Goal: Task Accomplishment & Management: Use online tool/utility

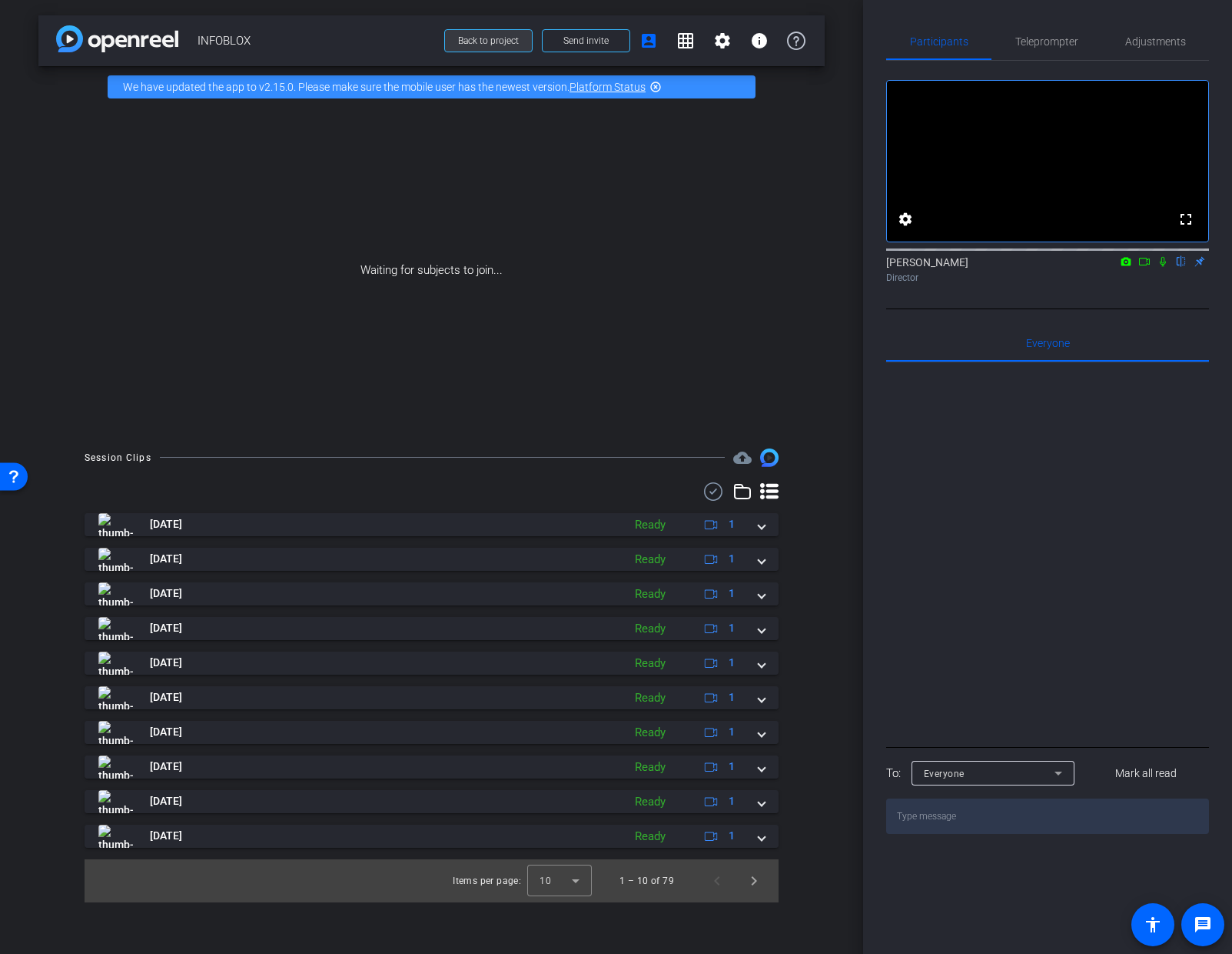
click at [507, 36] on span "Back to project" at bounding box center [488, 41] width 60 height 11
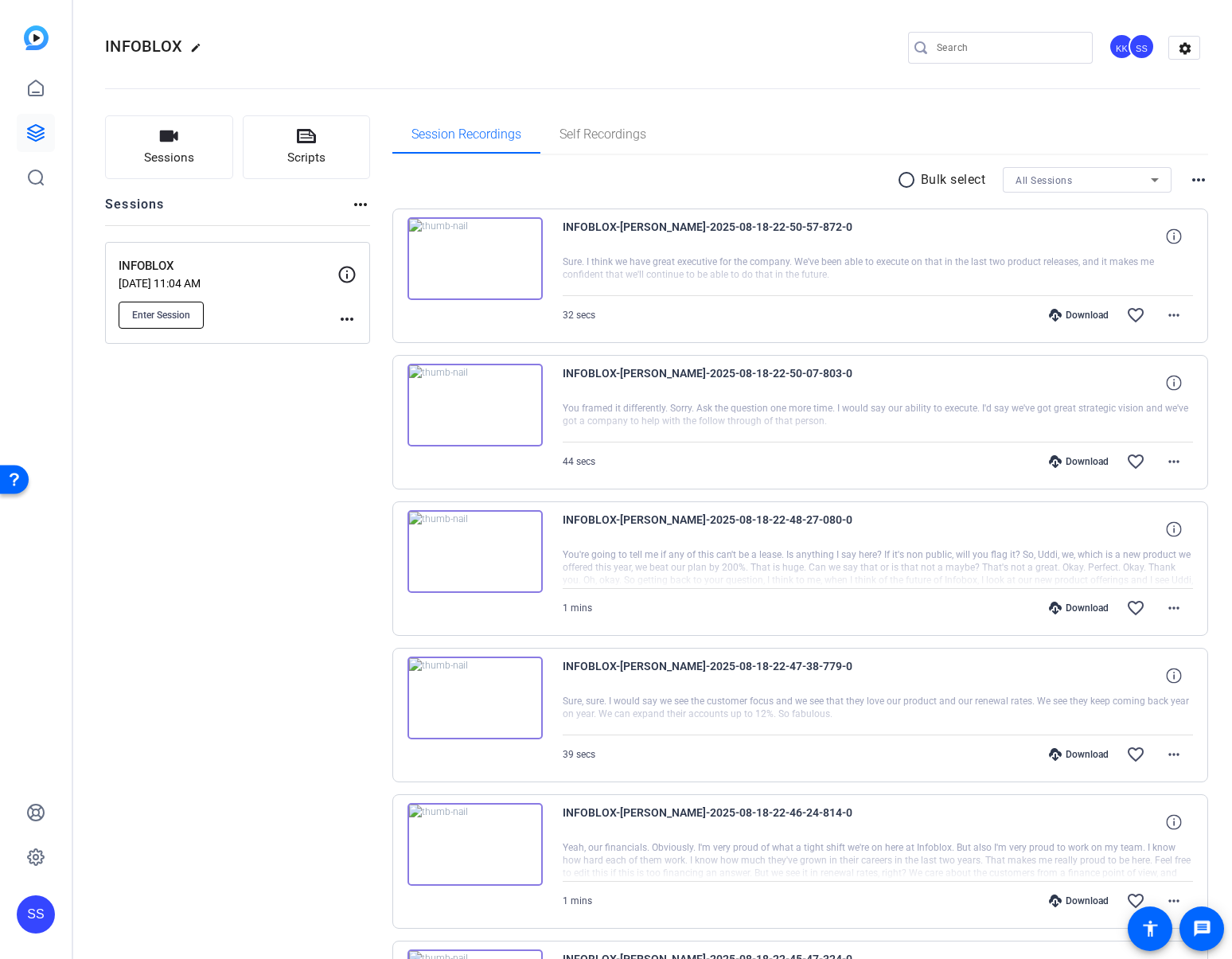
click at [164, 309] on span "Enter Session" at bounding box center [161, 315] width 58 height 13
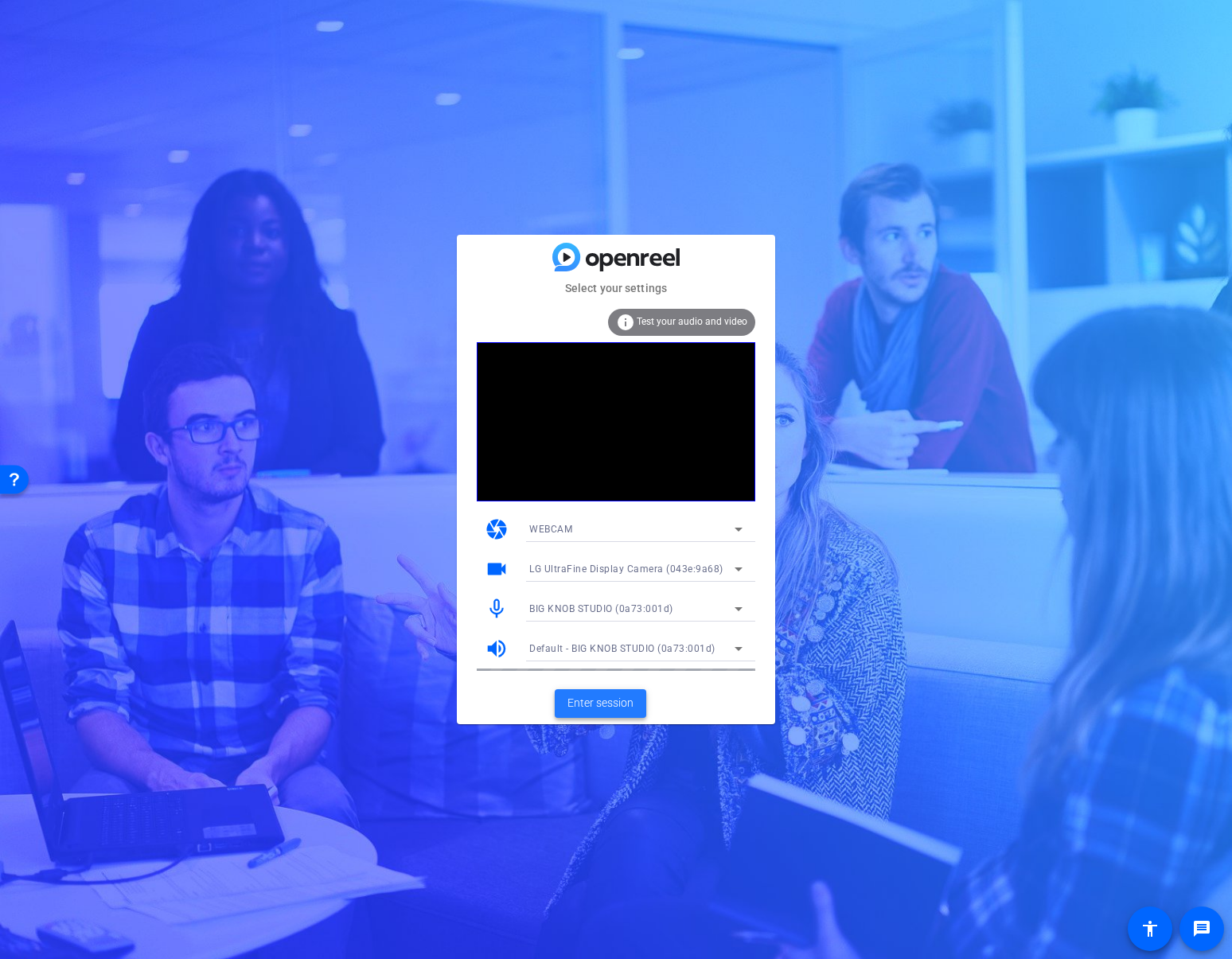
click at [612, 700] on span "Enter session" at bounding box center [600, 703] width 66 height 17
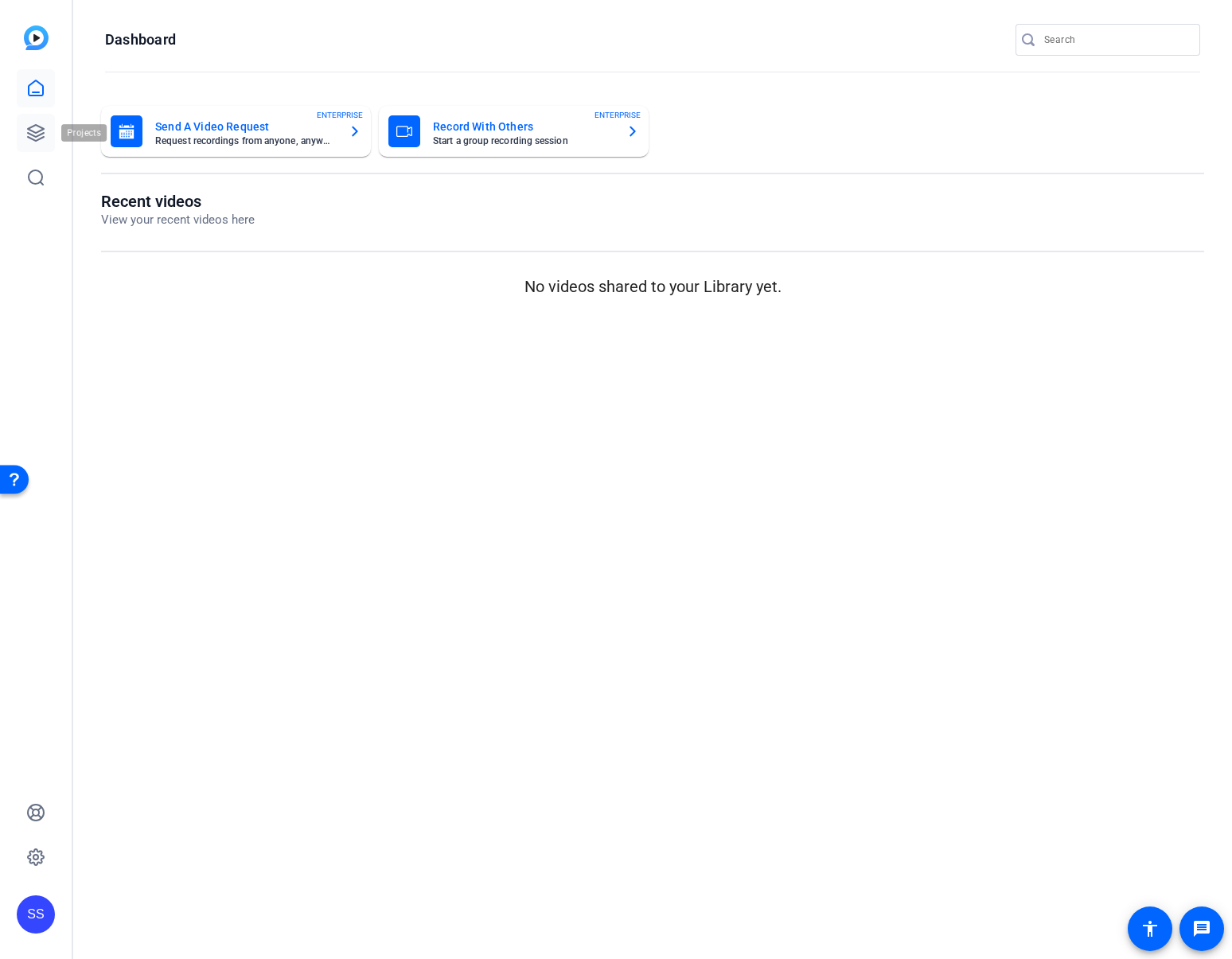
click at [38, 139] on icon at bounding box center [36, 133] width 16 height 16
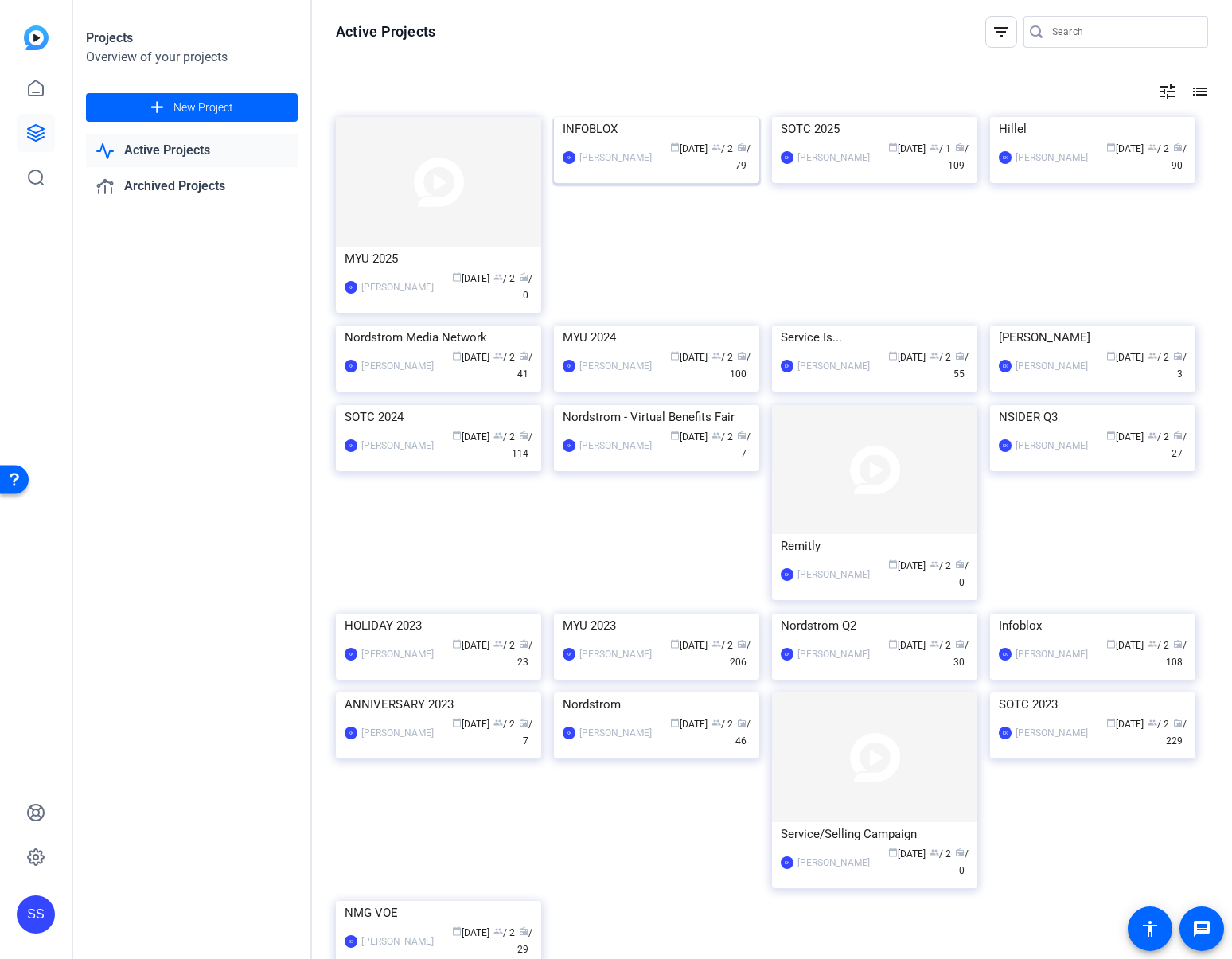
click at [637, 117] on img at bounding box center [657, 117] width 205 height 0
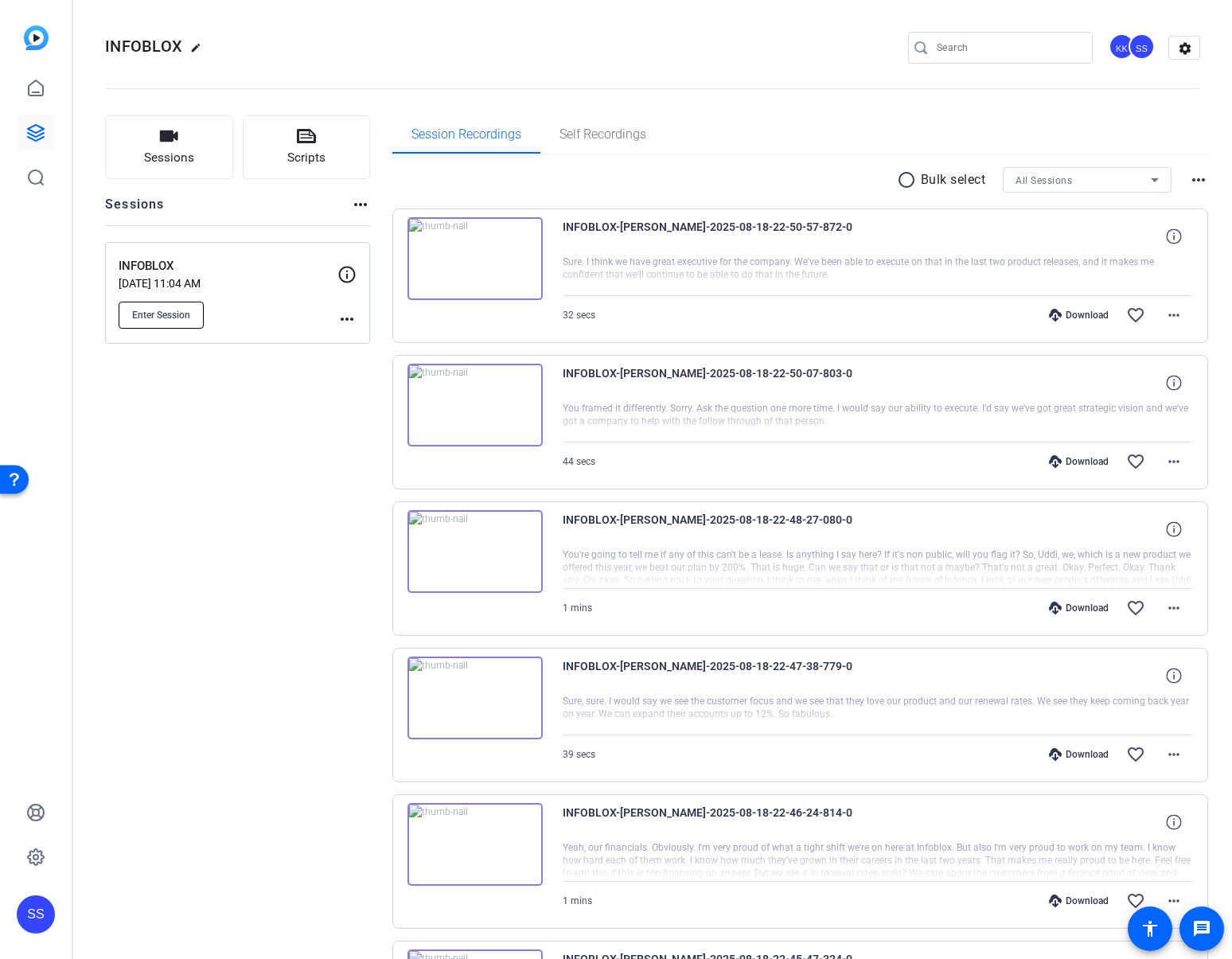
click at [175, 317] on span "Enter Session" at bounding box center [161, 315] width 58 height 13
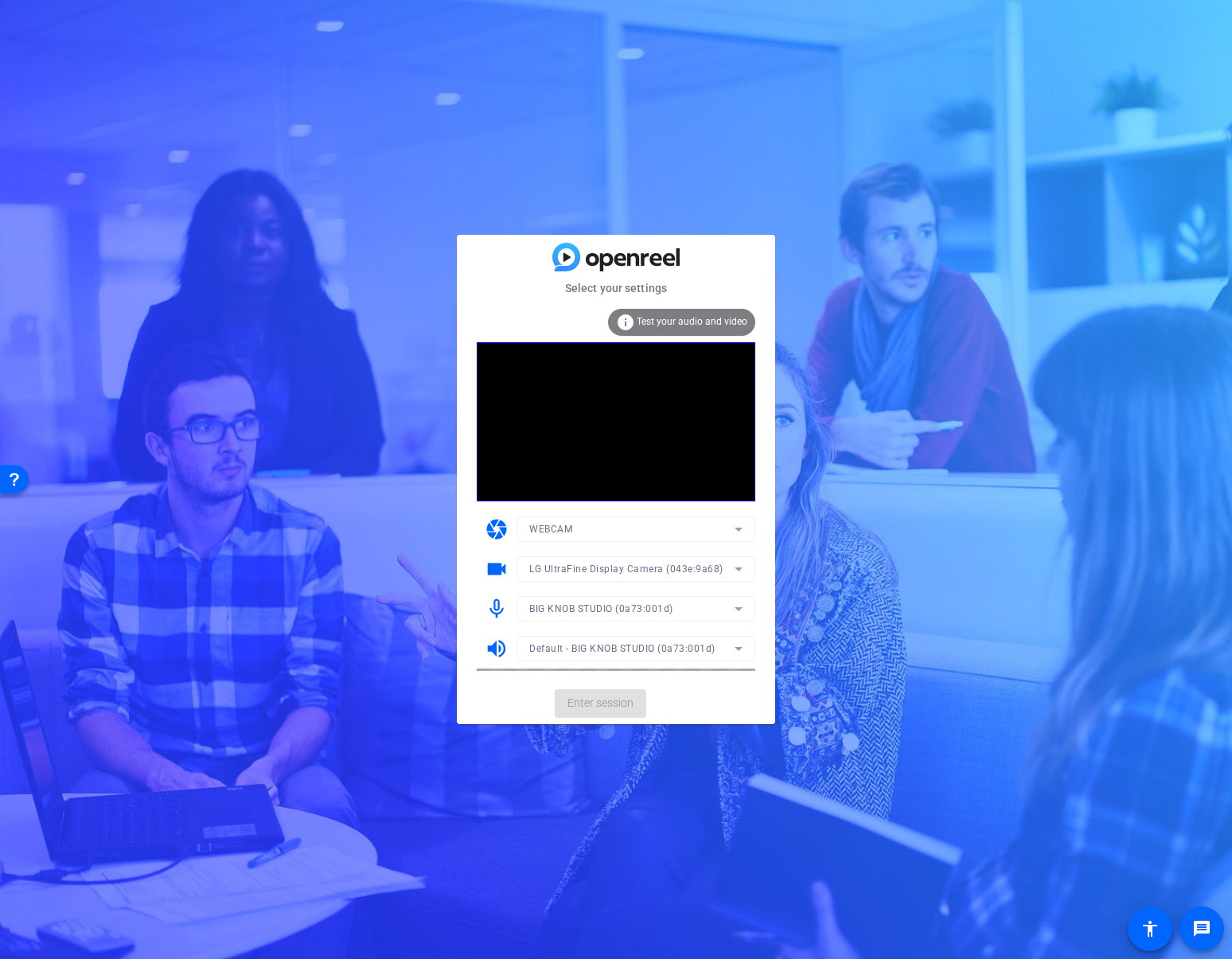
click at [698, 314] on div "info Test your audio and video" at bounding box center [682, 323] width 147 height 27
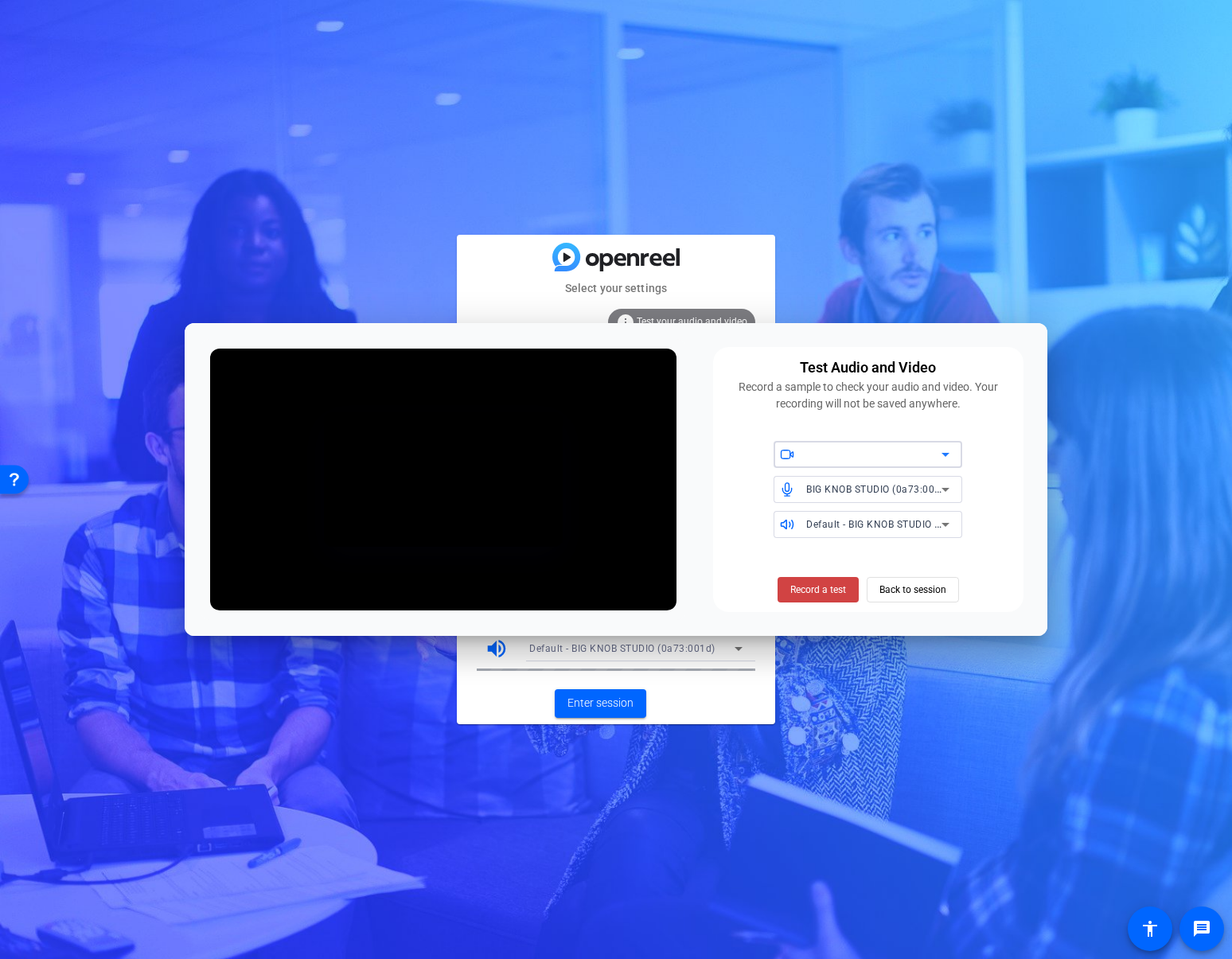
click at [859, 453] on div at bounding box center [874, 454] width 135 height 19
click at [768, 485] on div at bounding box center [616, 479] width 1232 height 959
click at [908, 587] on span "Back to session" at bounding box center [913, 589] width 67 height 30
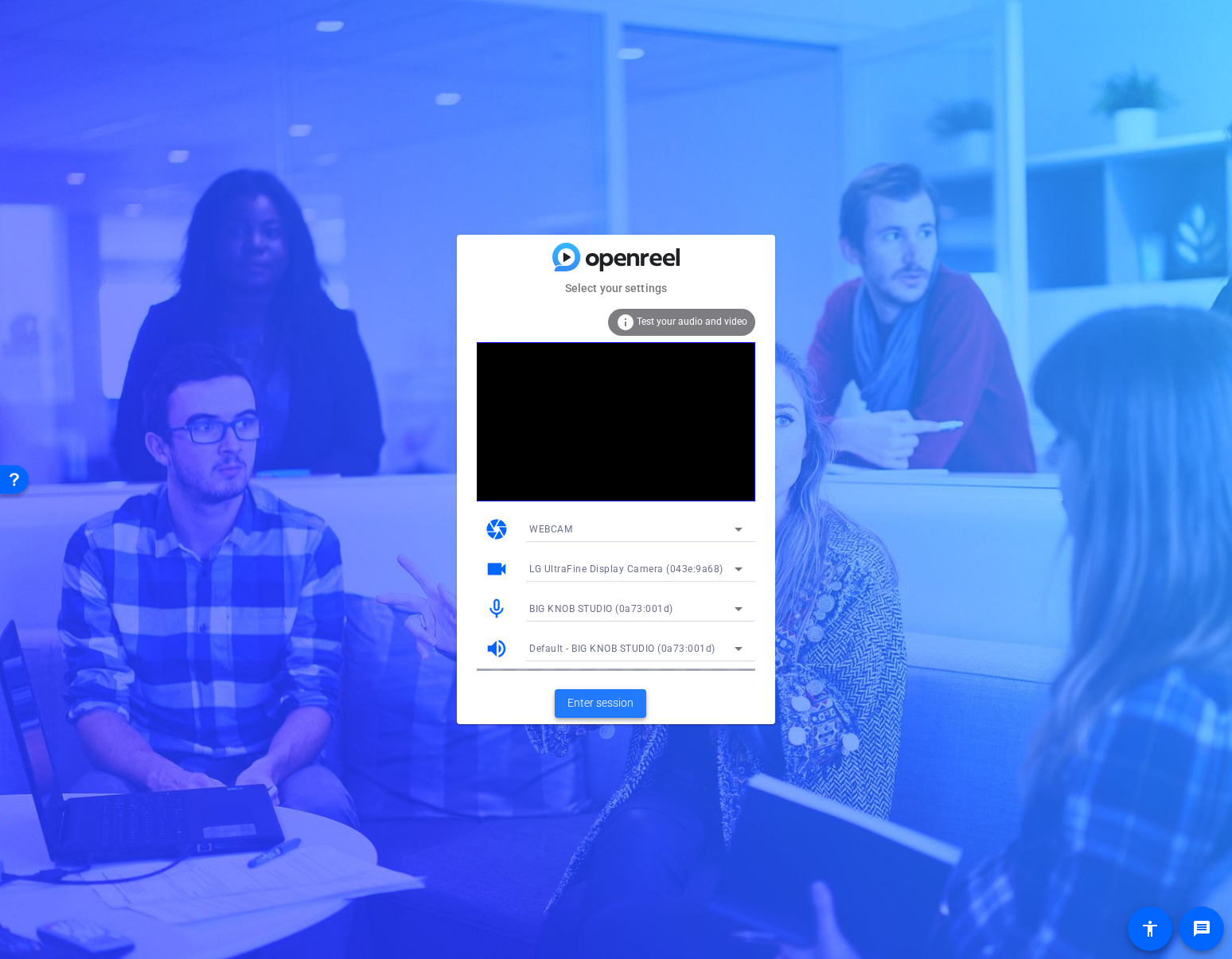
click at [626, 698] on span "Enter session" at bounding box center [600, 703] width 66 height 17
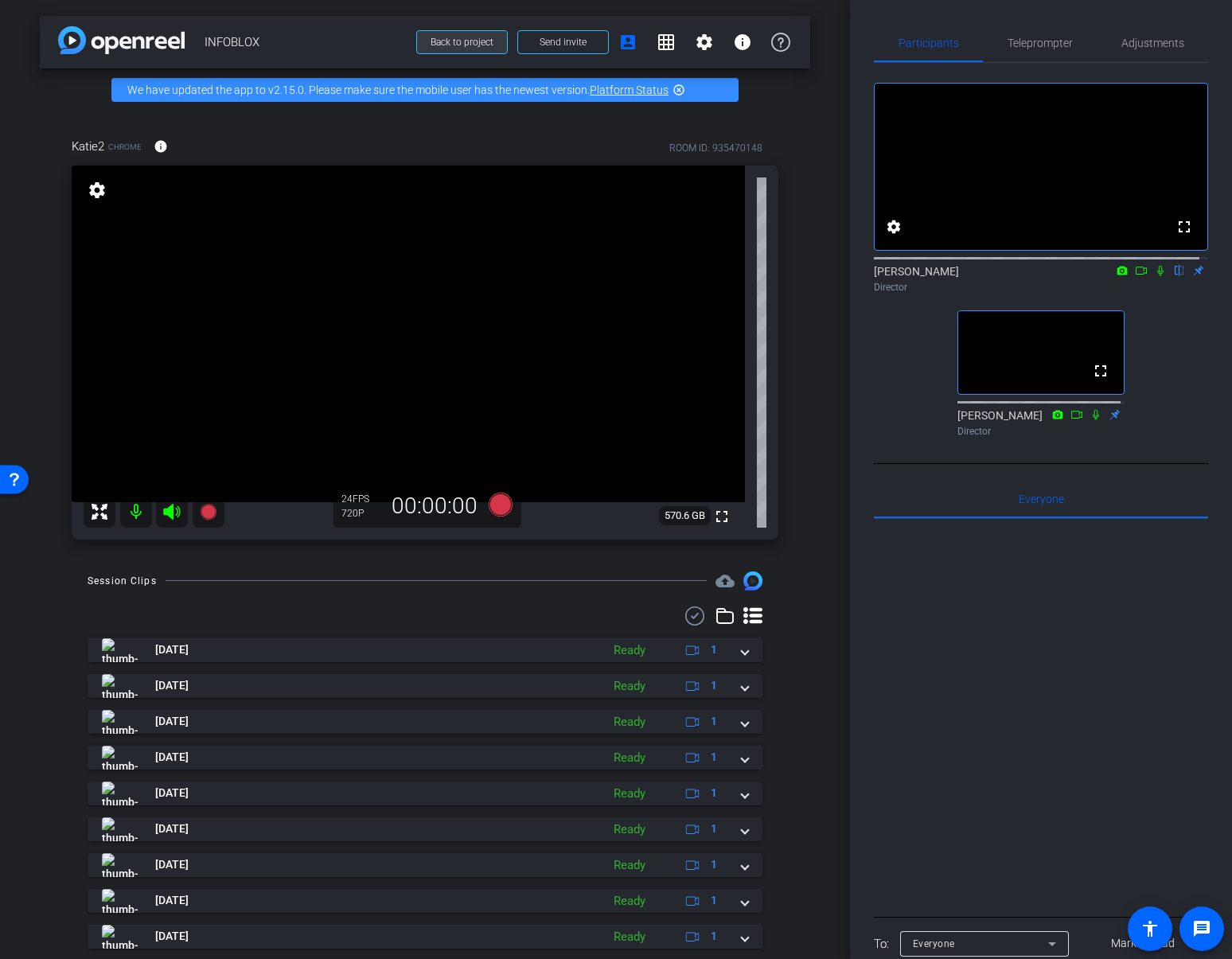
click at [468, 42] on span "Back to project" at bounding box center [461, 42] width 62 height 11
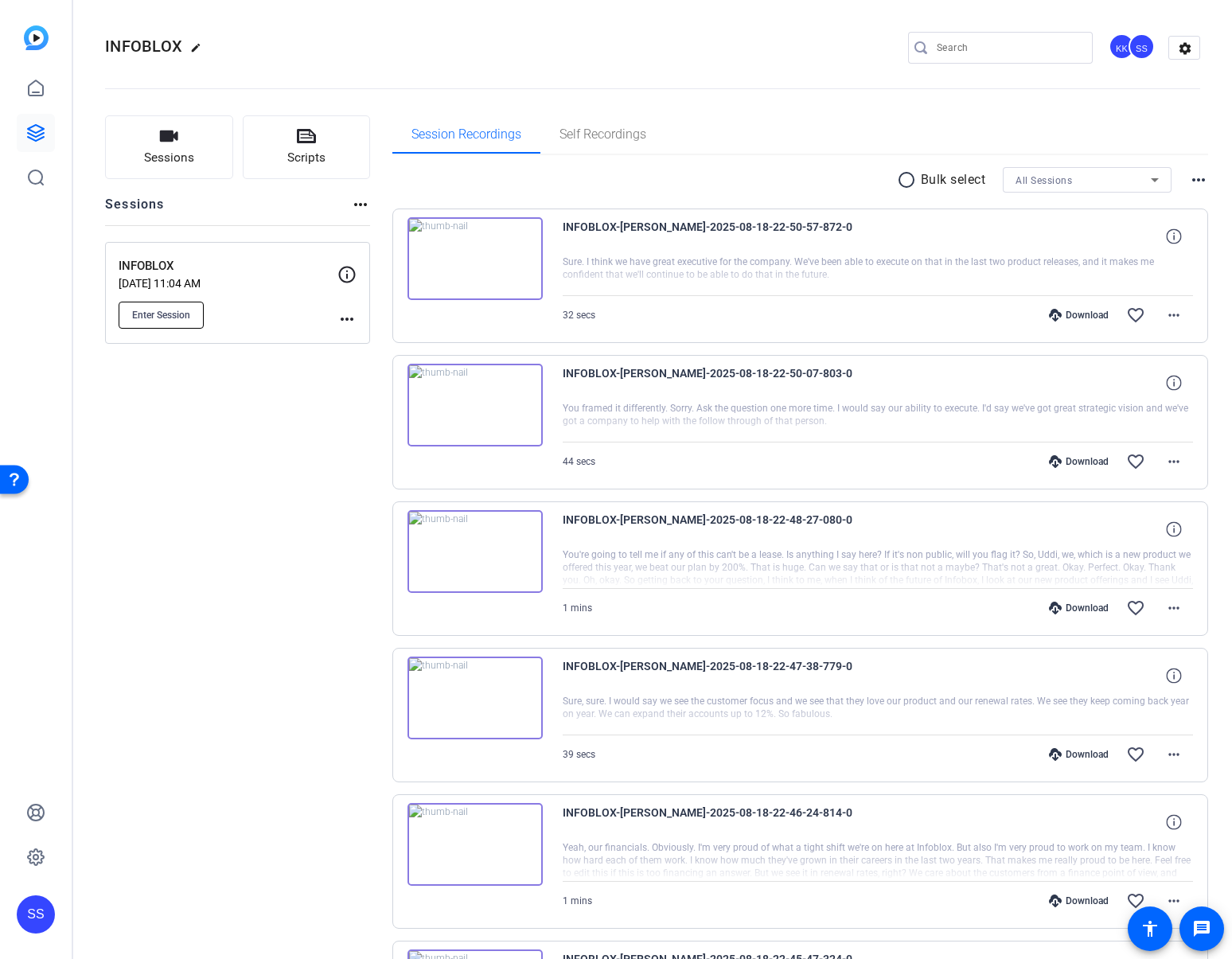
click at [161, 314] on span "Enter Session" at bounding box center [161, 315] width 58 height 13
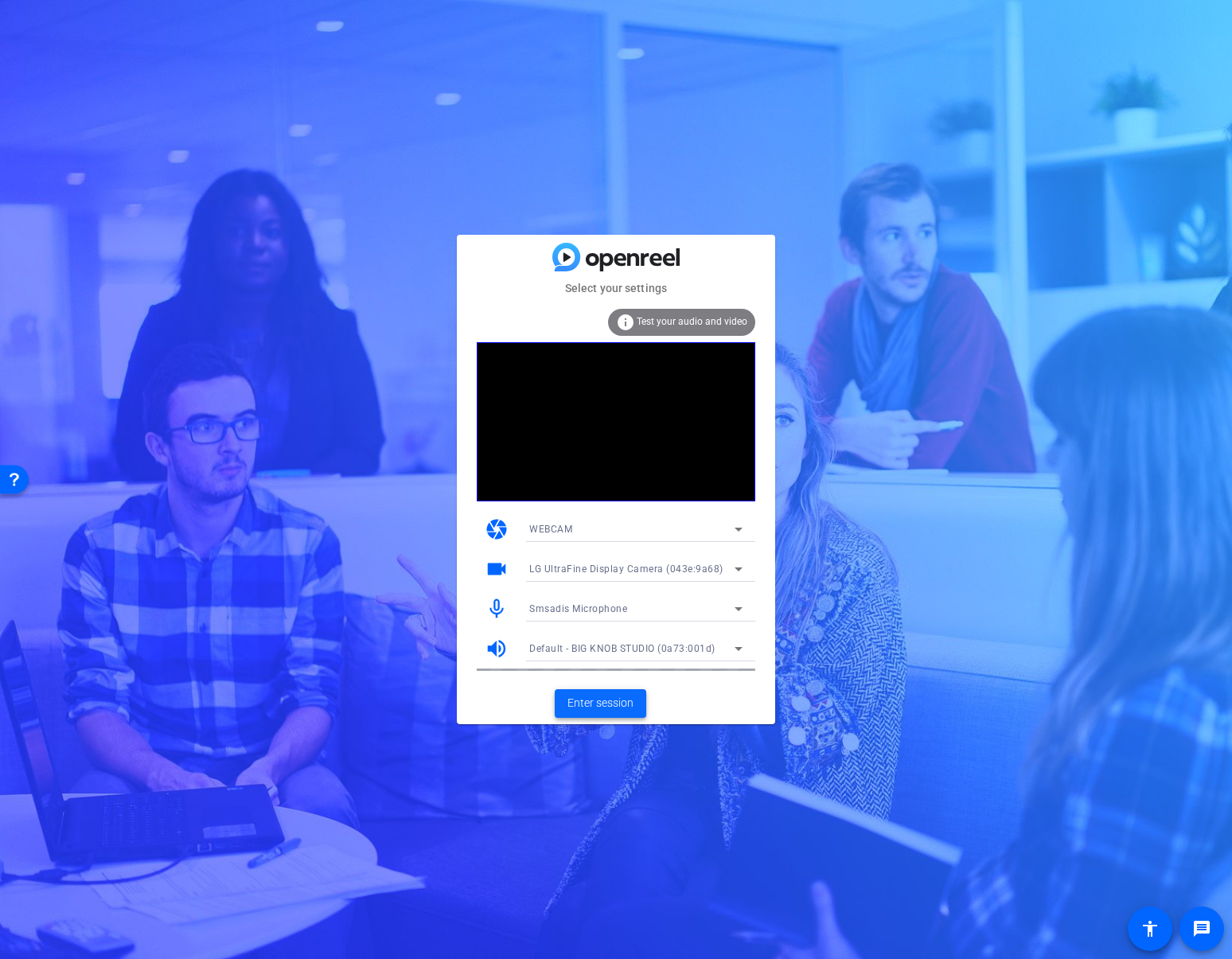
click at [625, 701] on span "Enter session" at bounding box center [600, 703] width 66 height 17
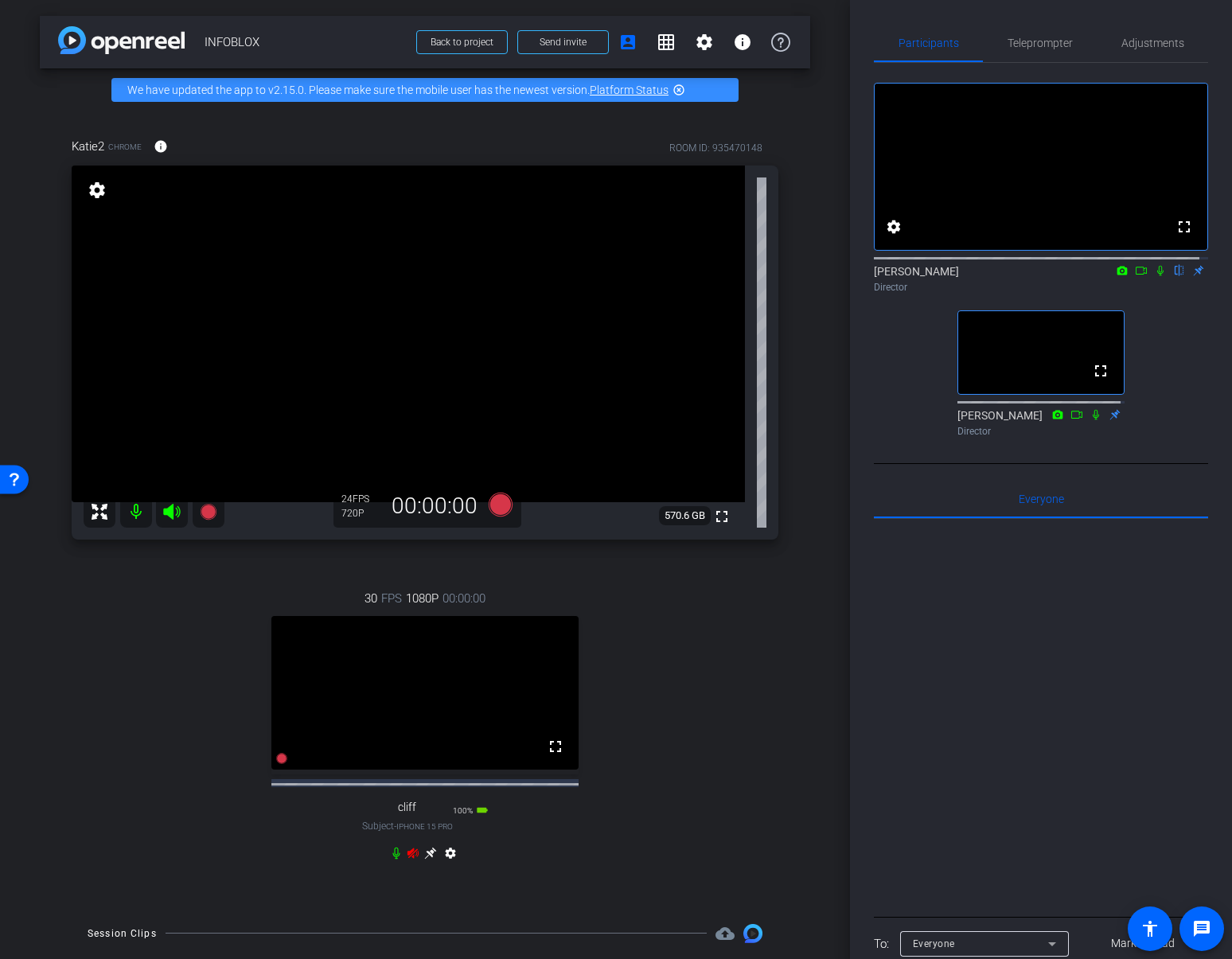
click at [424, 860] on icon at bounding box center [430, 853] width 13 height 13
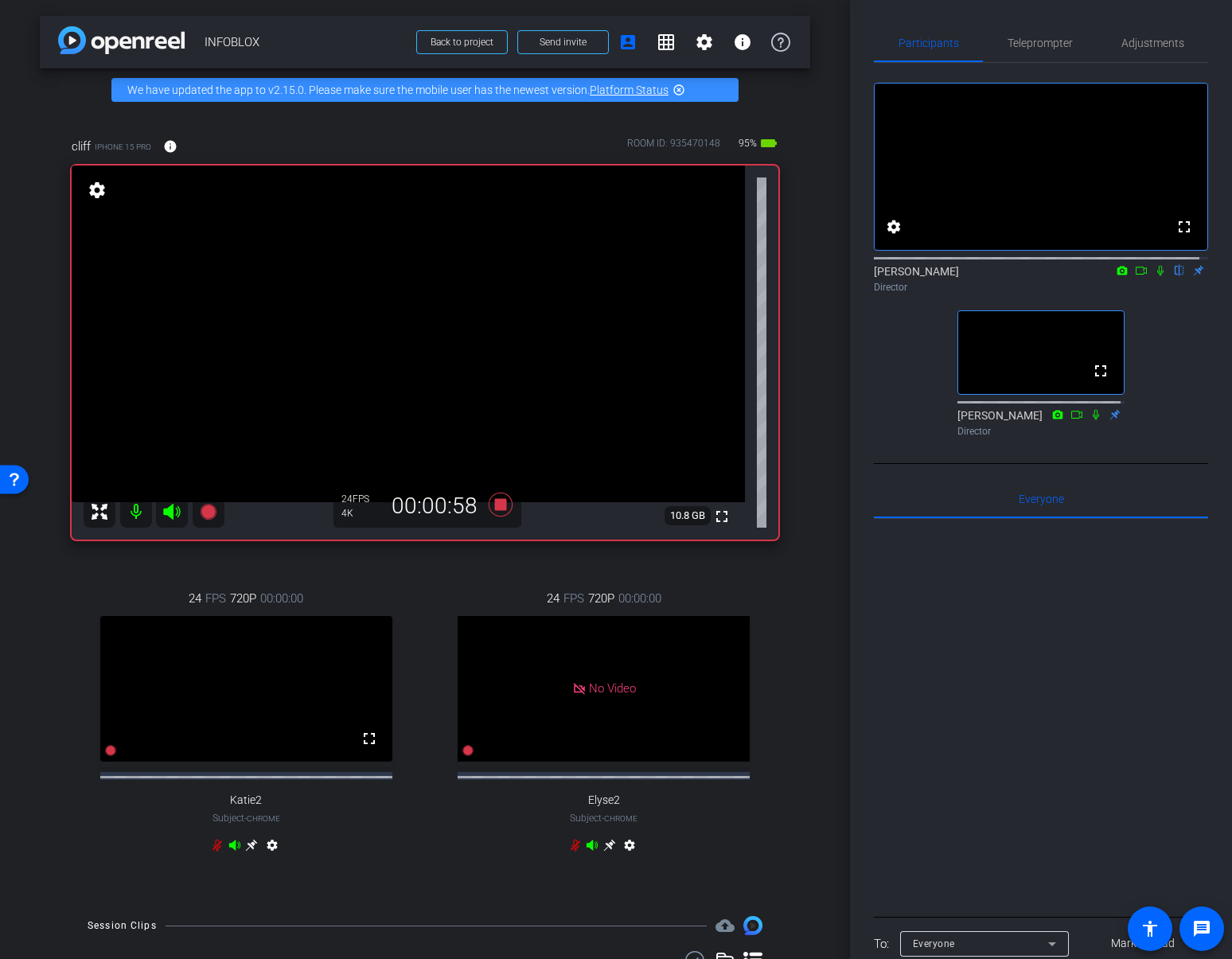
click at [913, 223] on video at bounding box center [1040, 167] width 333 height 166
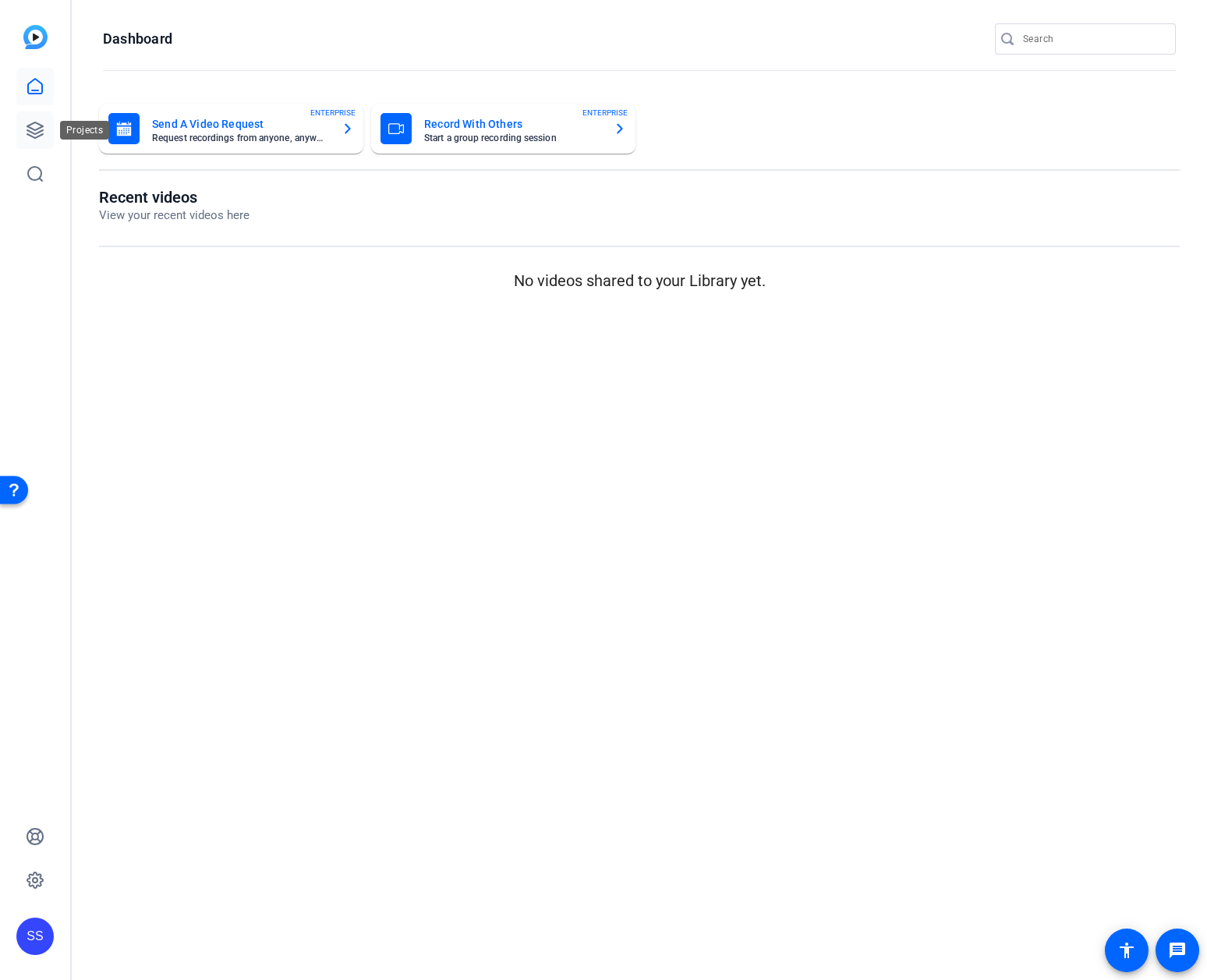
click at [32, 123] on icon at bounding box center [35, 130] width 16 height 16
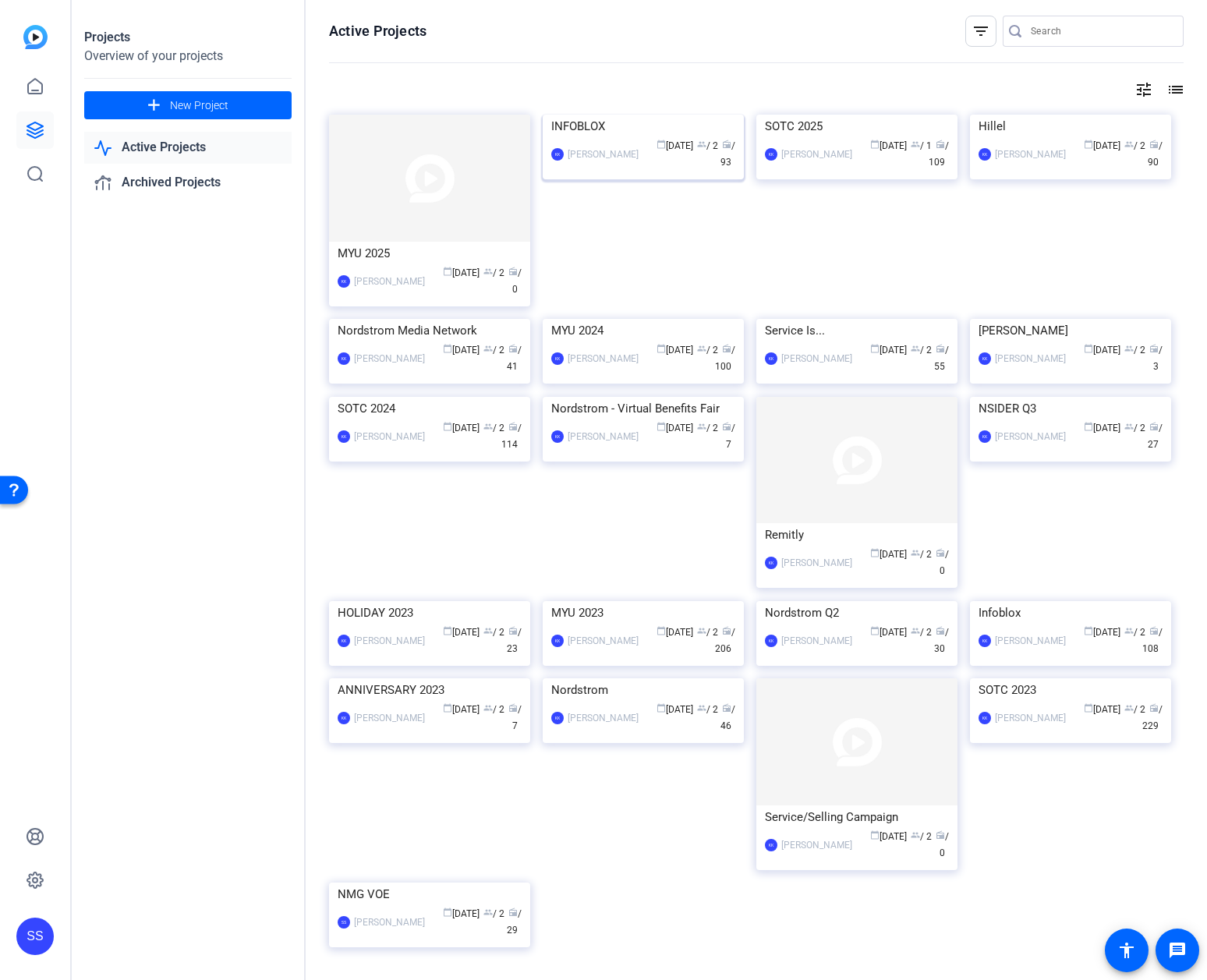
click at [630, 115] on img at bounding box center [644, 115] width 201 height 0
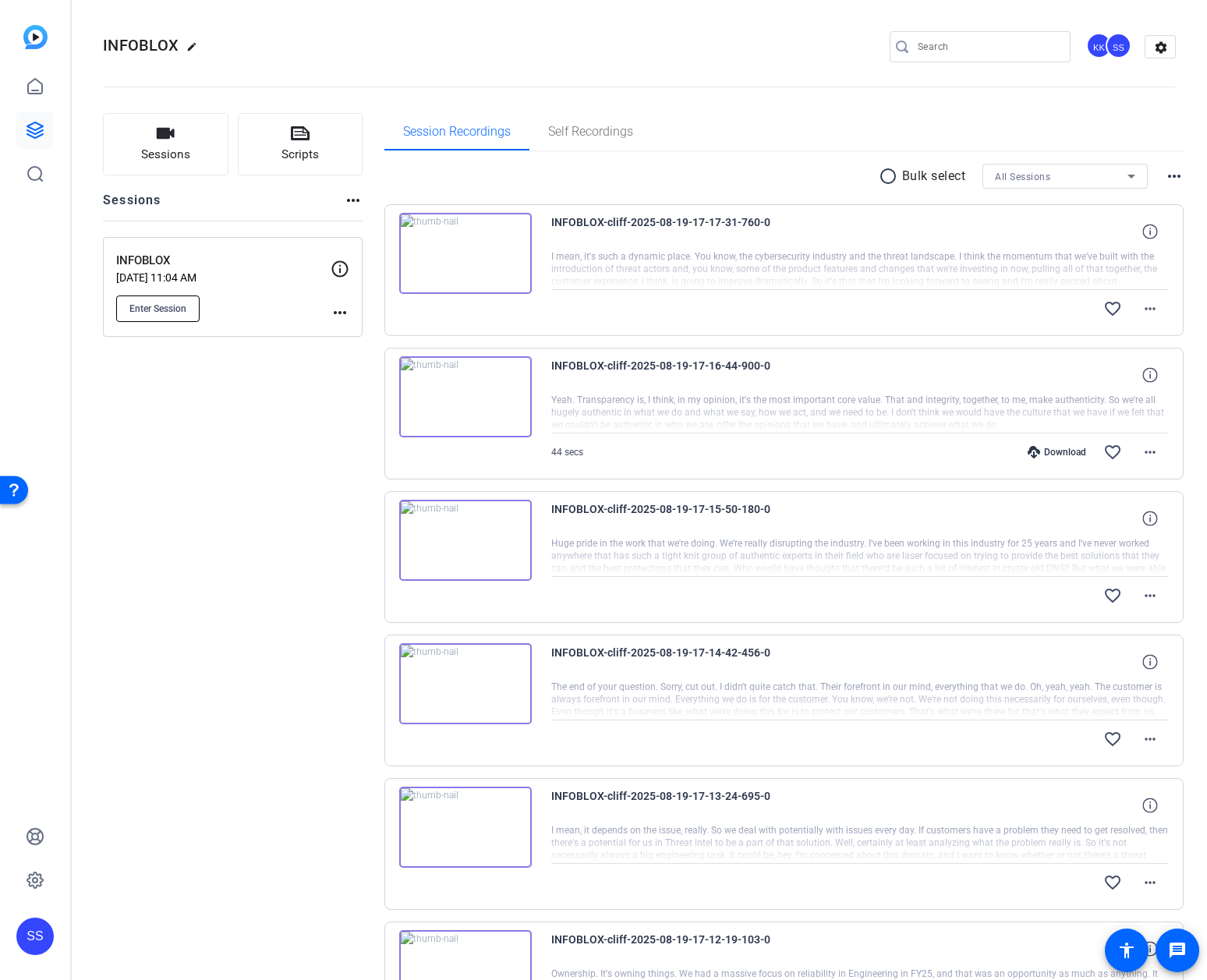
click at [184, 310] on span "Enter Session" at bounding box center [158, 309] width 57 height 13
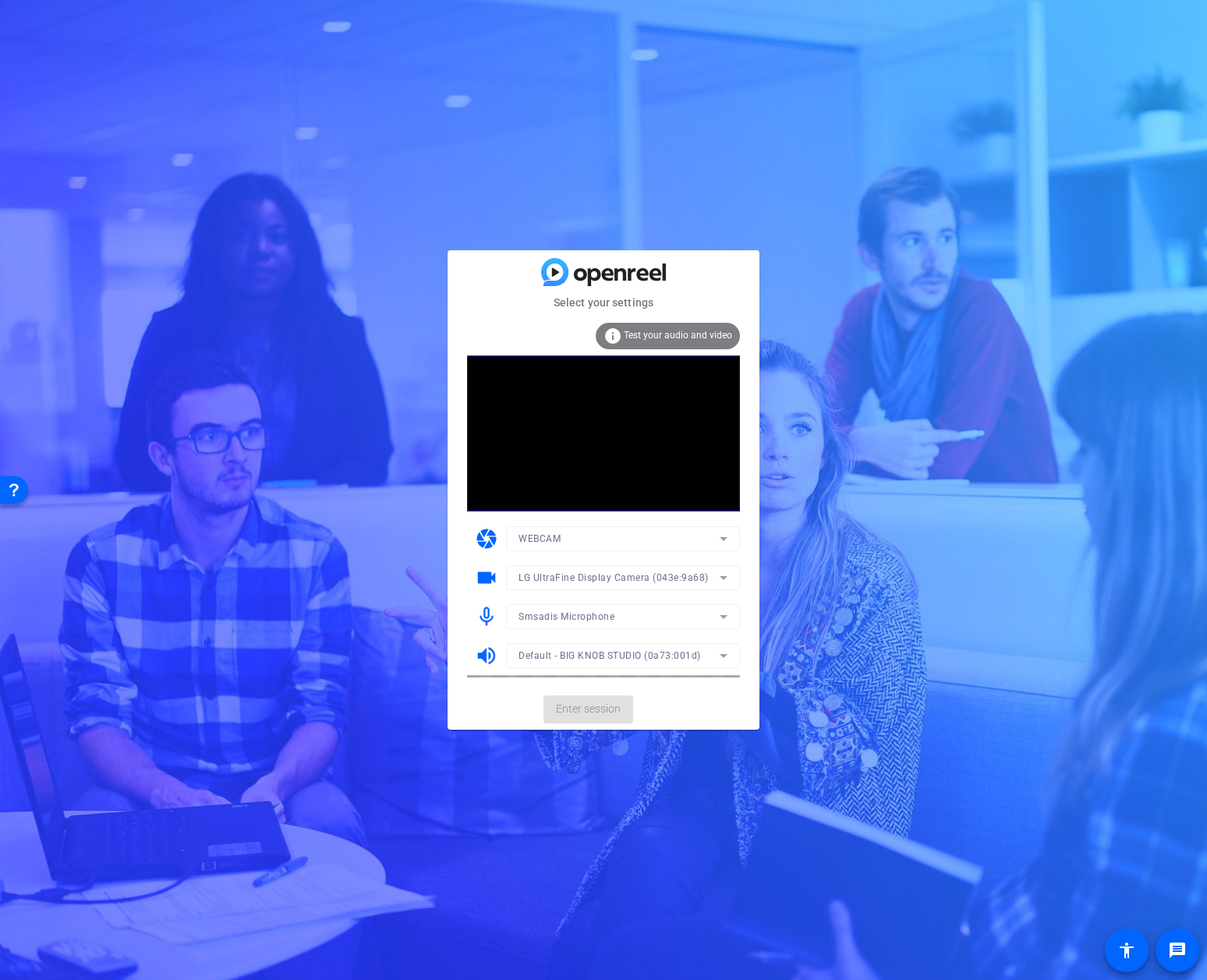
click at [669, 617] on mat-form-field "Smsadis Microphone" at bounding box center [623, 617] width 234 height 25
click at [720, 611] on icon at bounding box center [723, 617] width 18 height 18
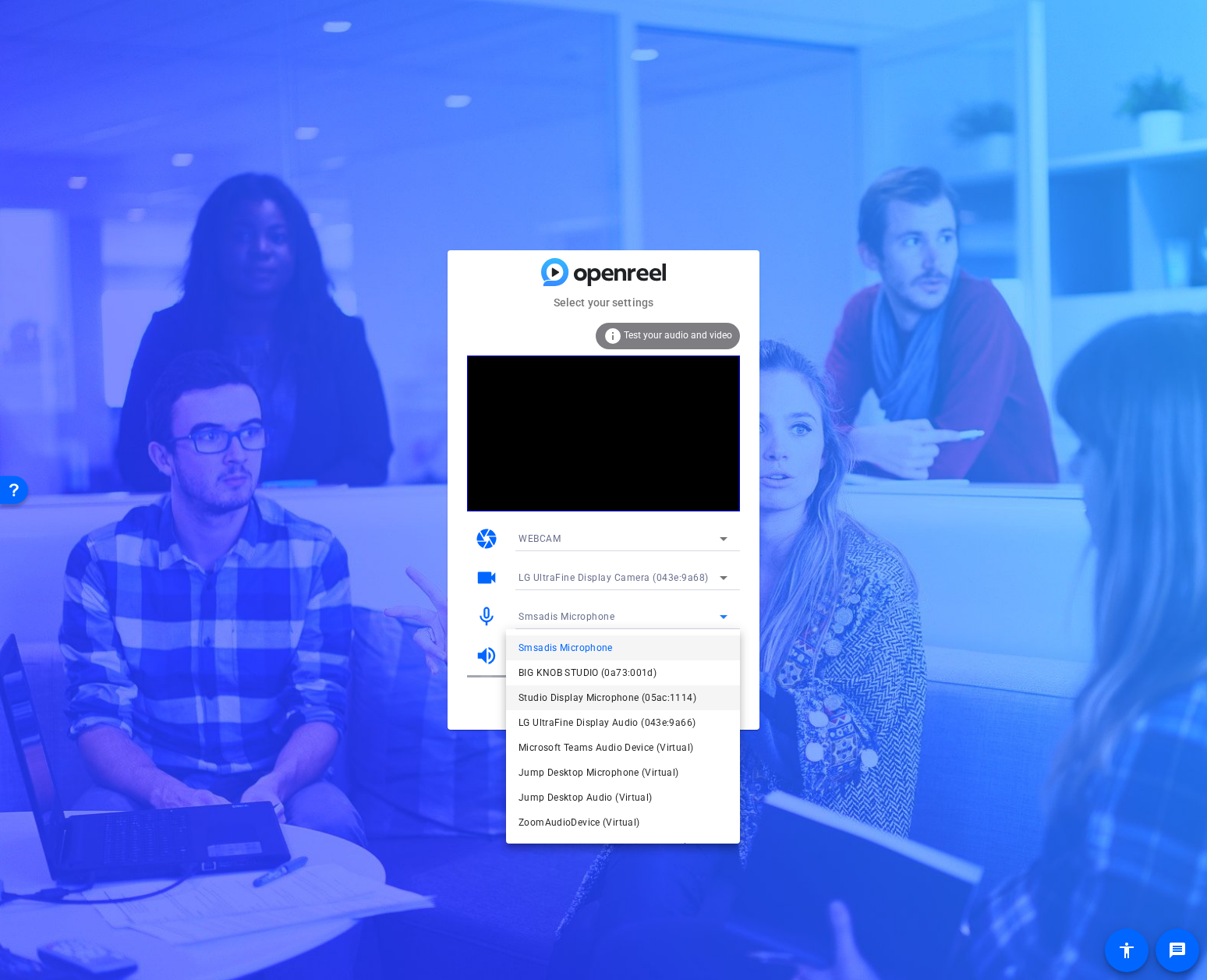
click at [660, 692] on span "Studio Display Microphone (05ac:1114)" at bounding box center [608, 698] width 178 height 18
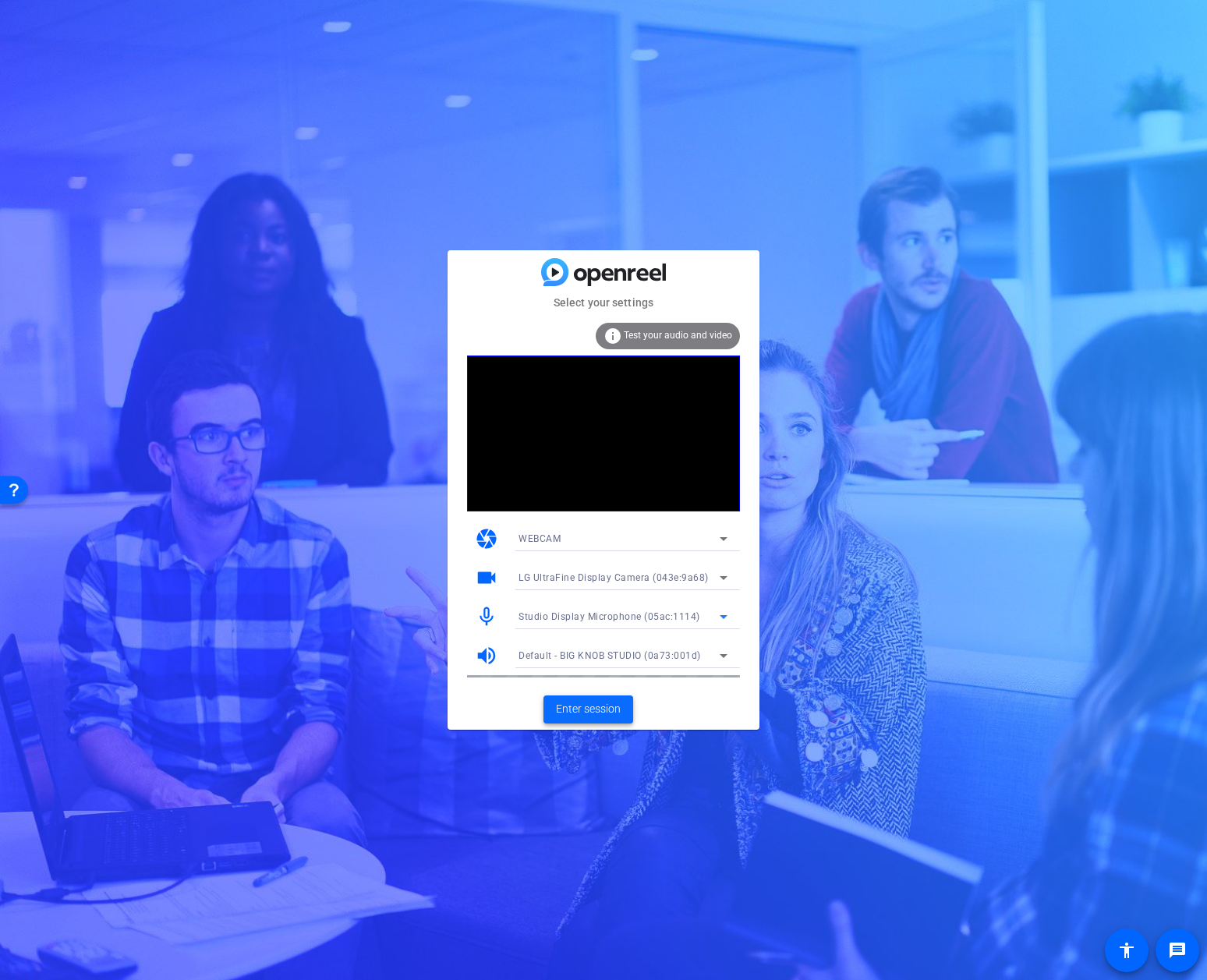
click at [582, 708] on span "Enter session" at bounding box center [588, 709] width 65 height 17
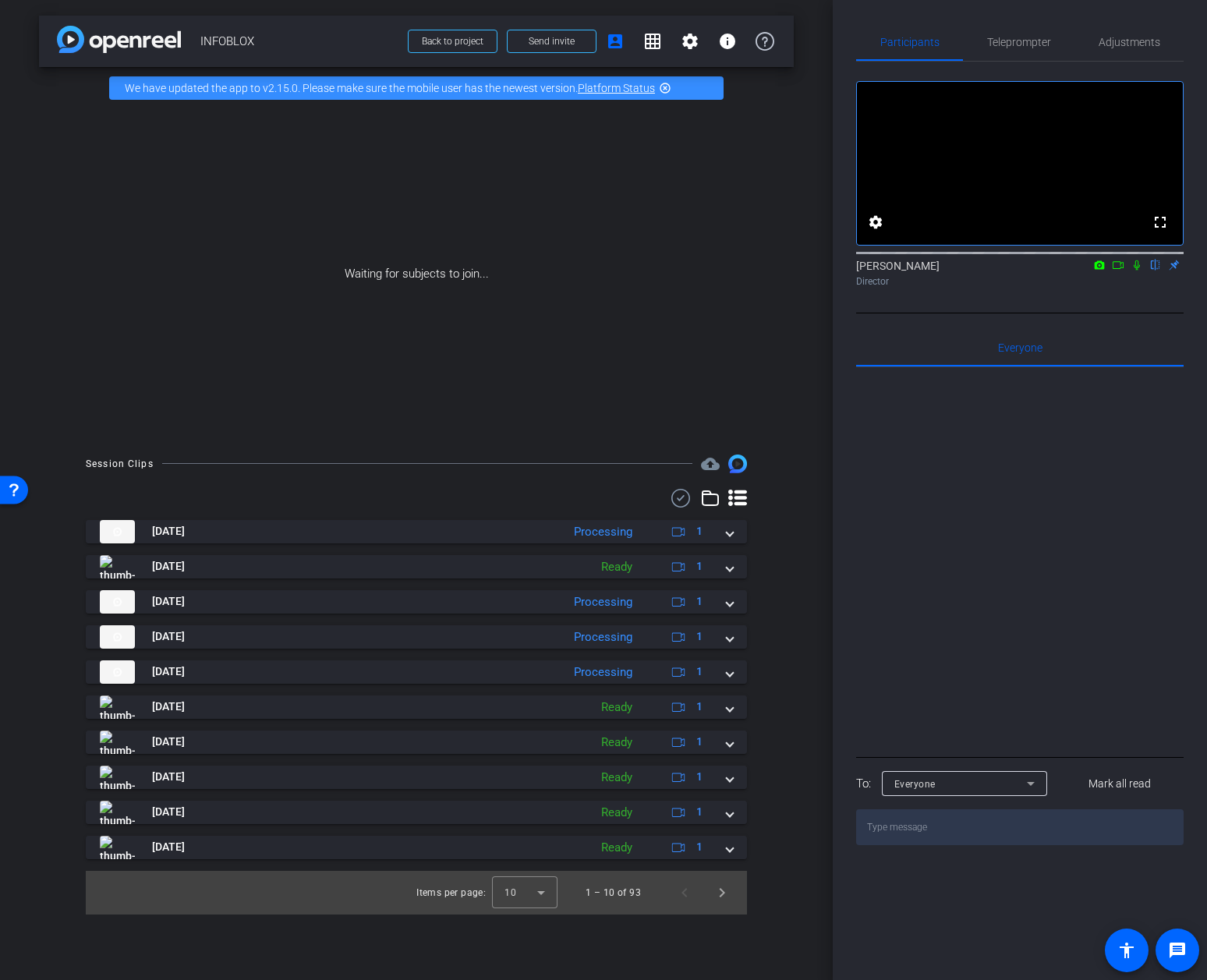
click at [1131, 461] on div at bounding box center [1020, 560] width 328 height 386
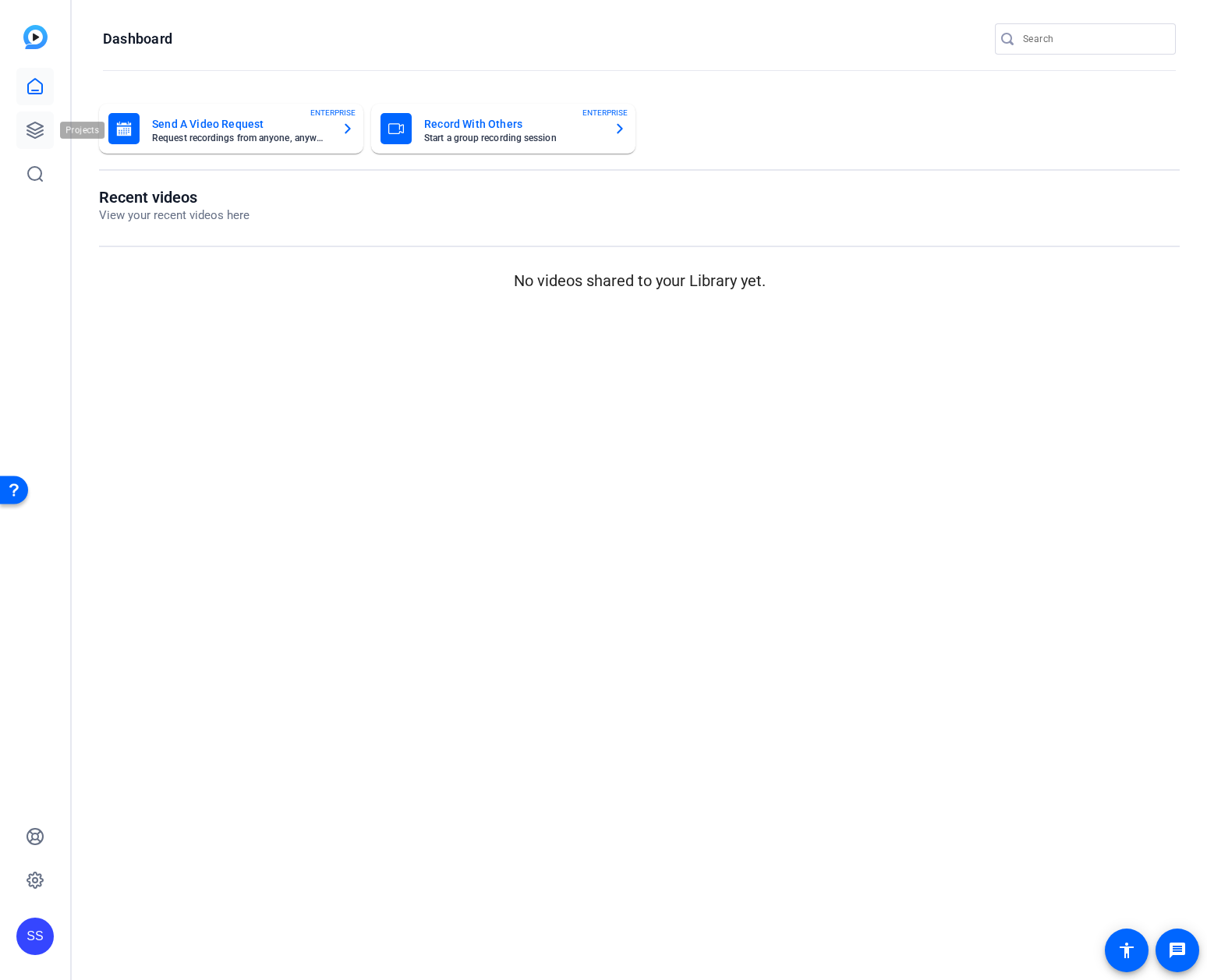
click at [34, 127] on icon at bounding box center [35, 130] width 18 height 18
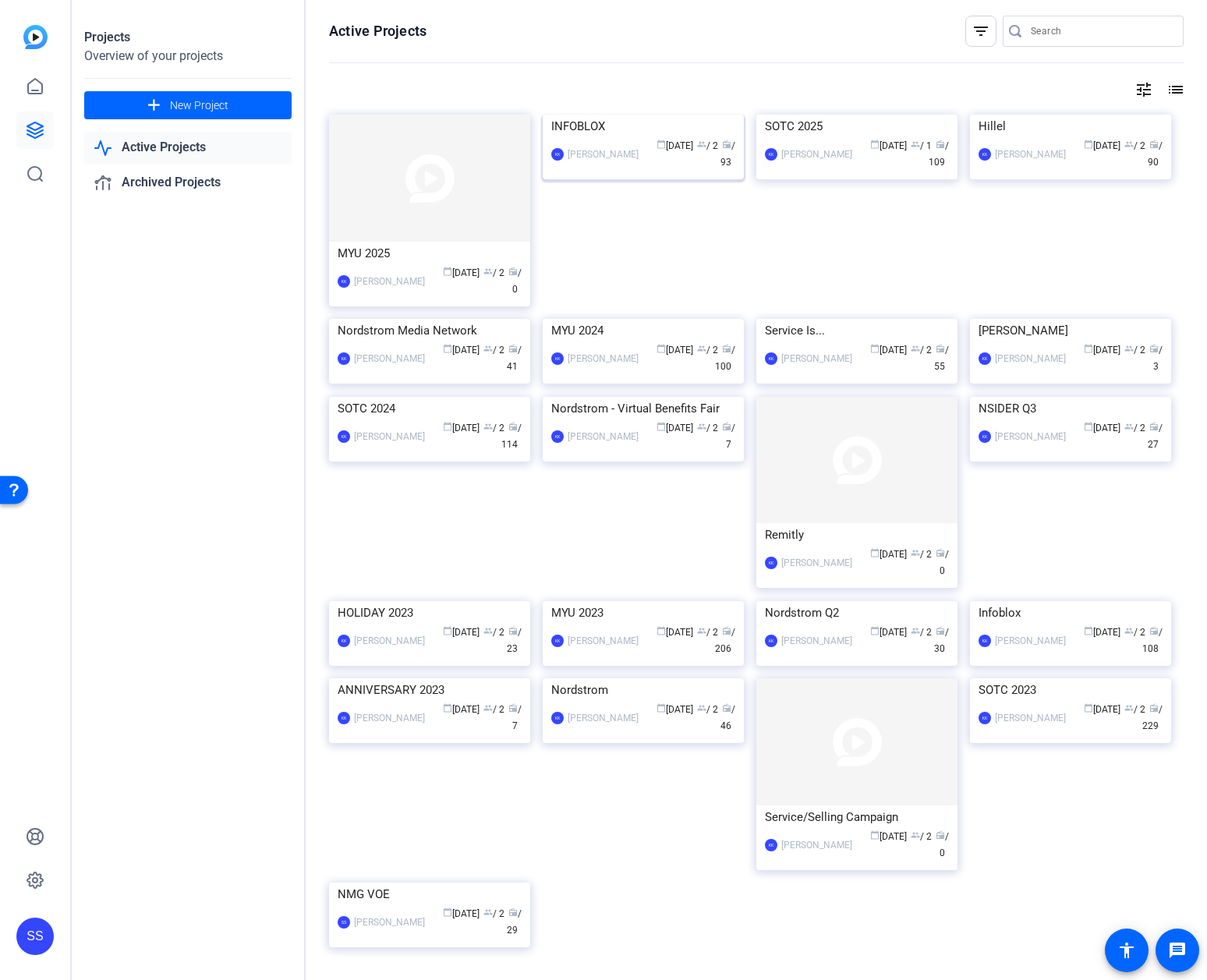
click at [623, 115] on img at bounding box center [644, 115] width 201 height 0
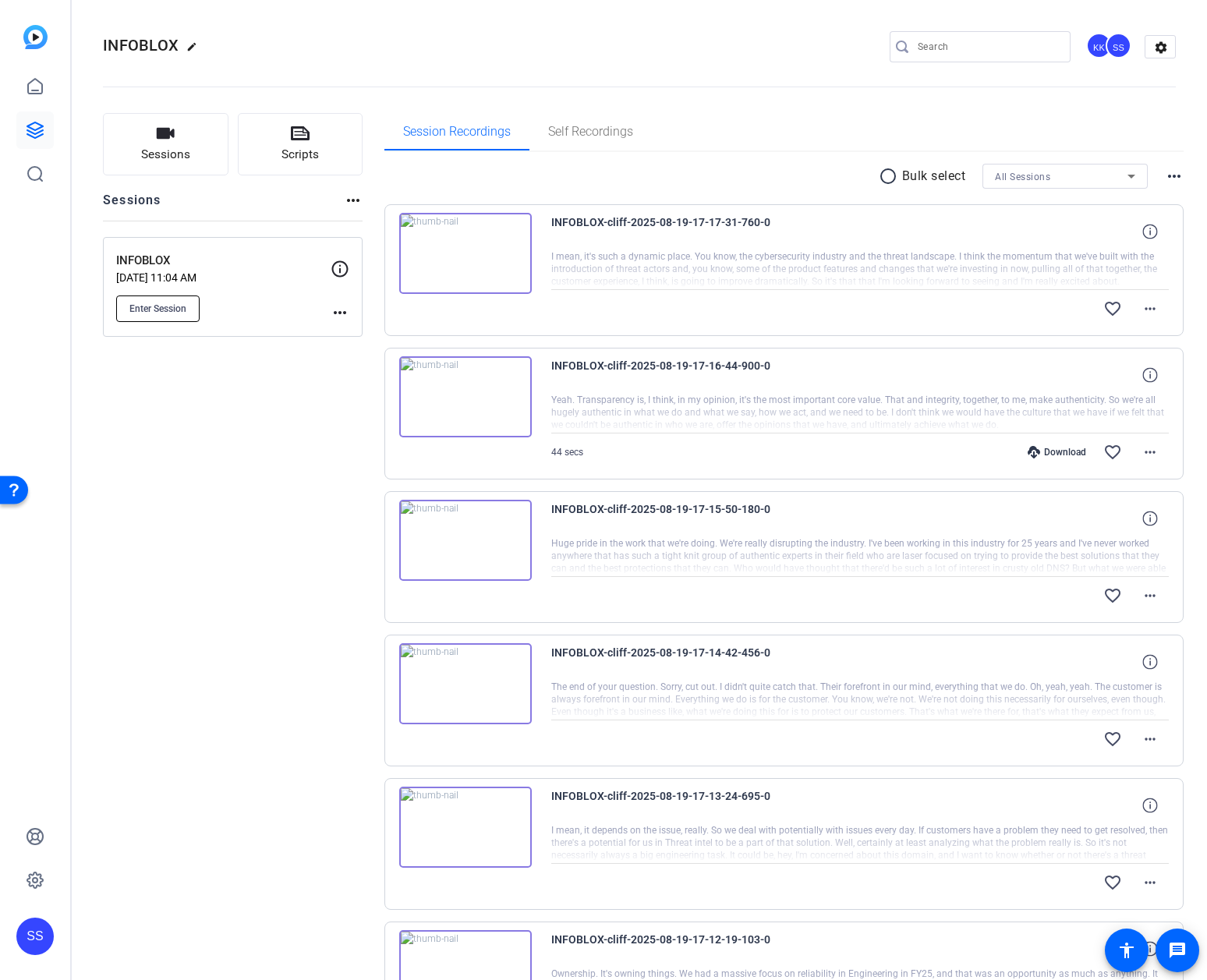
click at [184, 303] on span "Enter Session" at bounding box center [158, 309] width 57 height 13
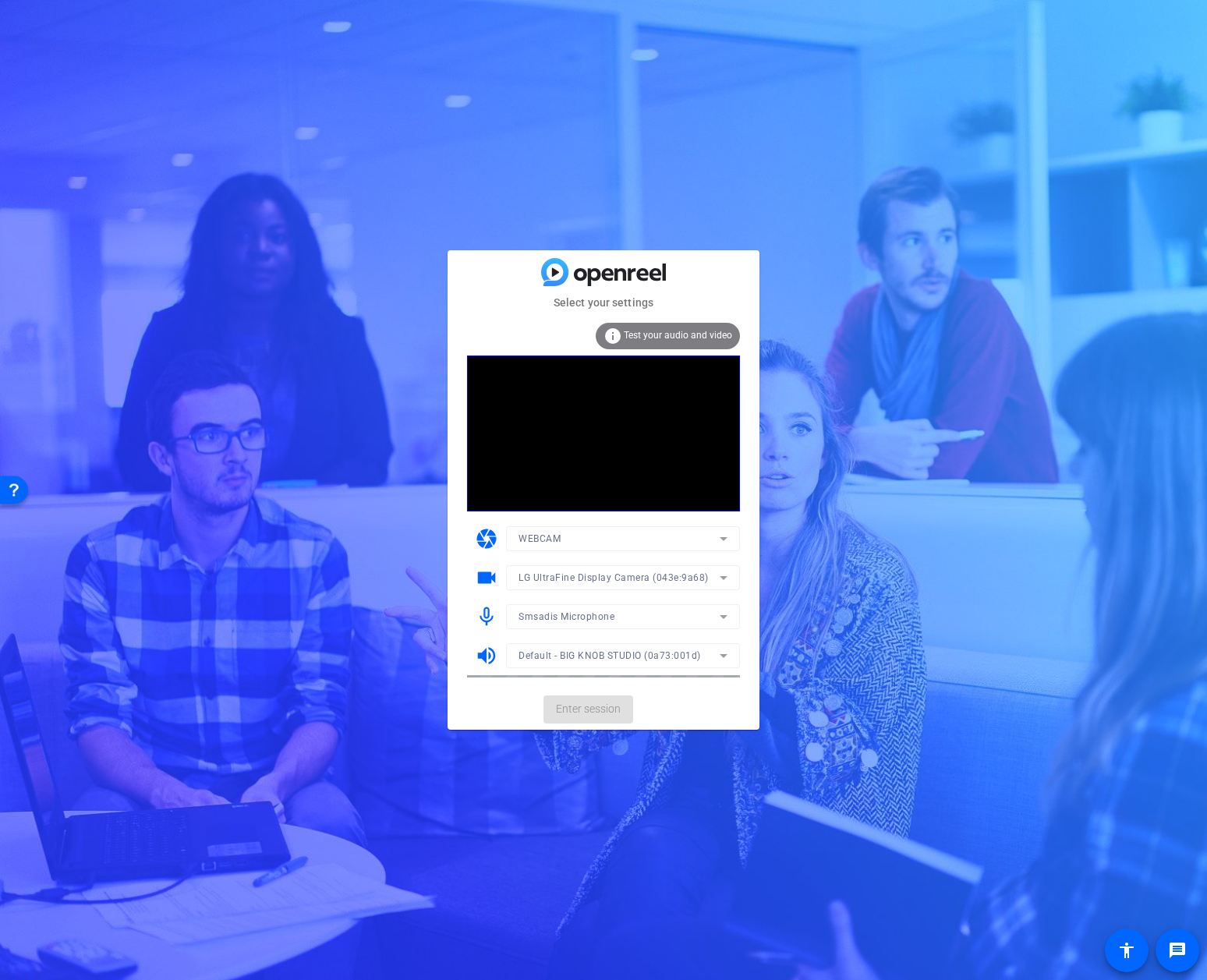
click at [702, 614] on mat-form-field "Smsadis Microphone" at bounding box center [623, 617] width 234 height 25
click at [721, 614] on icon at bounding box center [723, 617] width 18 height 18
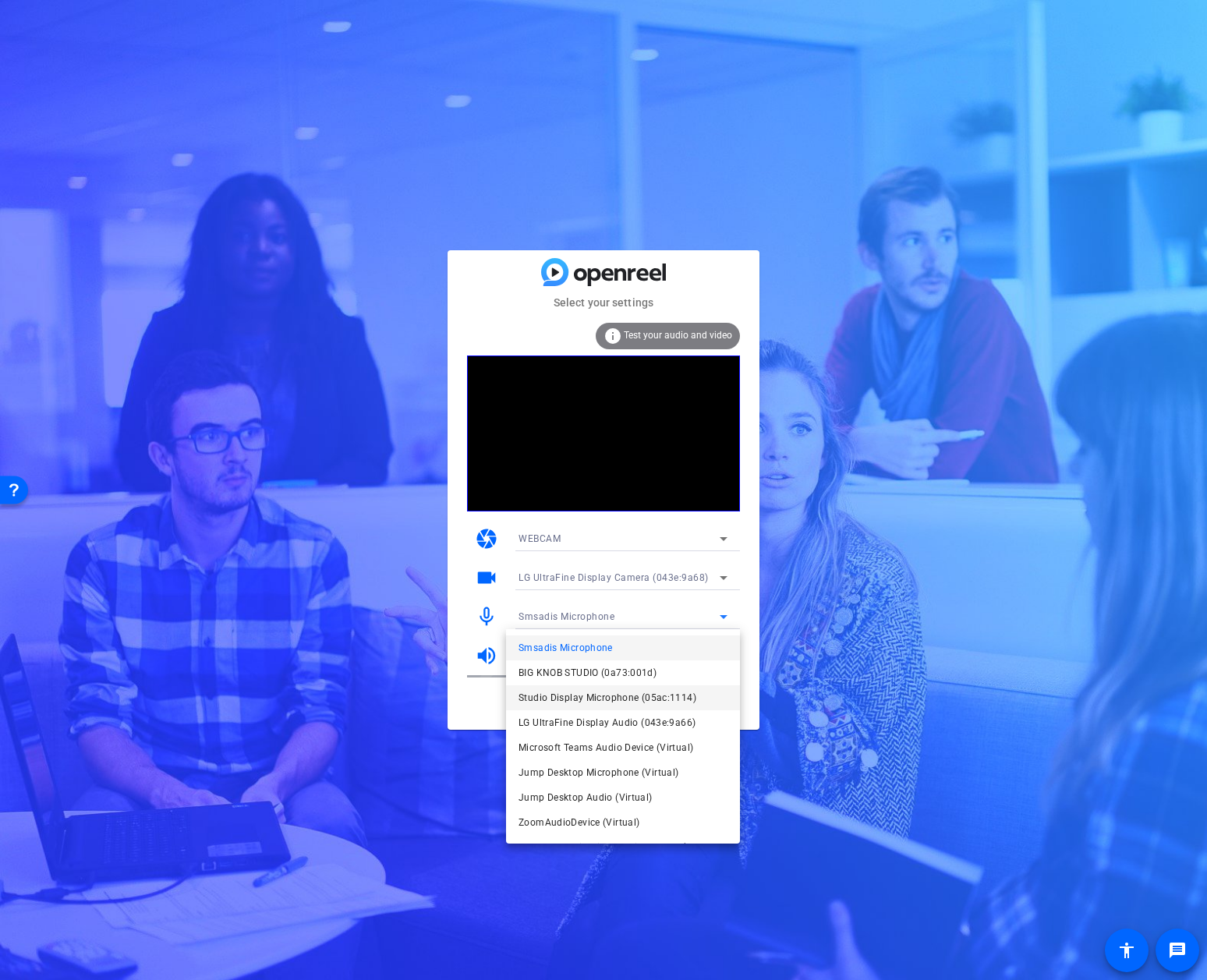
click at [649, 700] on span "Studio Display Microphone (05ac:1114)" at bounding box center [608, 698] width 178 height 18
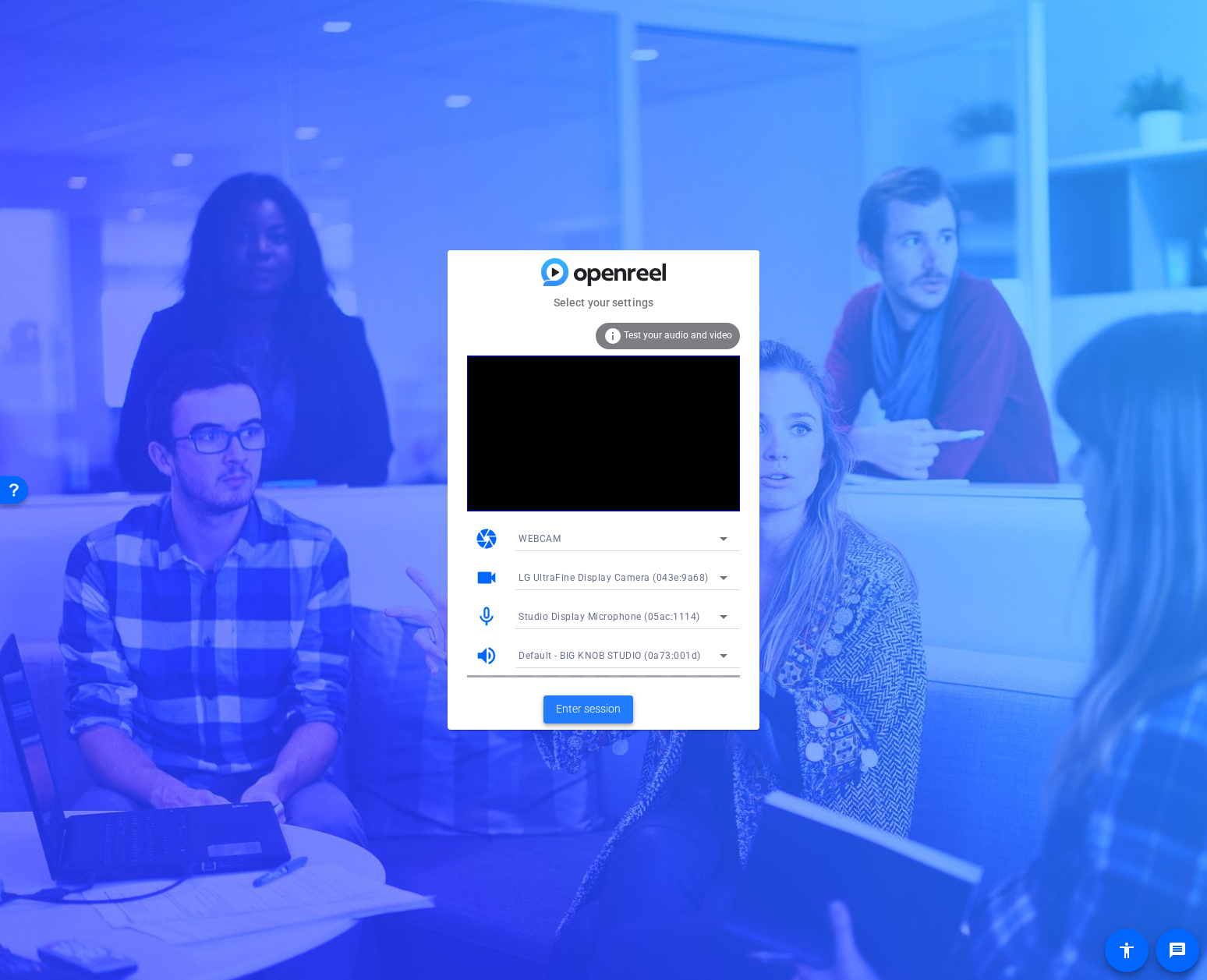
click at [610, 711] on span "Enter session" at bounding box center [588, 709] width 65 height 17
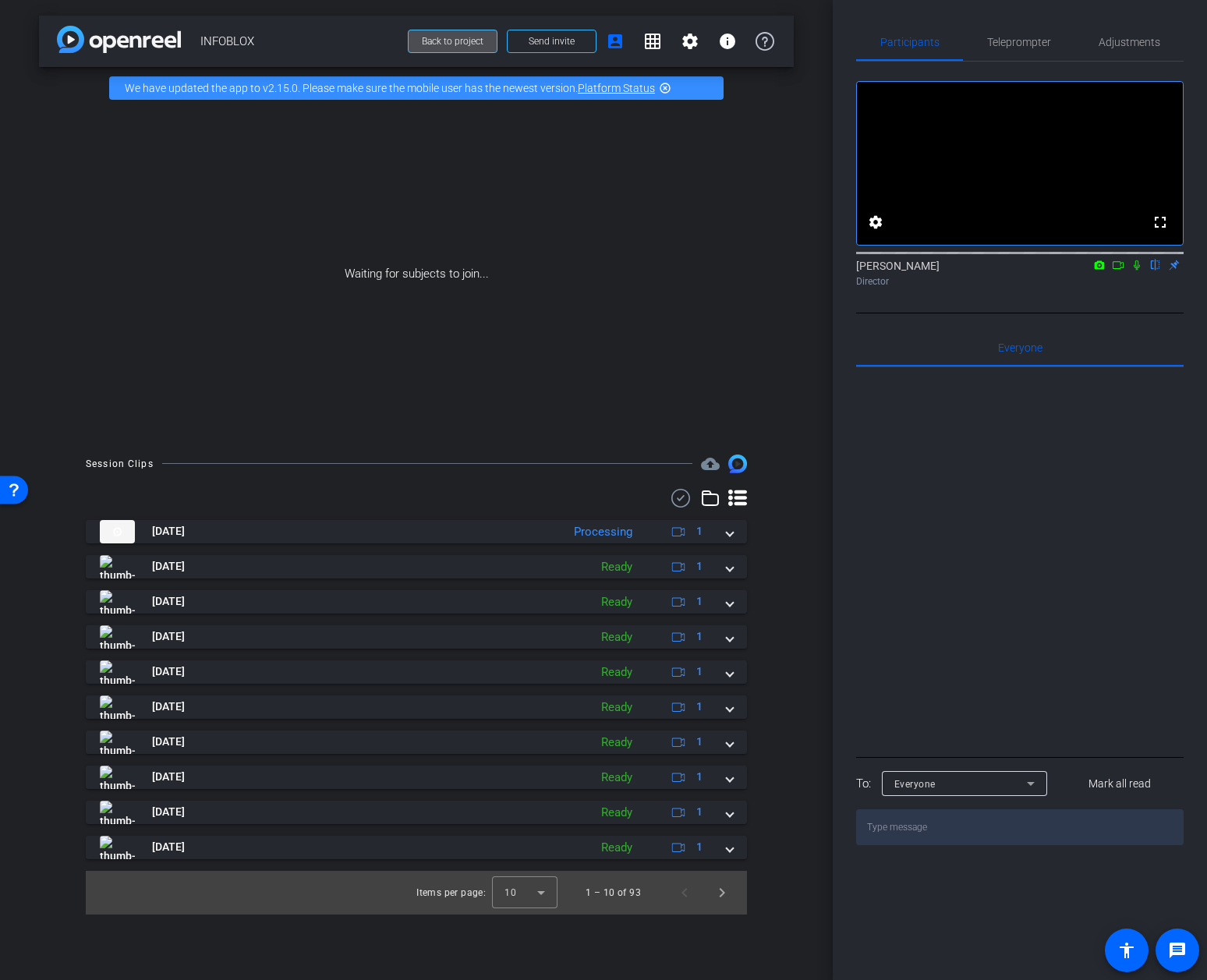
click at [470, 44] on span "Back to project" at bounding box center [452, 41] width 61 height 11
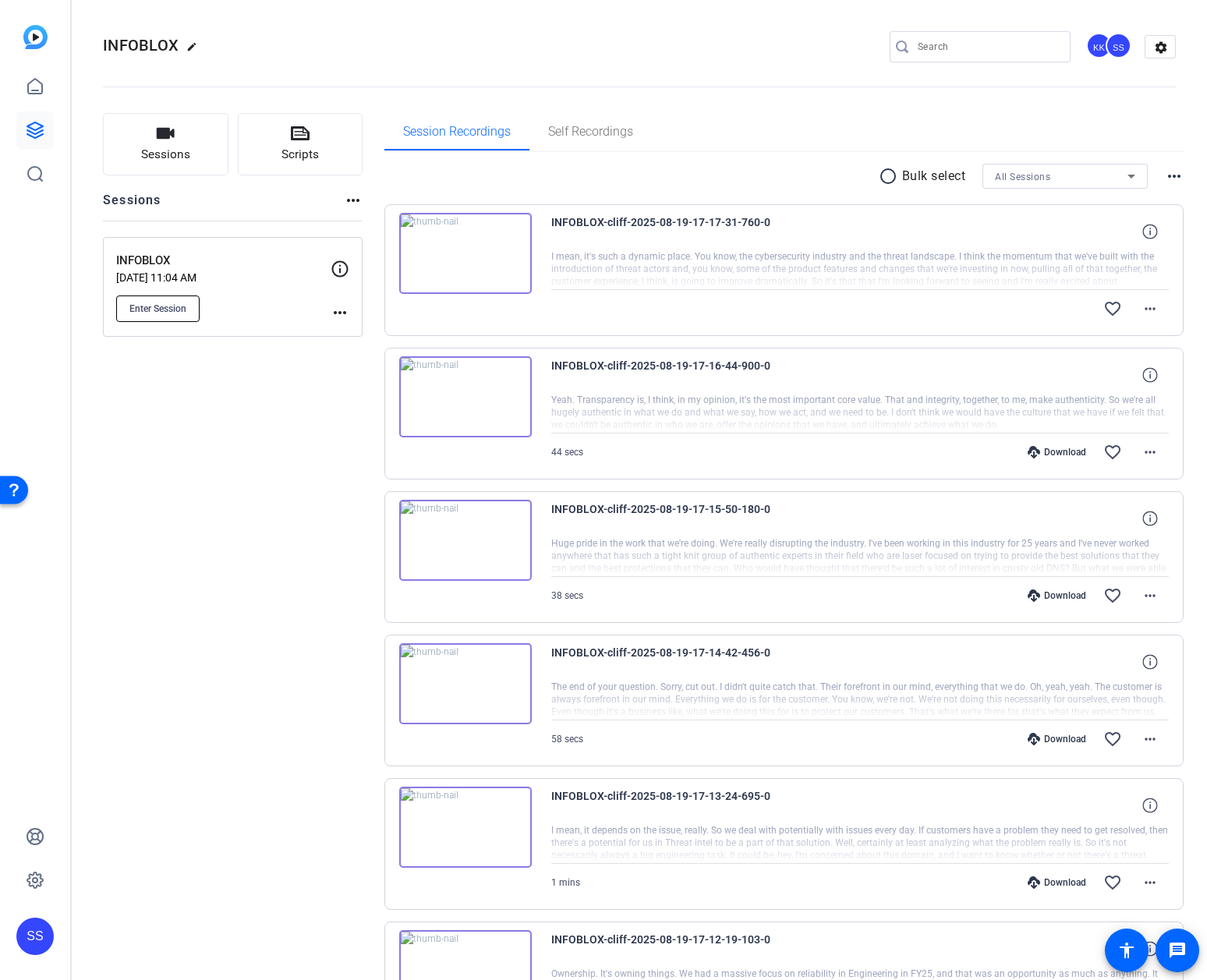
click at [150, 308] on span "Enter Session" at bounding box center [158, 309] width 57 height 13
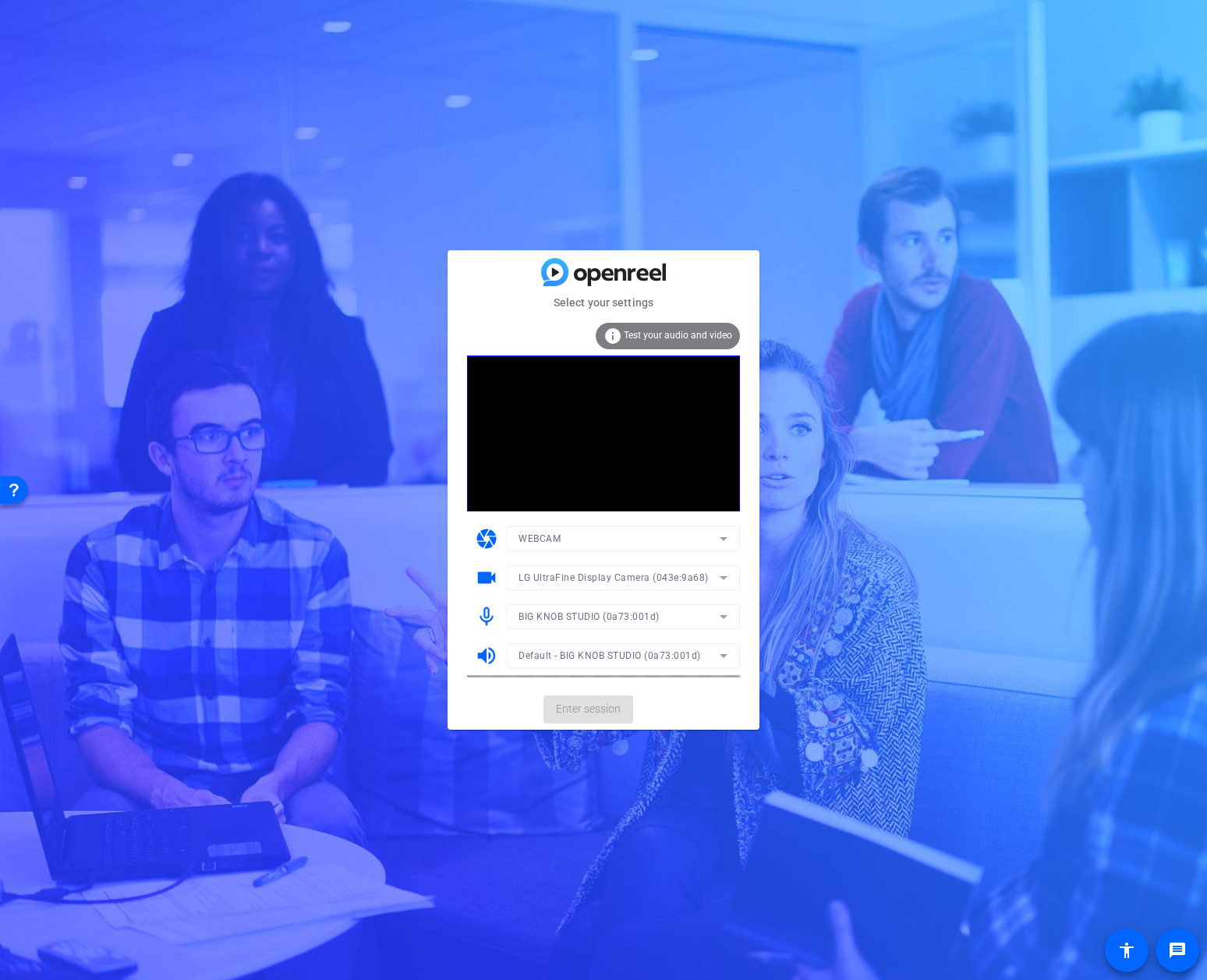
click at [719, 618] on mat-form-field "BIG KNOB STUDIO (0a73:001d)" at bounding box center [623, 617] width 234 height 25
click at [723, 617] on icon at bounding box center [723, 617] width 8 height 4
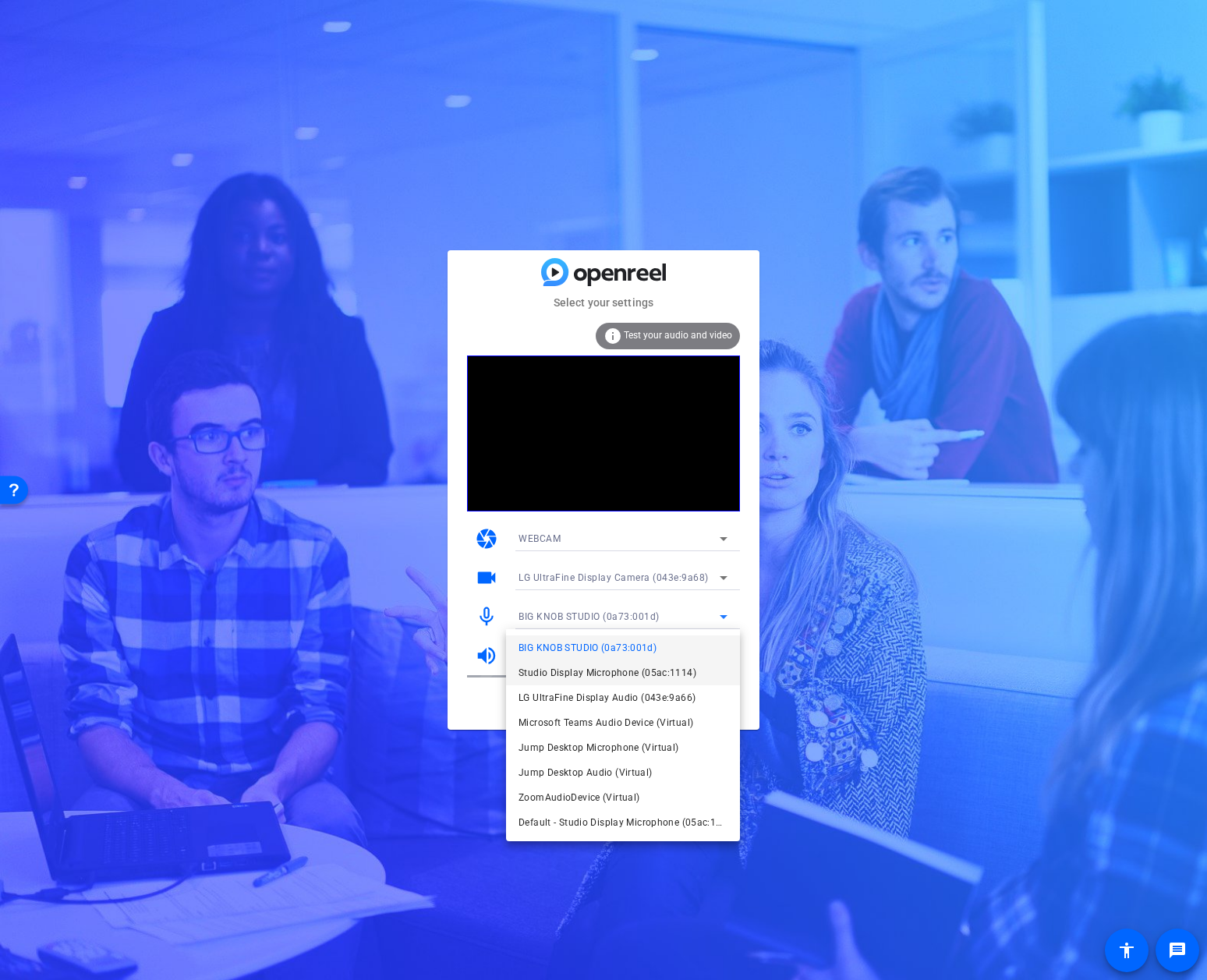
click at [683, 671] on span "Studio Display Microphone (05ac:1114)" at bounding box center [608, 673] width 178 height 18
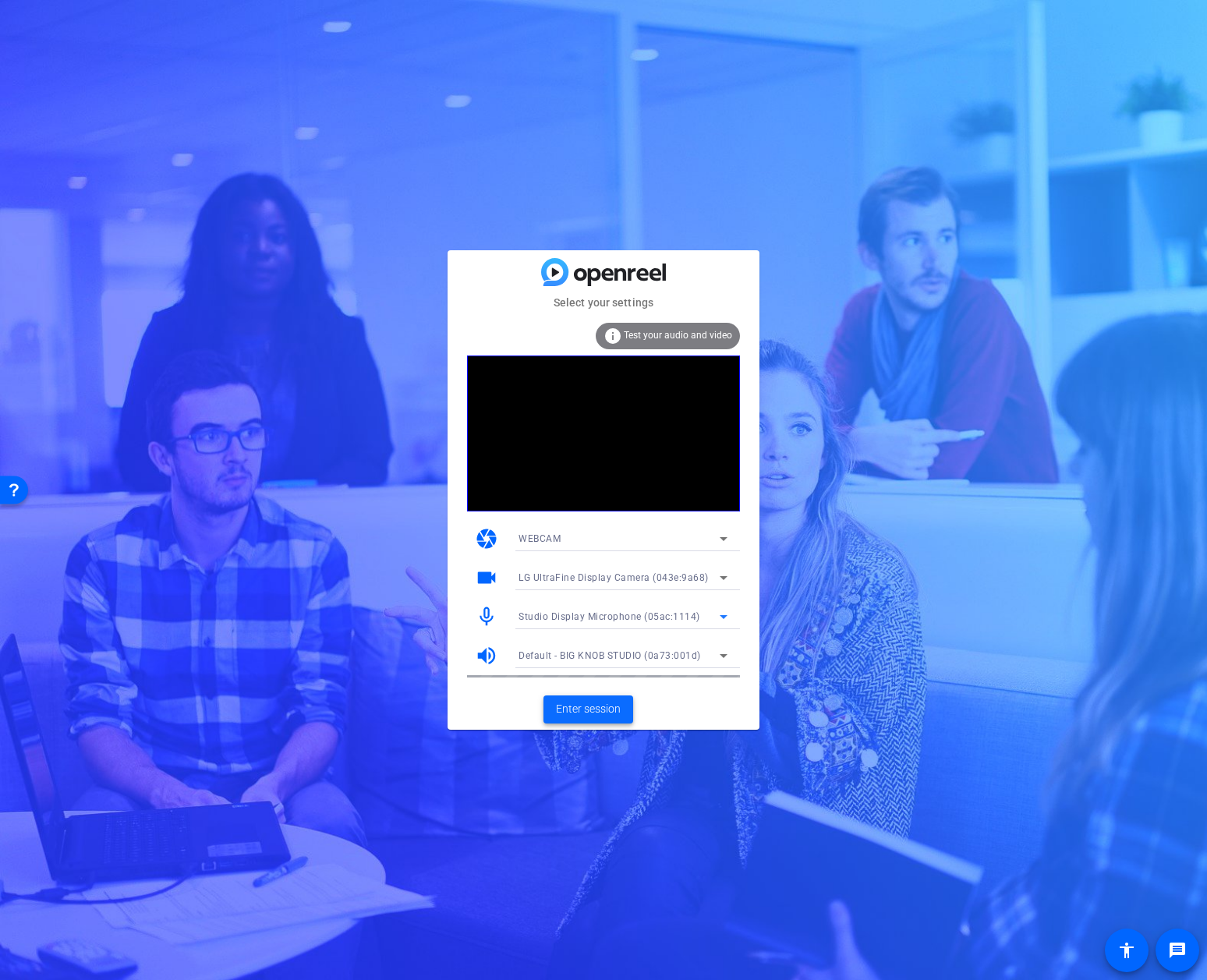
click at [599, 709] on span "Enter session" at bounding box center [588, 709] width 65 height 17
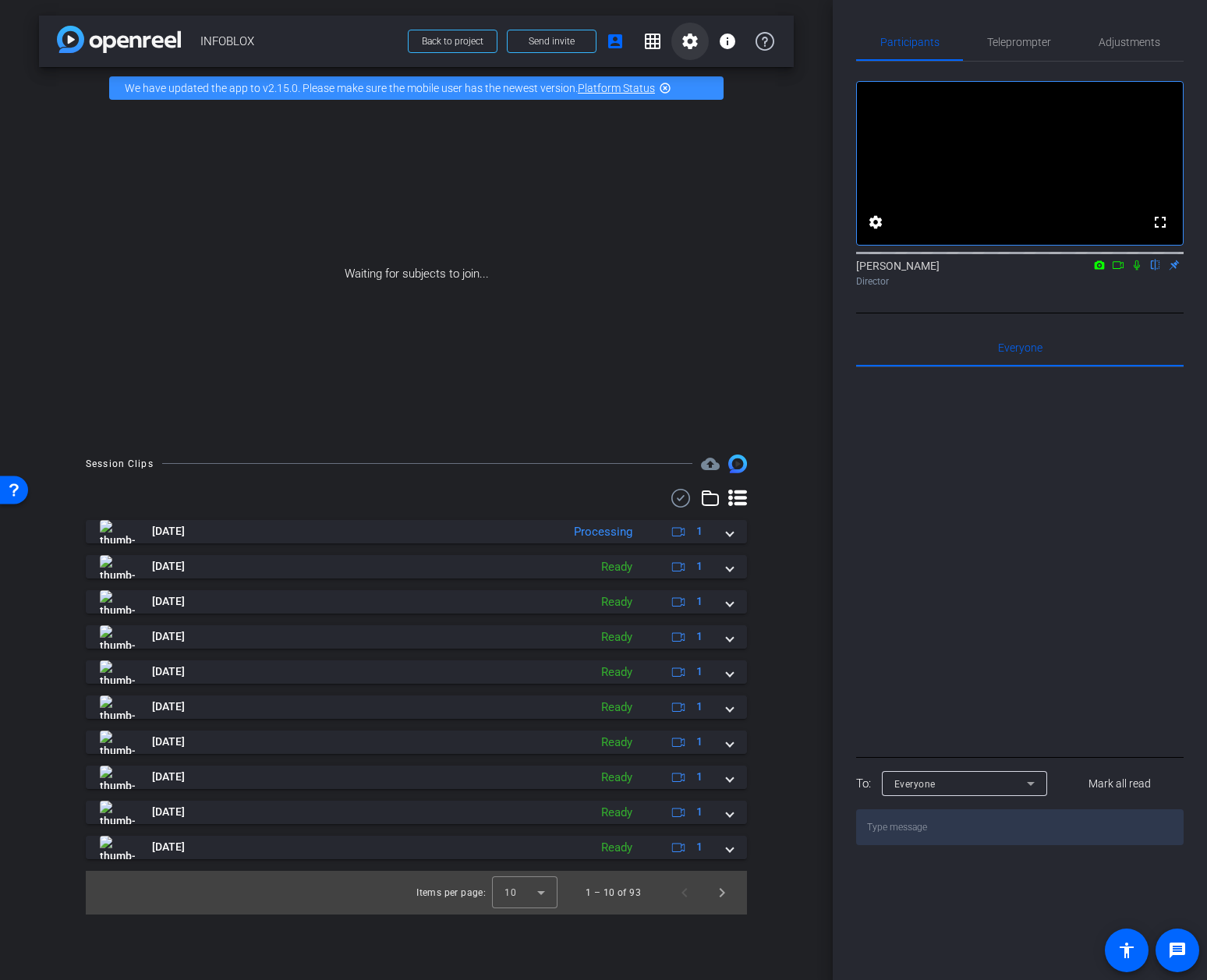
click at [697, 39] on mat-icon "settings" at bounding box center [690, 41] width 18 height 18
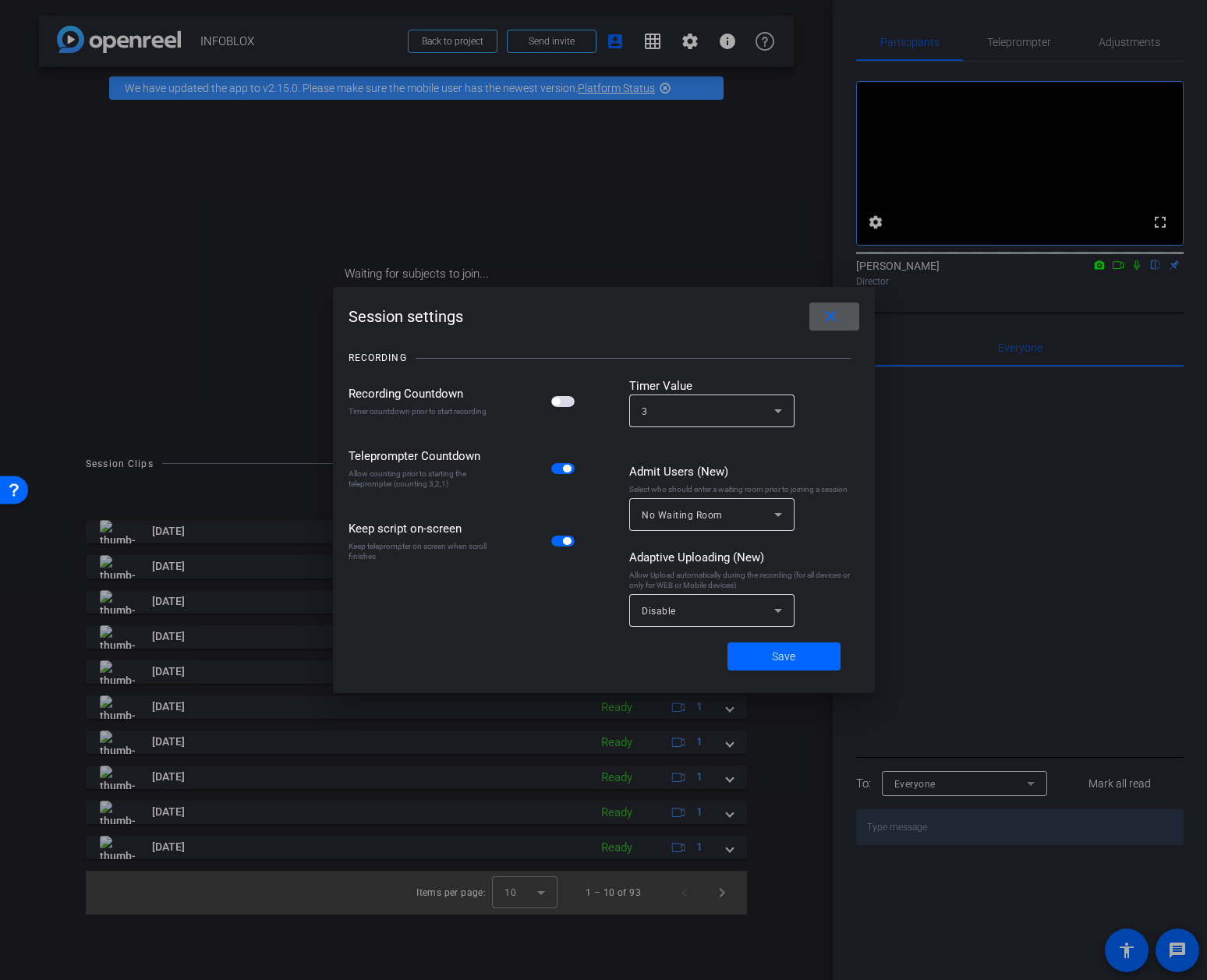
click at [655, 38] on div at bounding box center [604, 490] width 1207 height 980
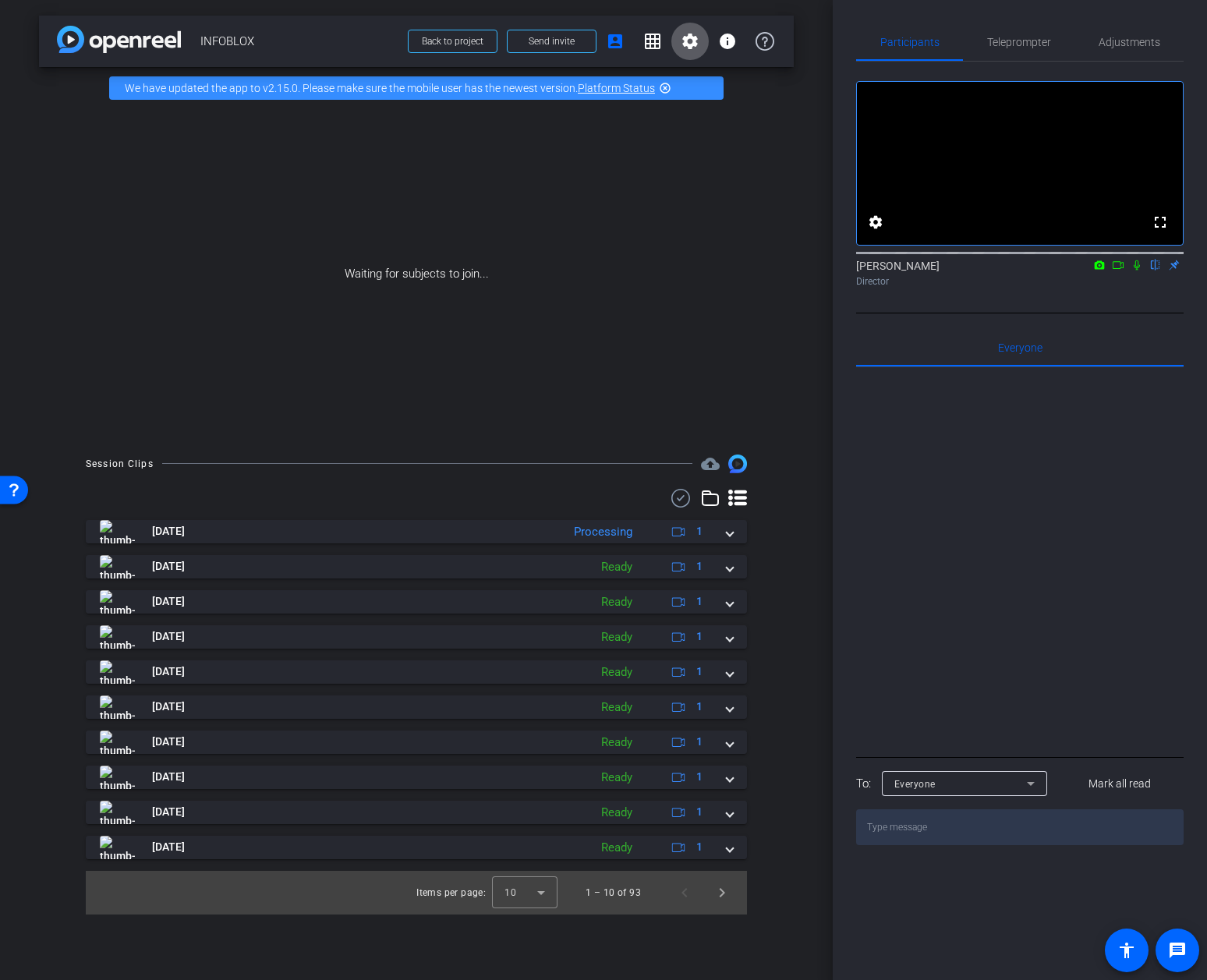
click at [655, 38] on mat-icon "grid_on" at bounding box center [653, 41] width 18 height 18
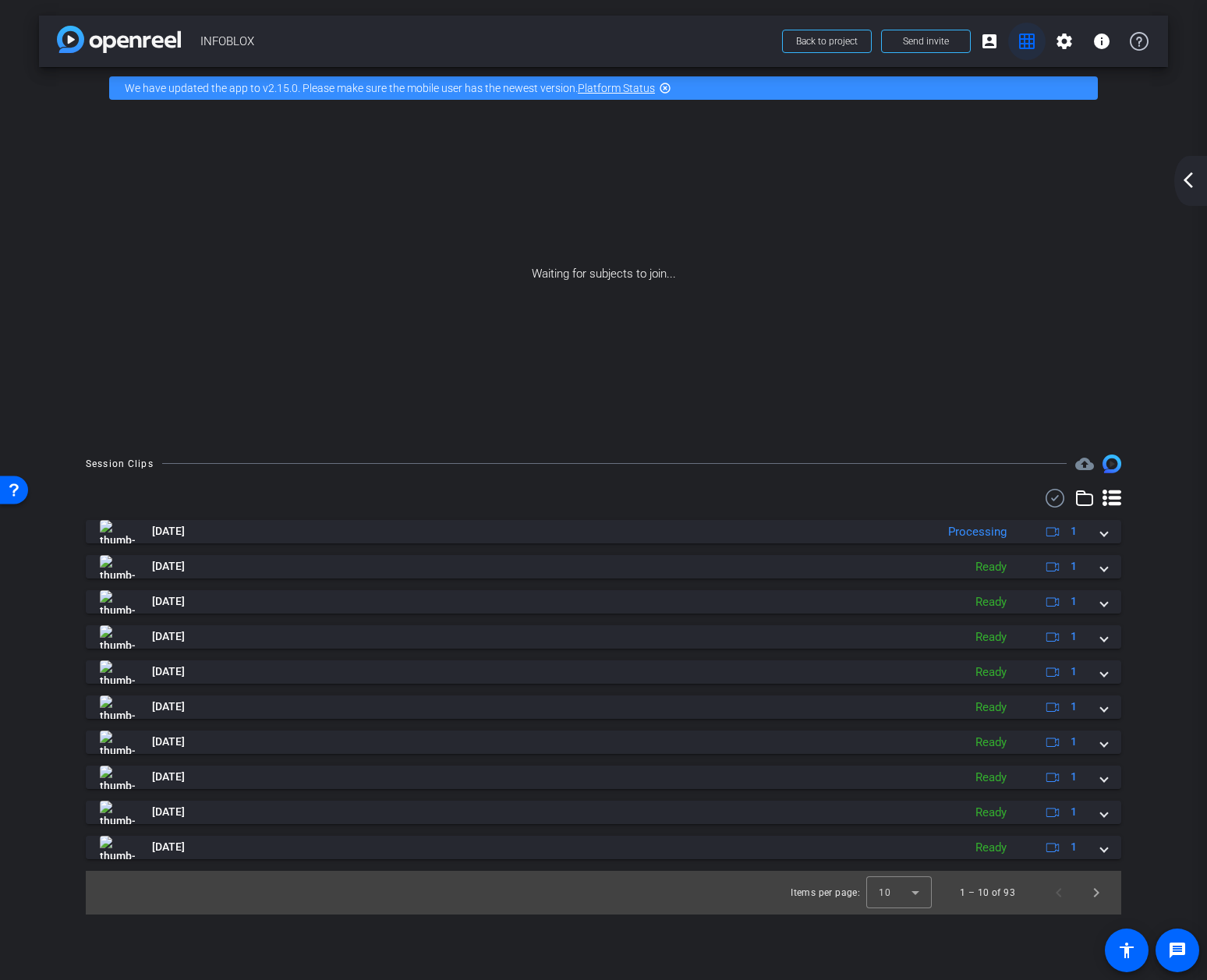
click at [1022, 40] on mat-icon "grid_on" at bounding box center [1027, 41] width 18 height 18
click at [989, 35] on mat-icon "account_box" at bounding box center [989, 41] width 18 height 18
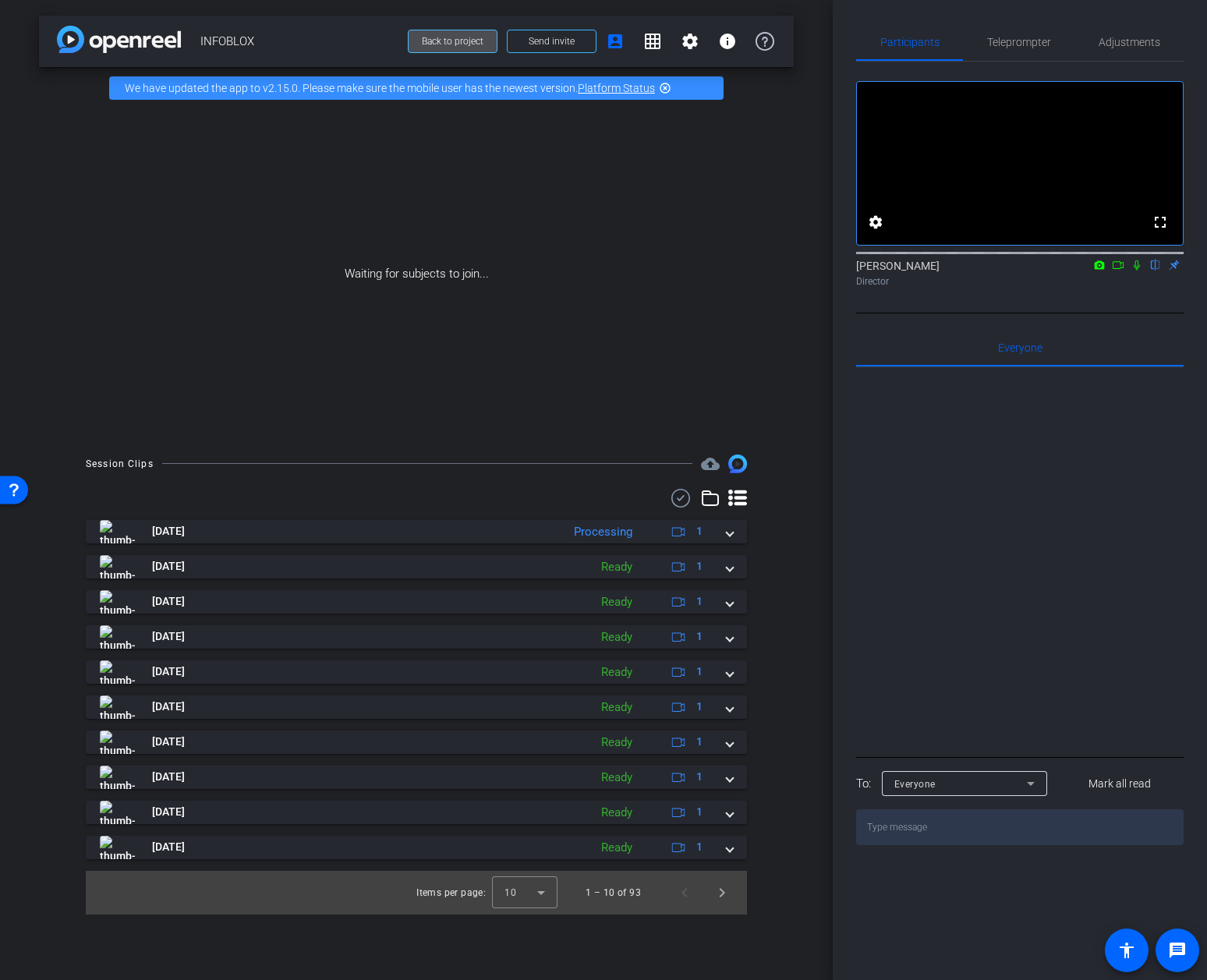
click at [479, 34] on span at bounding box center [453, 41] width 88 height 38
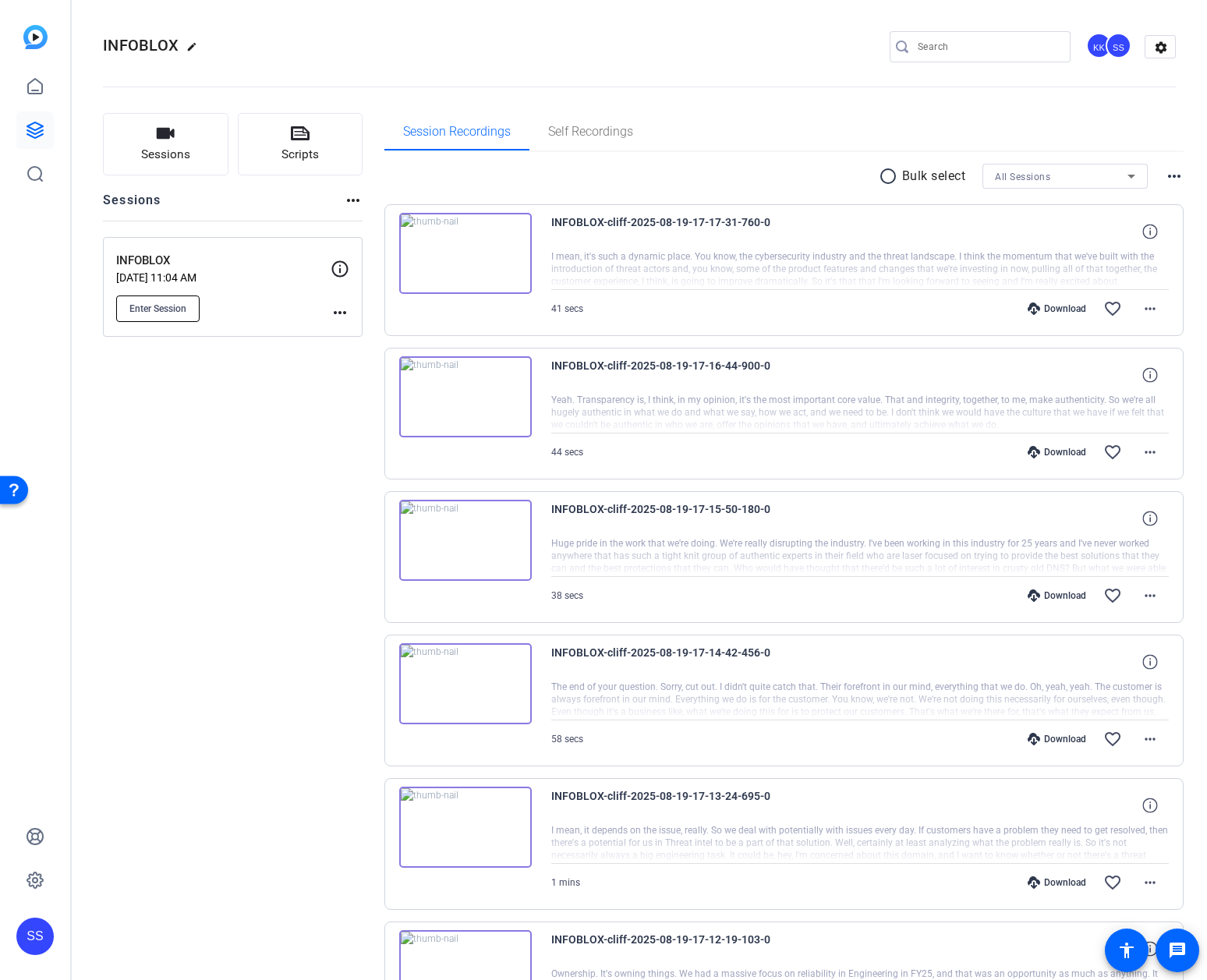
click at [179, 311] on span "Enter Session" at bounding box center [158, 309] width 57 height 13
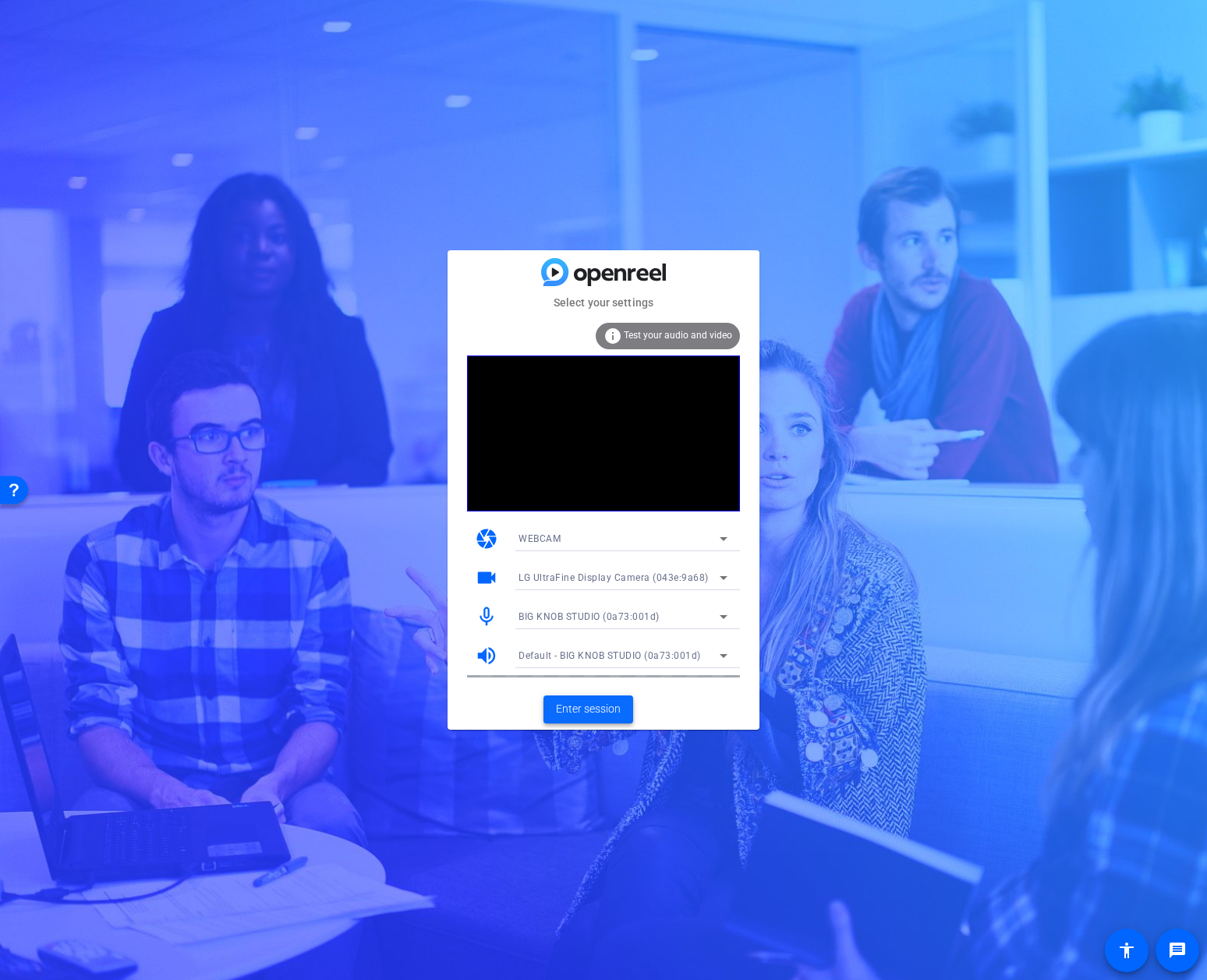
click at [586, 717] on span "Enter session" at bounding box center [588, 709] width 65 height 17
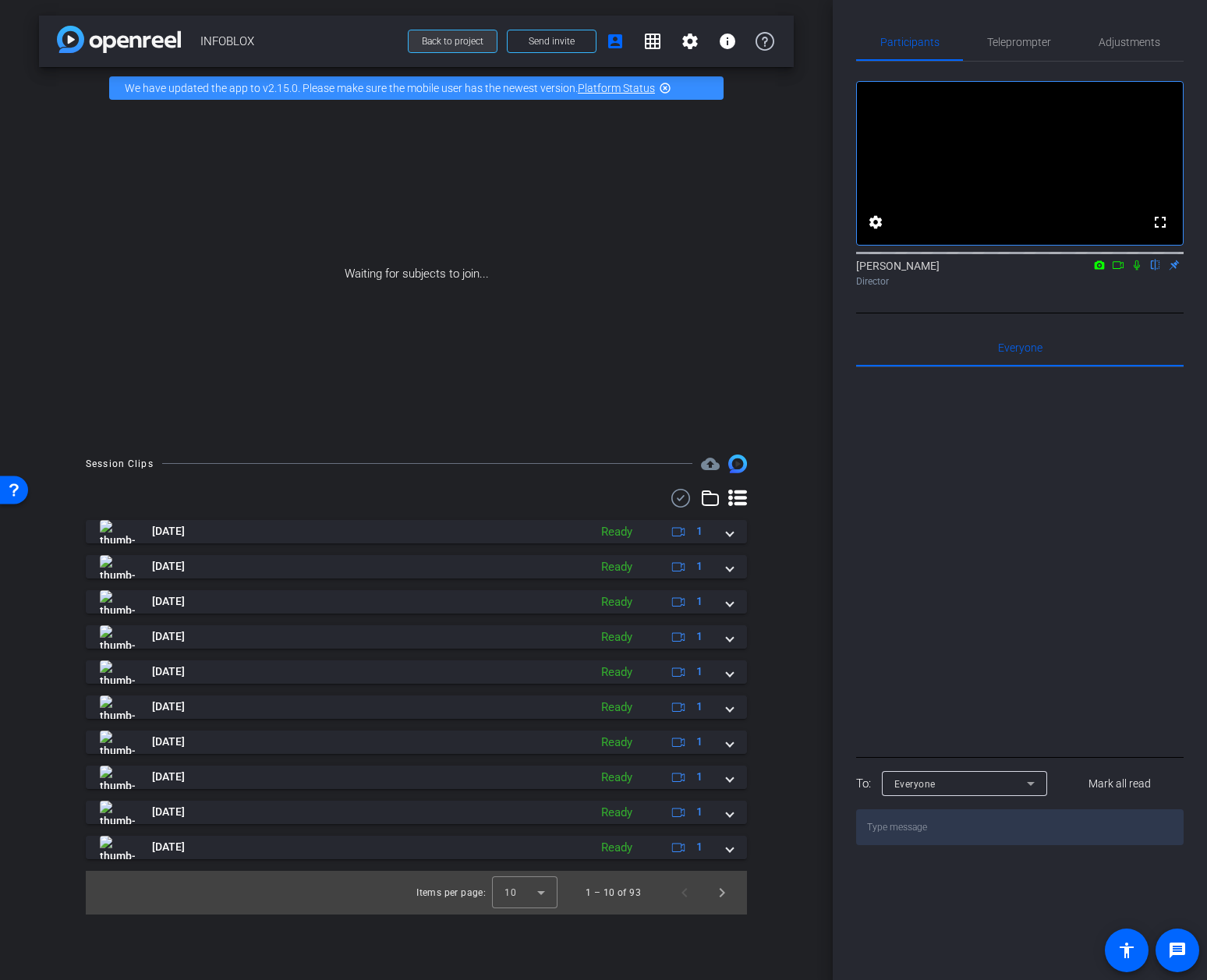
click at [454, 45] on span "Back to project" at bounding box center [452, 41] width 61 height 11
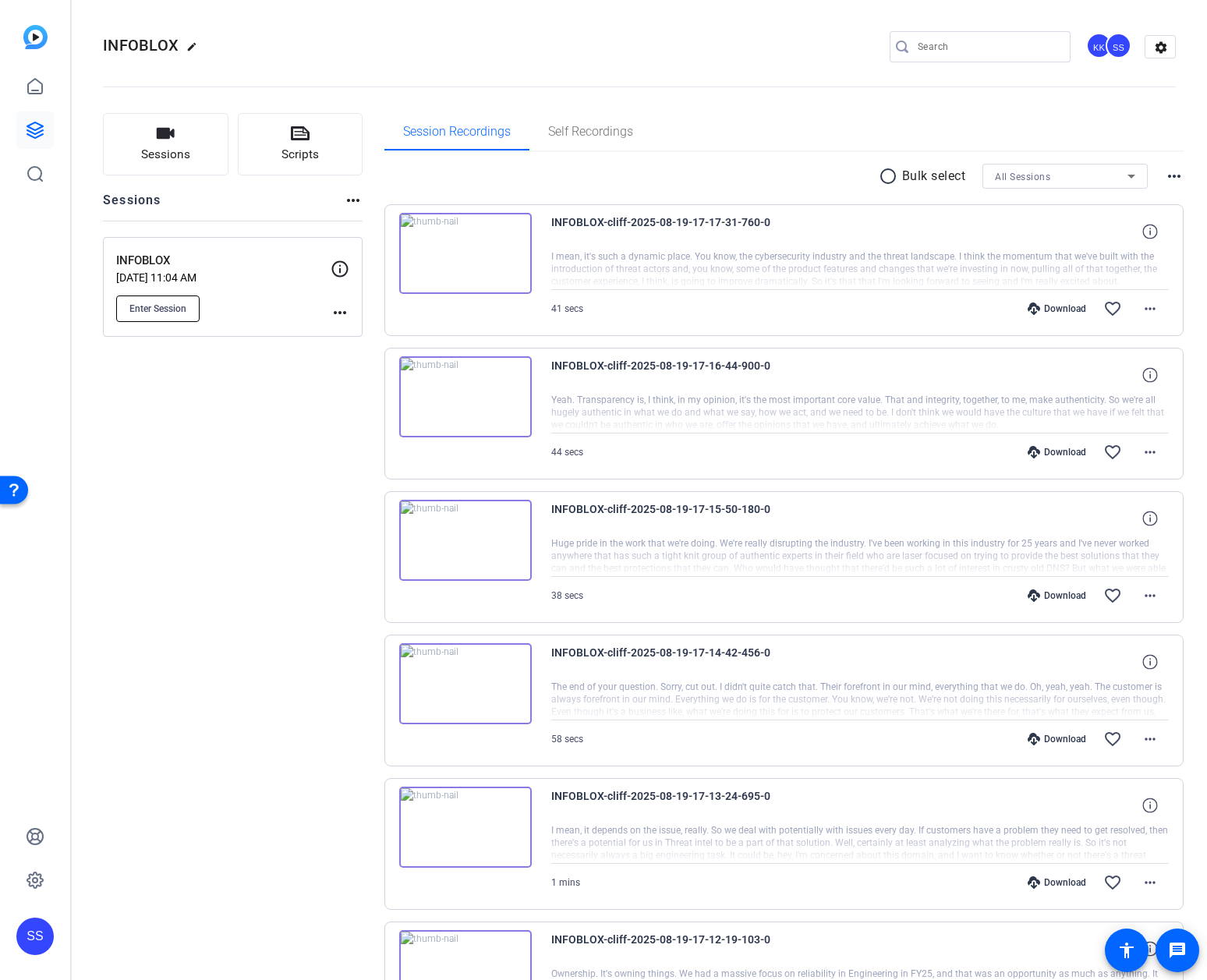
click at [177, 314] on span "Enter Session" at bounding box center [158, 309] width 57 height 13
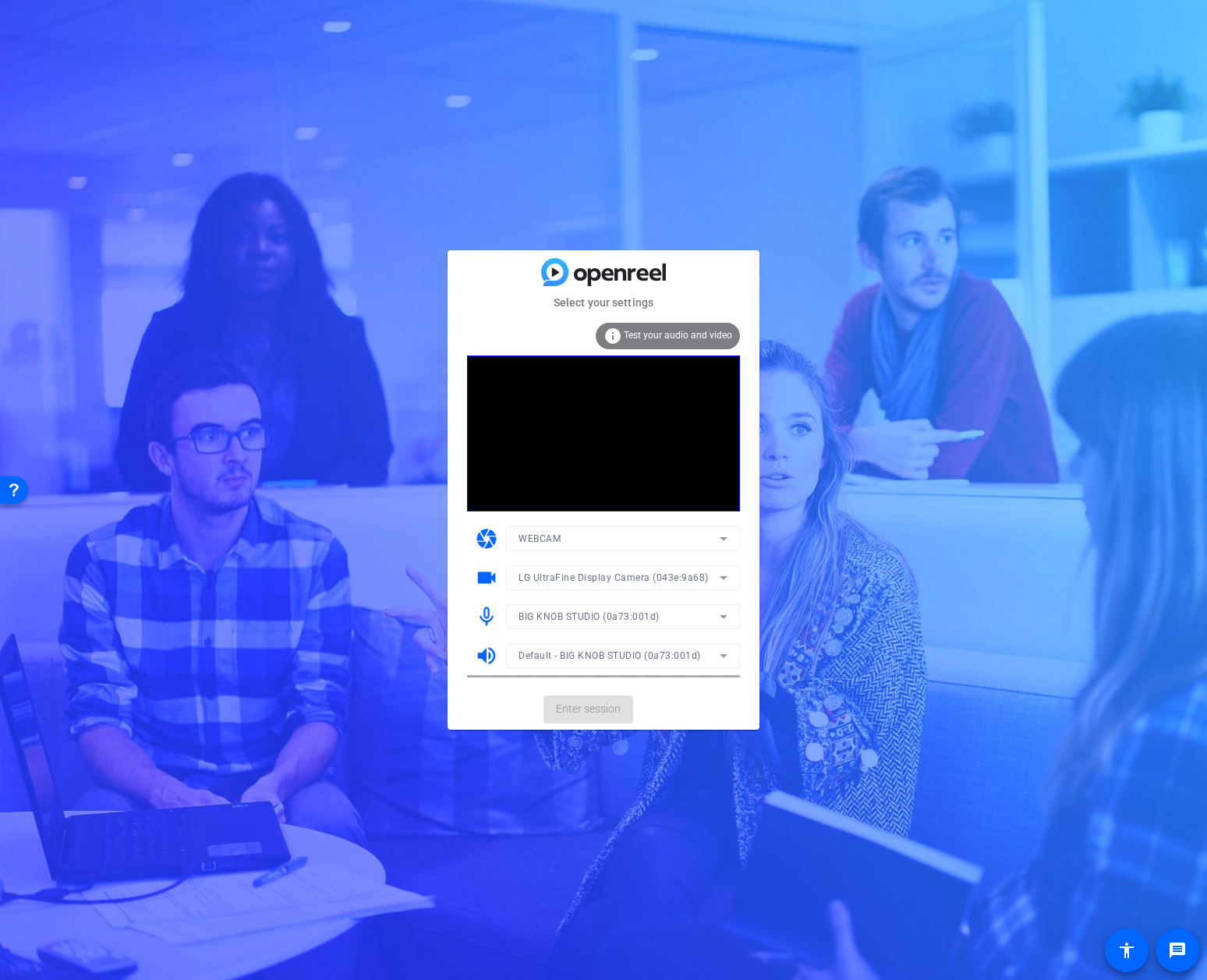
click at [722, 617] on mat-form-field "BIG KNOB STUDIO (0a73:001d)" at bounding box center [623, 617] width 234 height 25
click at [707, 617] on div "BIG KNOB STUDIO (0a73:001d)" at bounding box center [619, 616] width 201 height 19
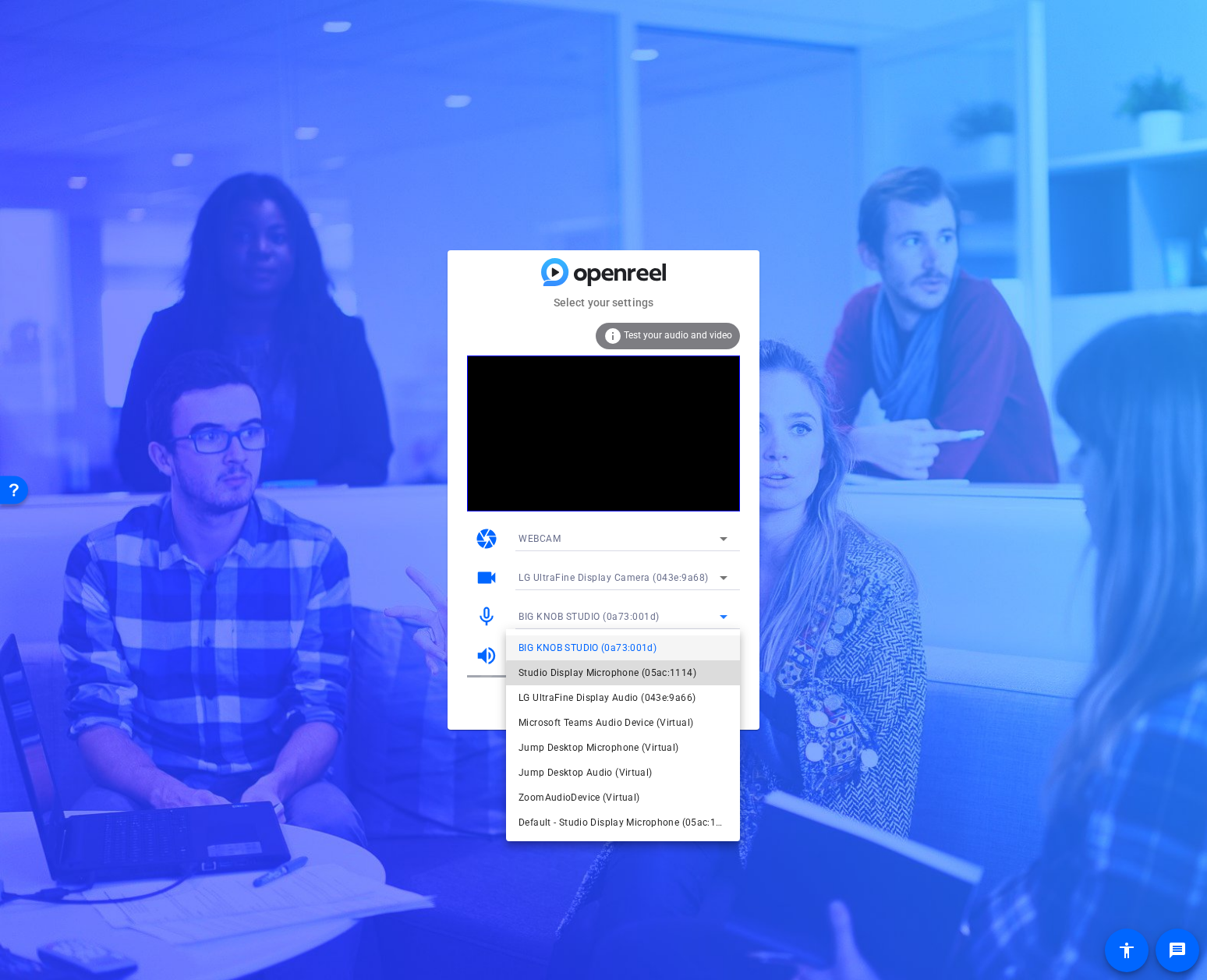
click at [674, 680] on span "Studio Display Microphone (05ac:1114)" at bounding box center [608, 673] width 178 height 18
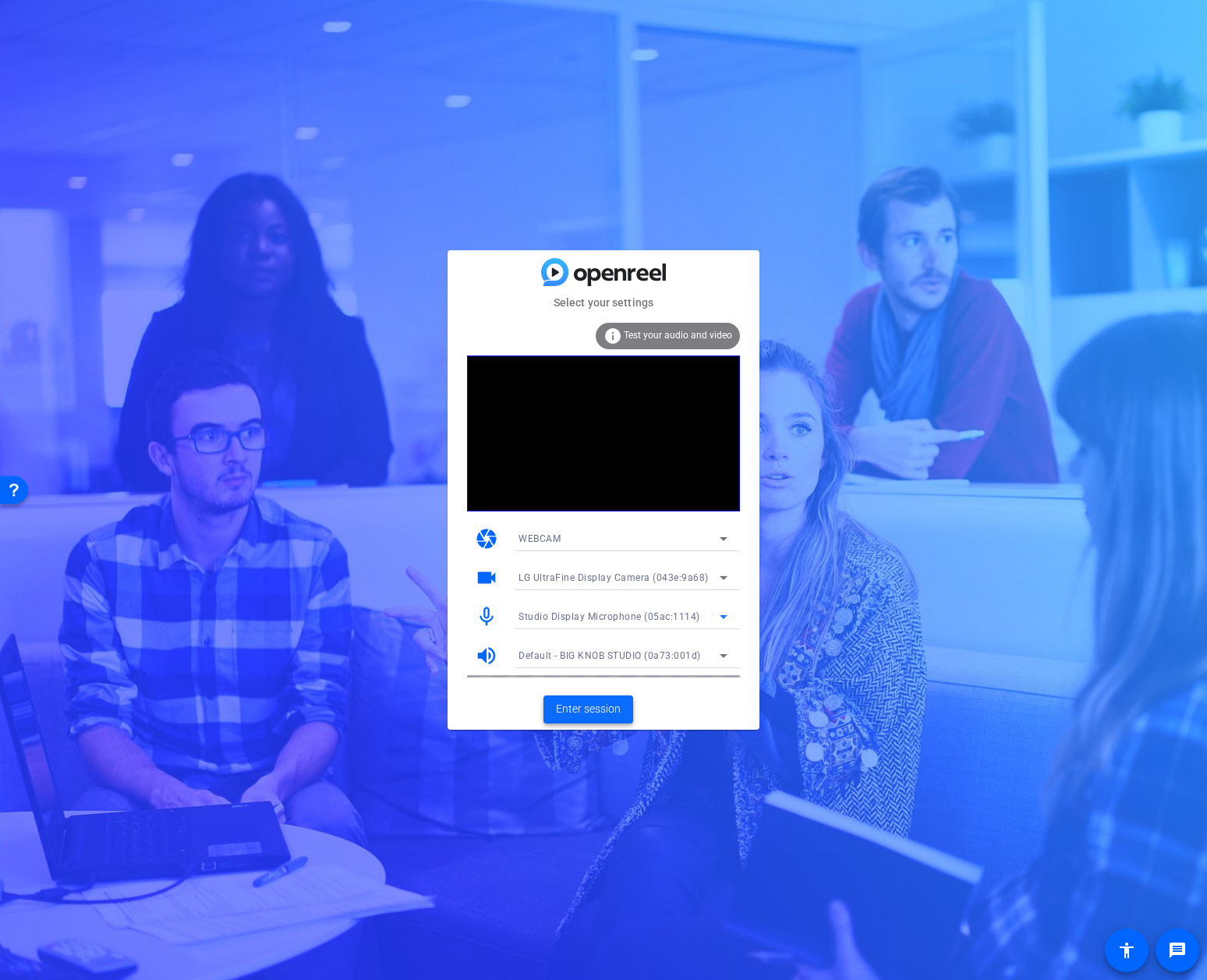
click at [604, 708] on span "Enter session" at bounding box center [588, 709] width 65 height 17
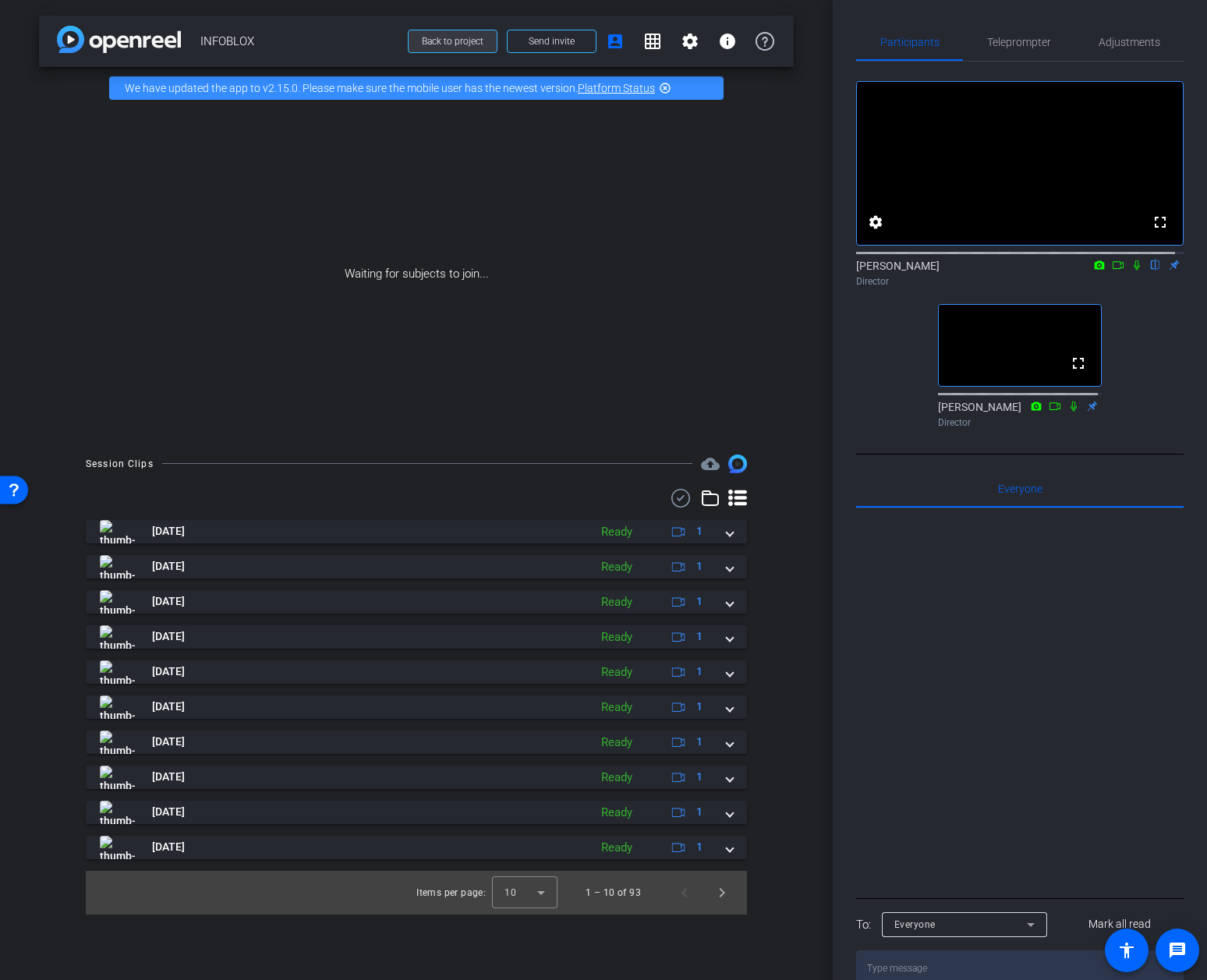
click at [446, 34] on span at bounding box center [453, 41] width 88 height 38
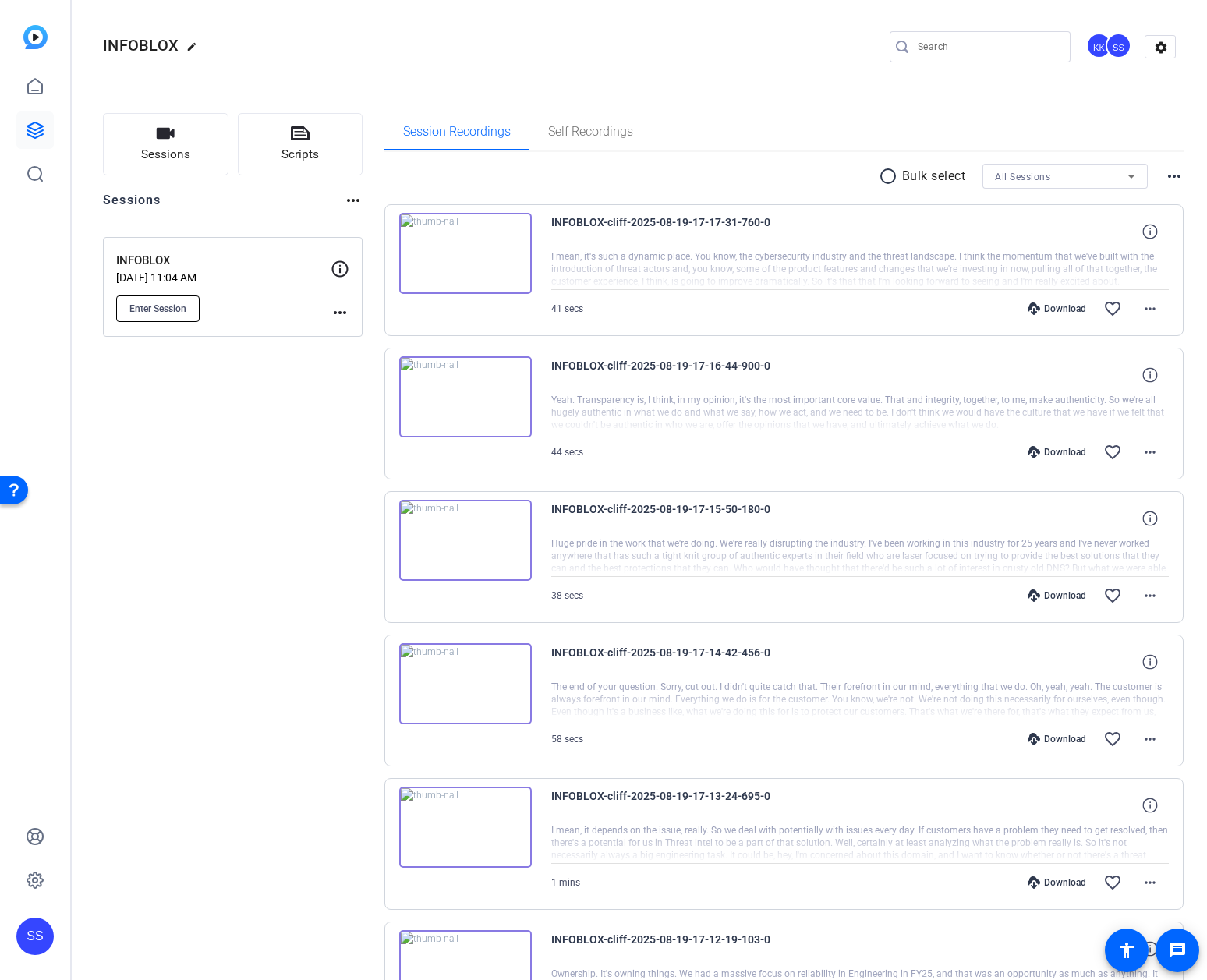
click at [163, 312] on span "Enter Session" at bounding box center [158, 309] width 57 height 13
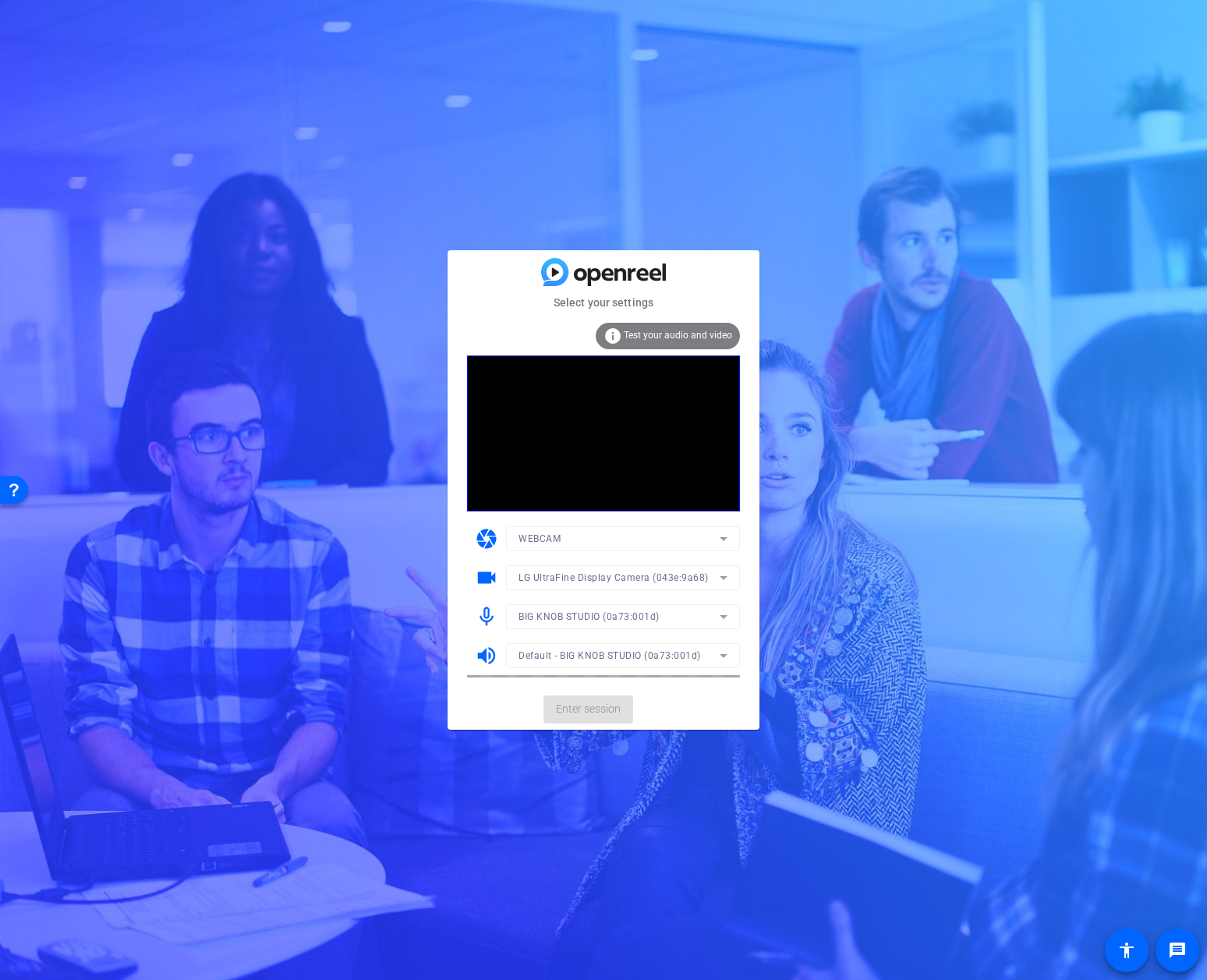
click at [727, 535] on mat-form-field "WEBCAM" at bounding box center [623, 539] width 234 height 25
click at [727, 535] on icon at bounding box center [723, 539] width 18 height 18
click at [651, 592] on mat-option "DESKTOP" at bounding box center [623, 595] width 234 height 25
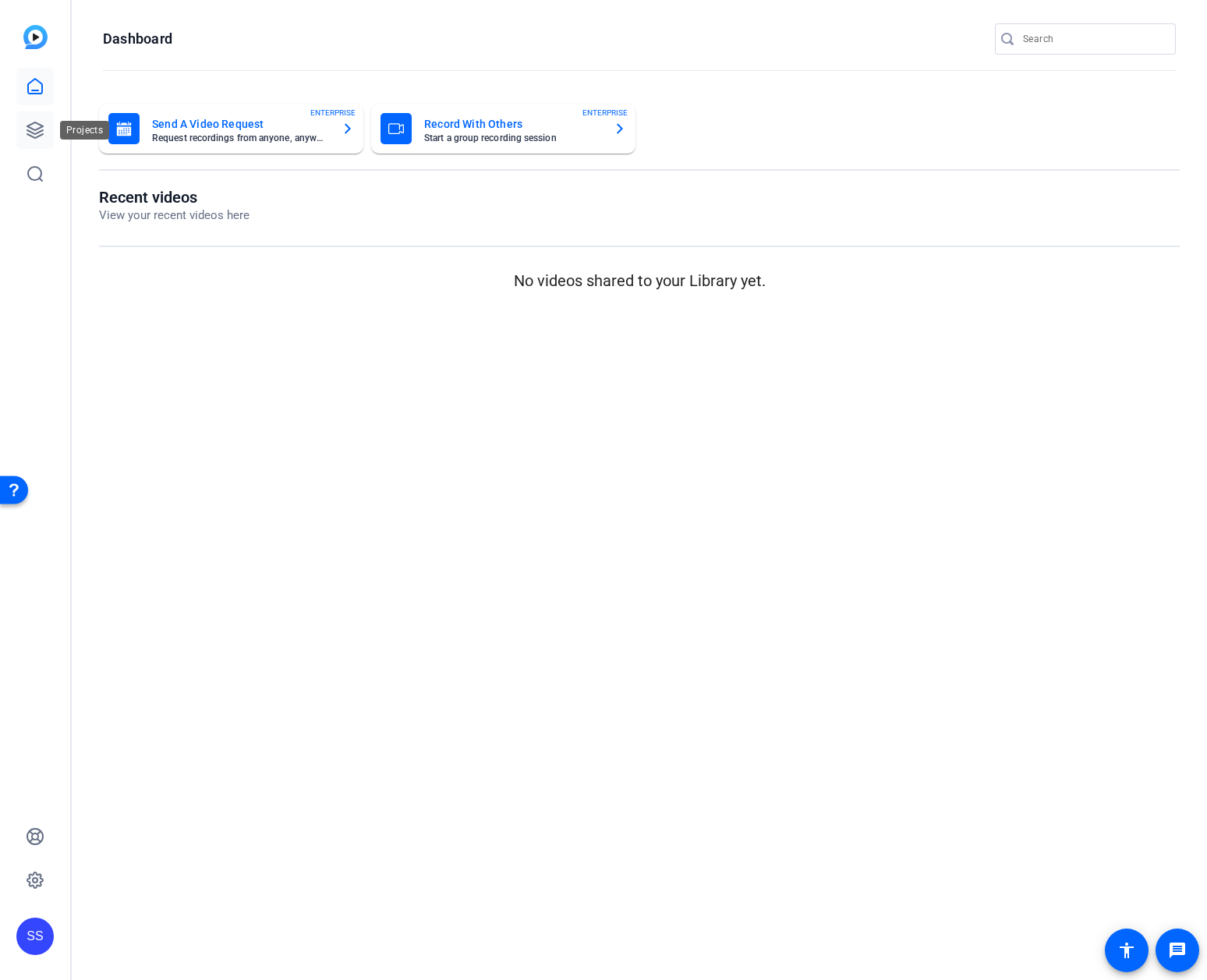
click at [39, 126] on icon at bounding box center [35, 130] width 18 height 18
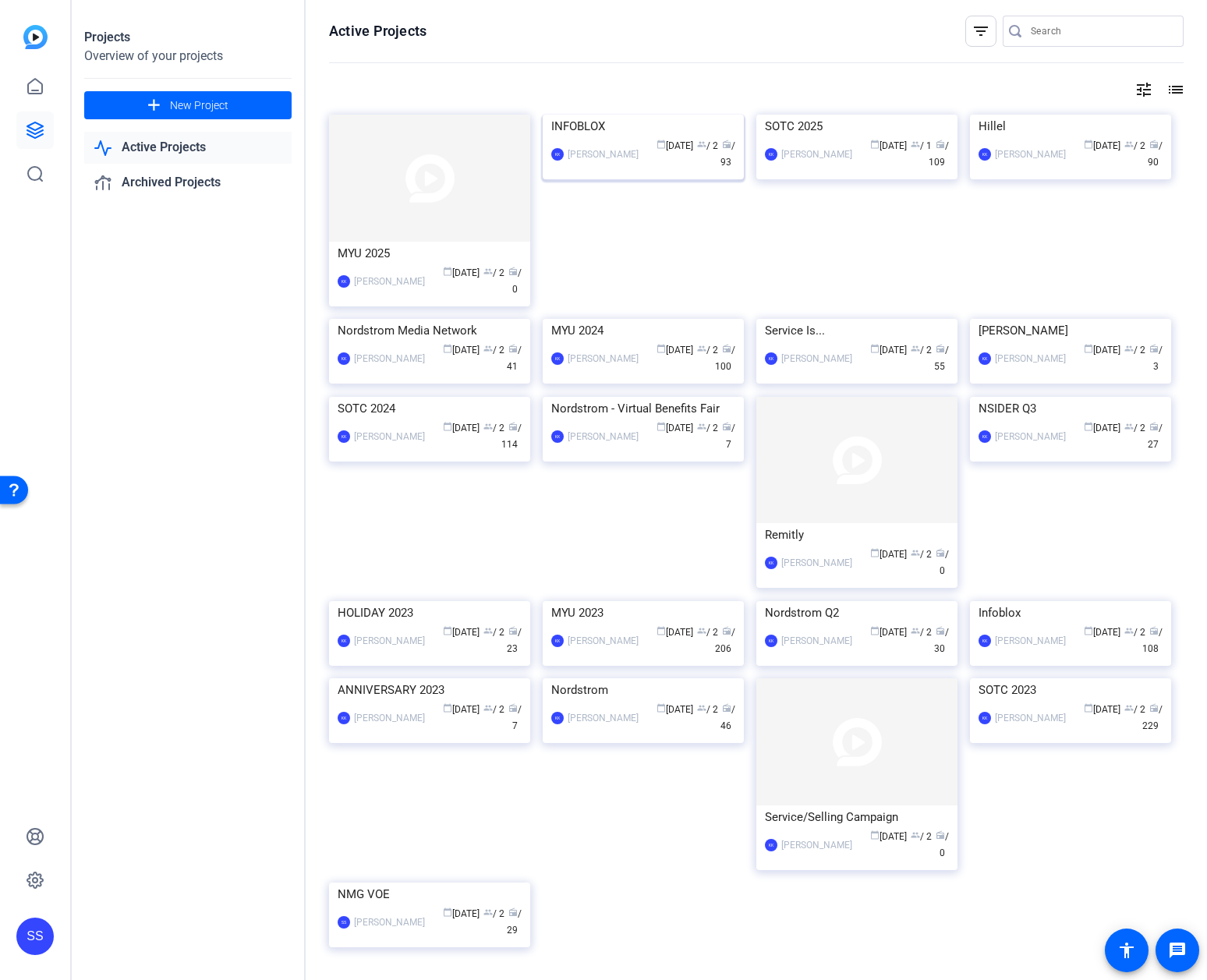
click at [613, 115] on img at bounding box center [644, 115] width 201 height 0
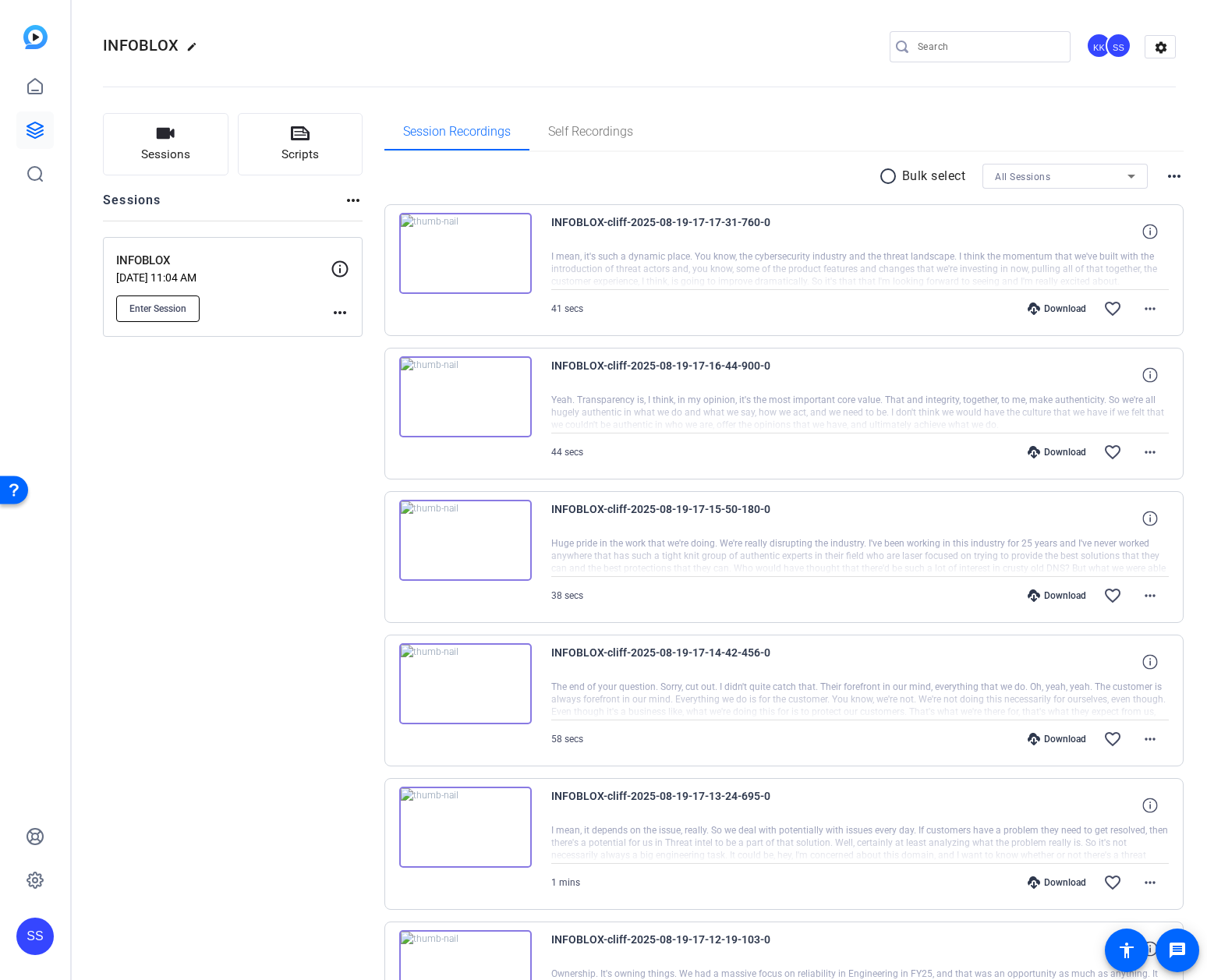
click at [185, 314] on span "Enter Session" at bounding box center [158, 309] width 57 height 13
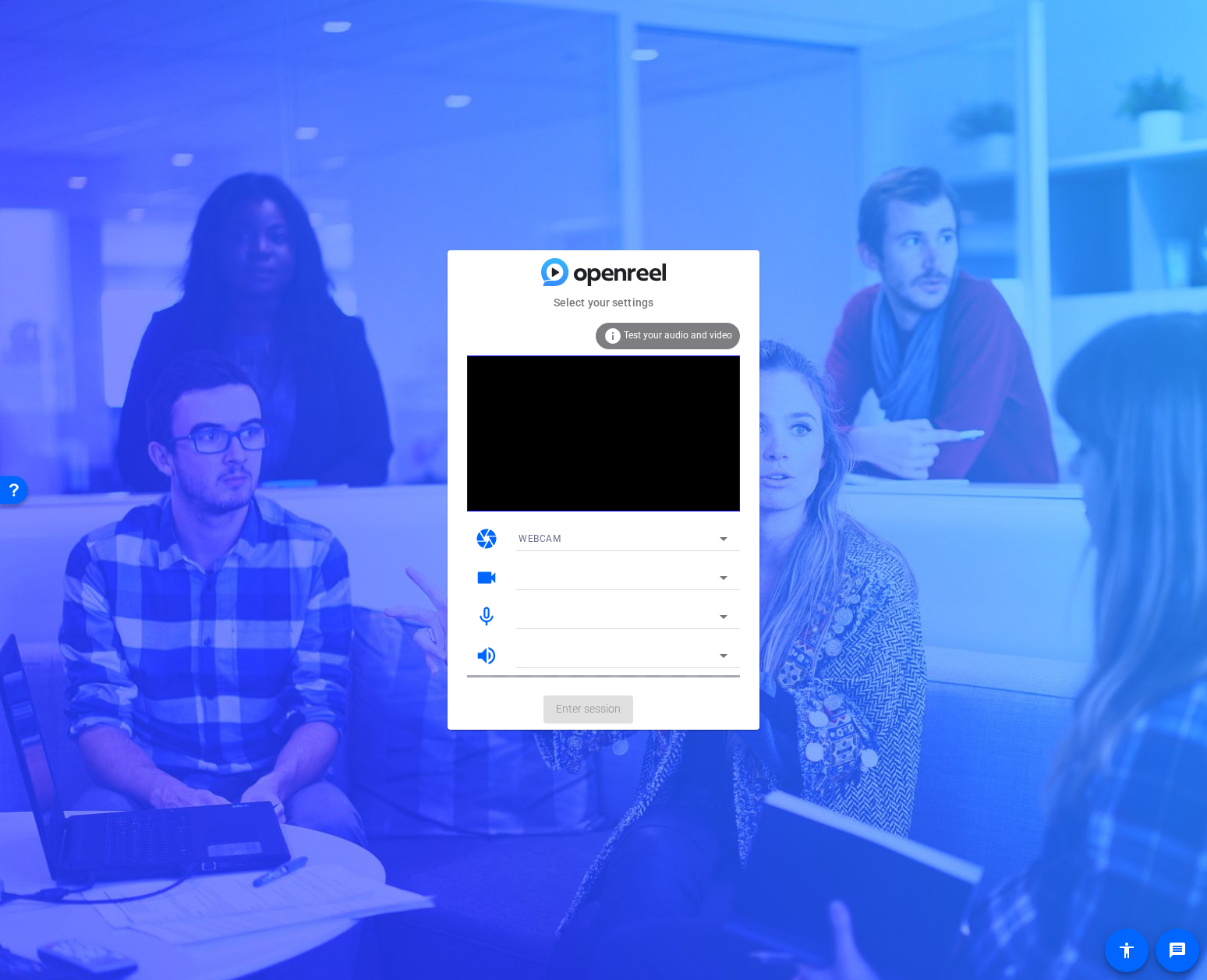
click at [681, 542] on div "WEBCAM" at bounding box center [619, 538] width 201 height 19
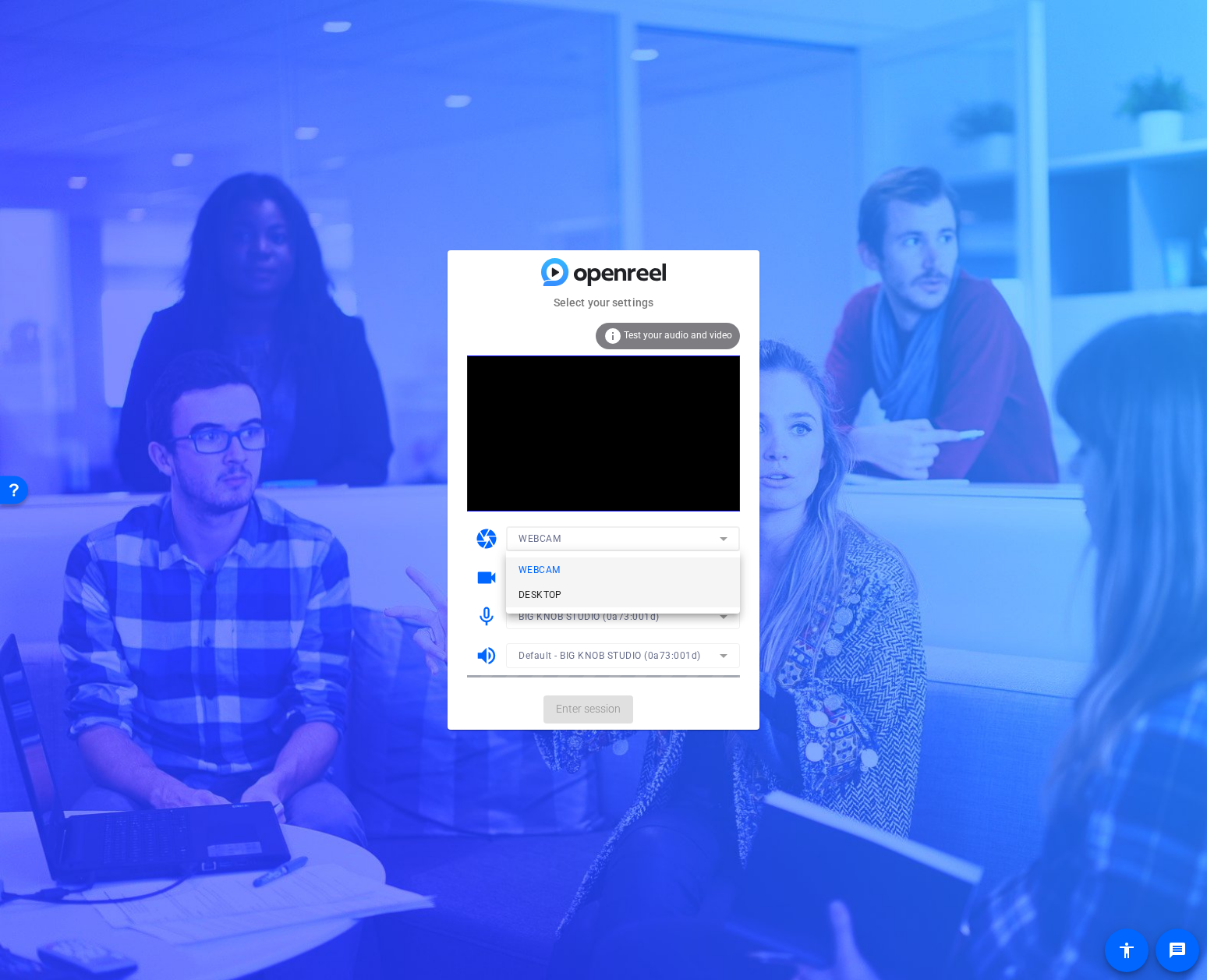
click at [606, 598] on mat-option "DESKTOP" at bounding box center [623, 595] width 234 height 25
click at [683, 619] on div "BIG KNOB STUDIO (0a73:001d)" at bounding box center [619, 616] width 201 height 19
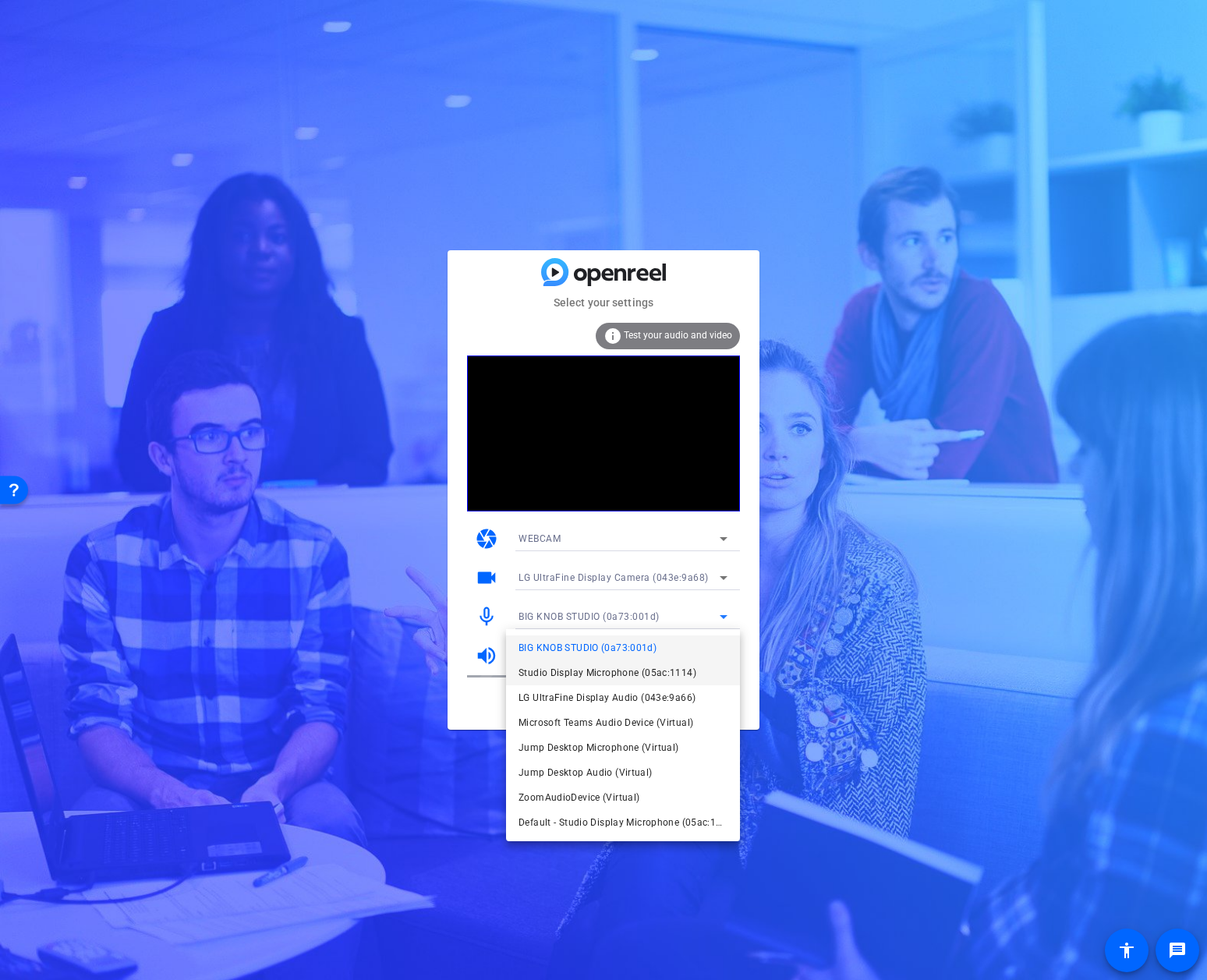
click at [674, 677] on span "Studio Display Microphone (05ac:1114)" at bounding box center [608, 673] width 178 height 18
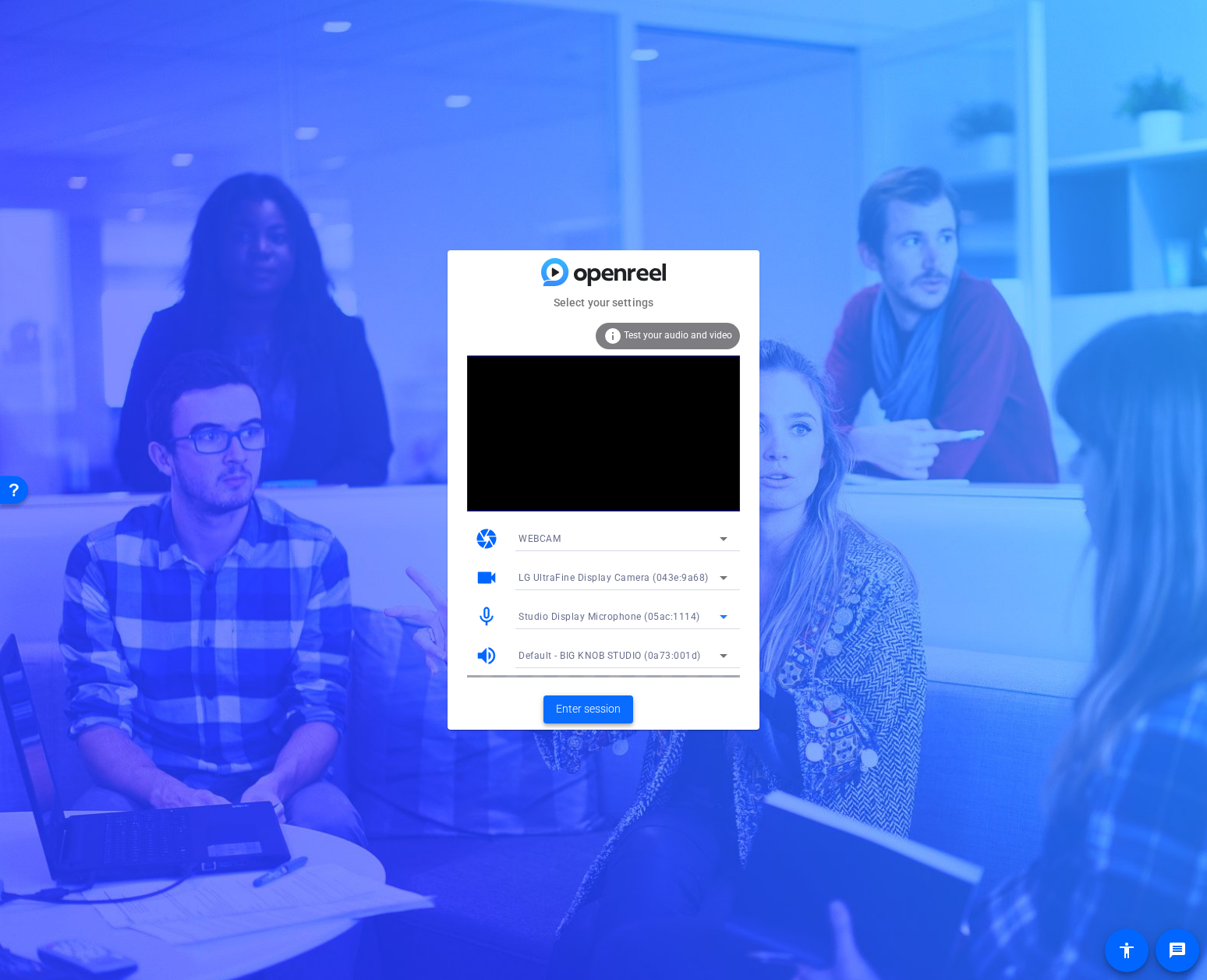
click at [598, 706] on span "Enter session" at bounding box center [588, 709] width 65 height 17
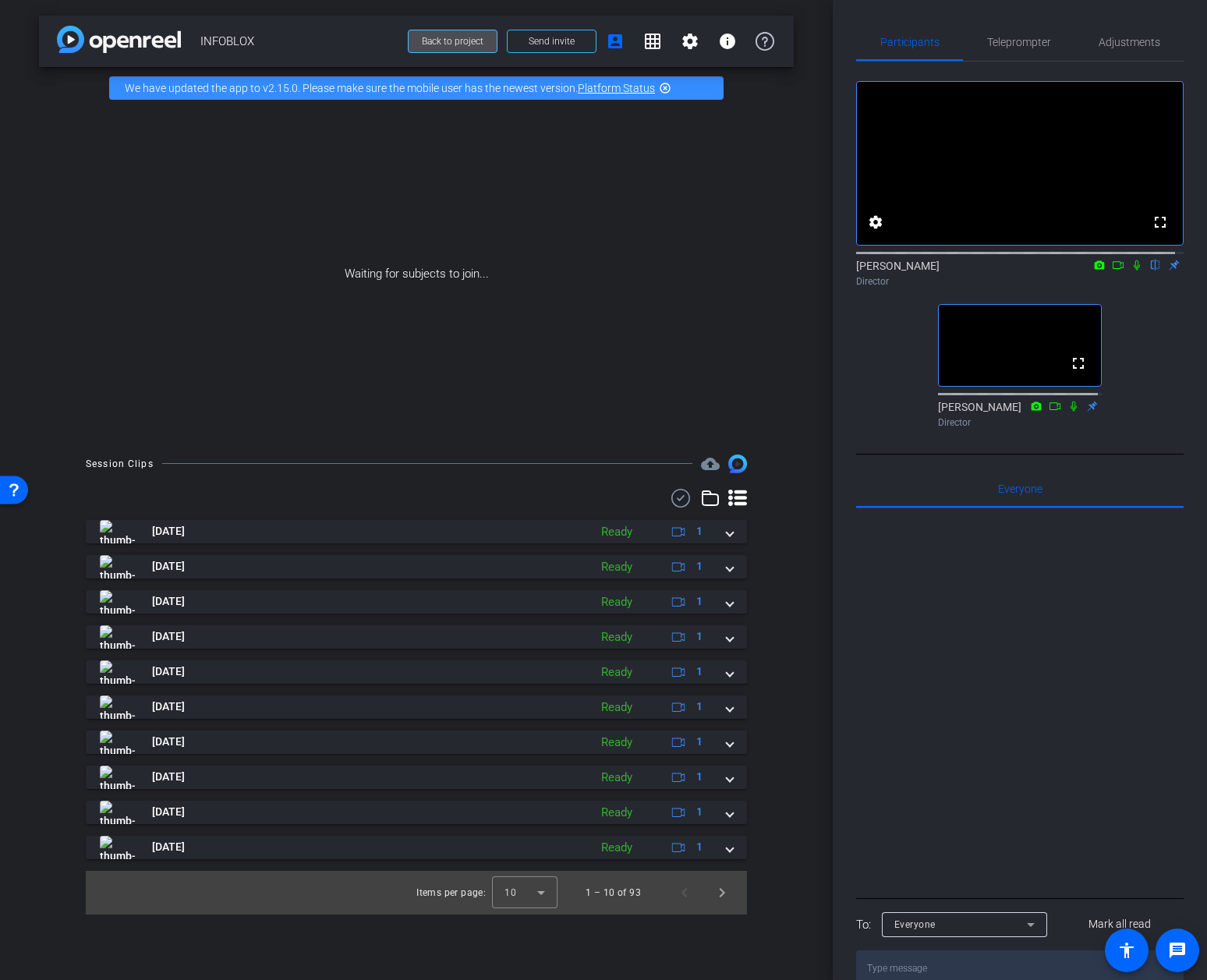
click at [464, 40] on span "Back to project" at bounding box center [452, 41] width 61 height 11
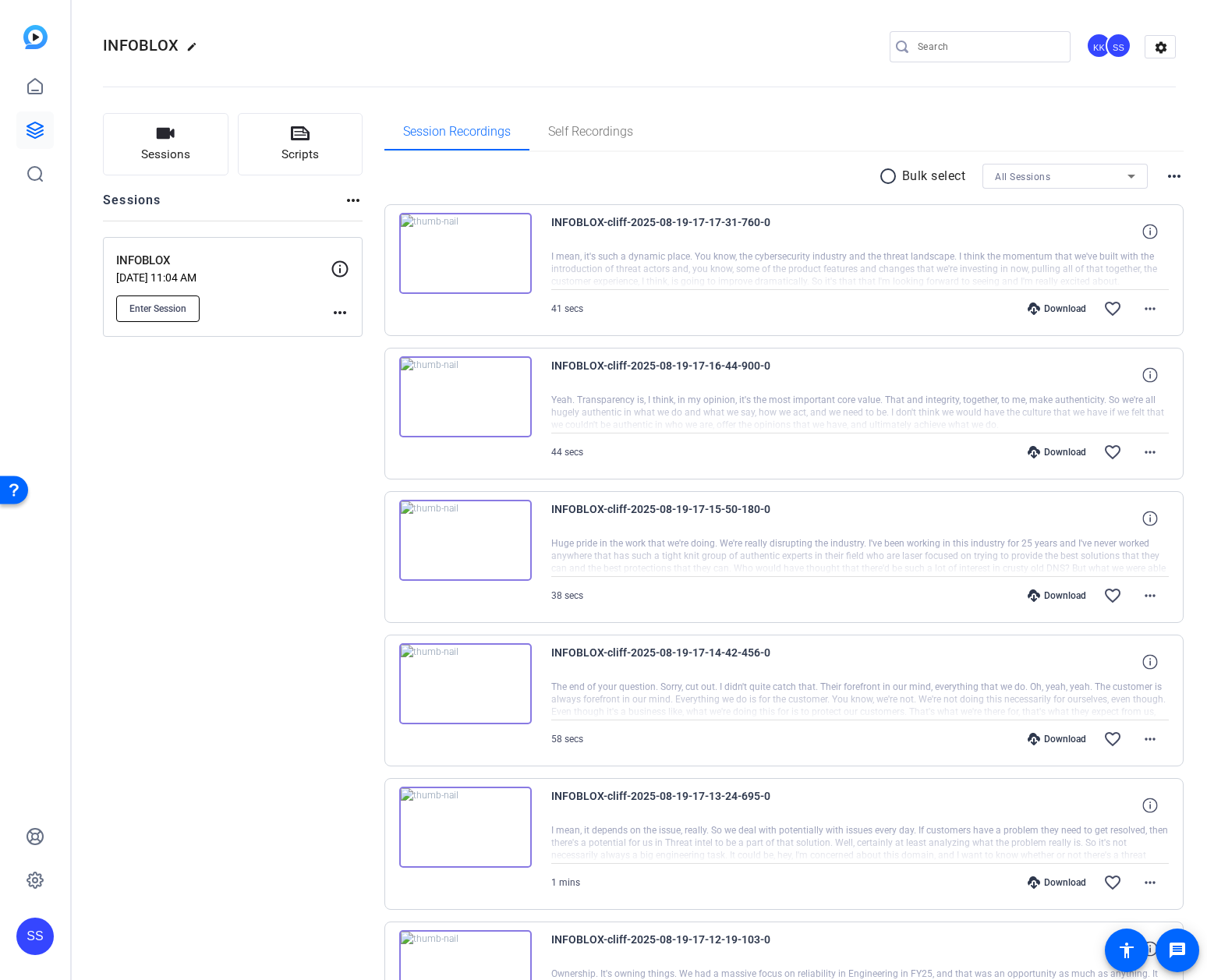
click at [170, 315] on button "Enter Session" at bounding box center [158, 309] width 84 height 27
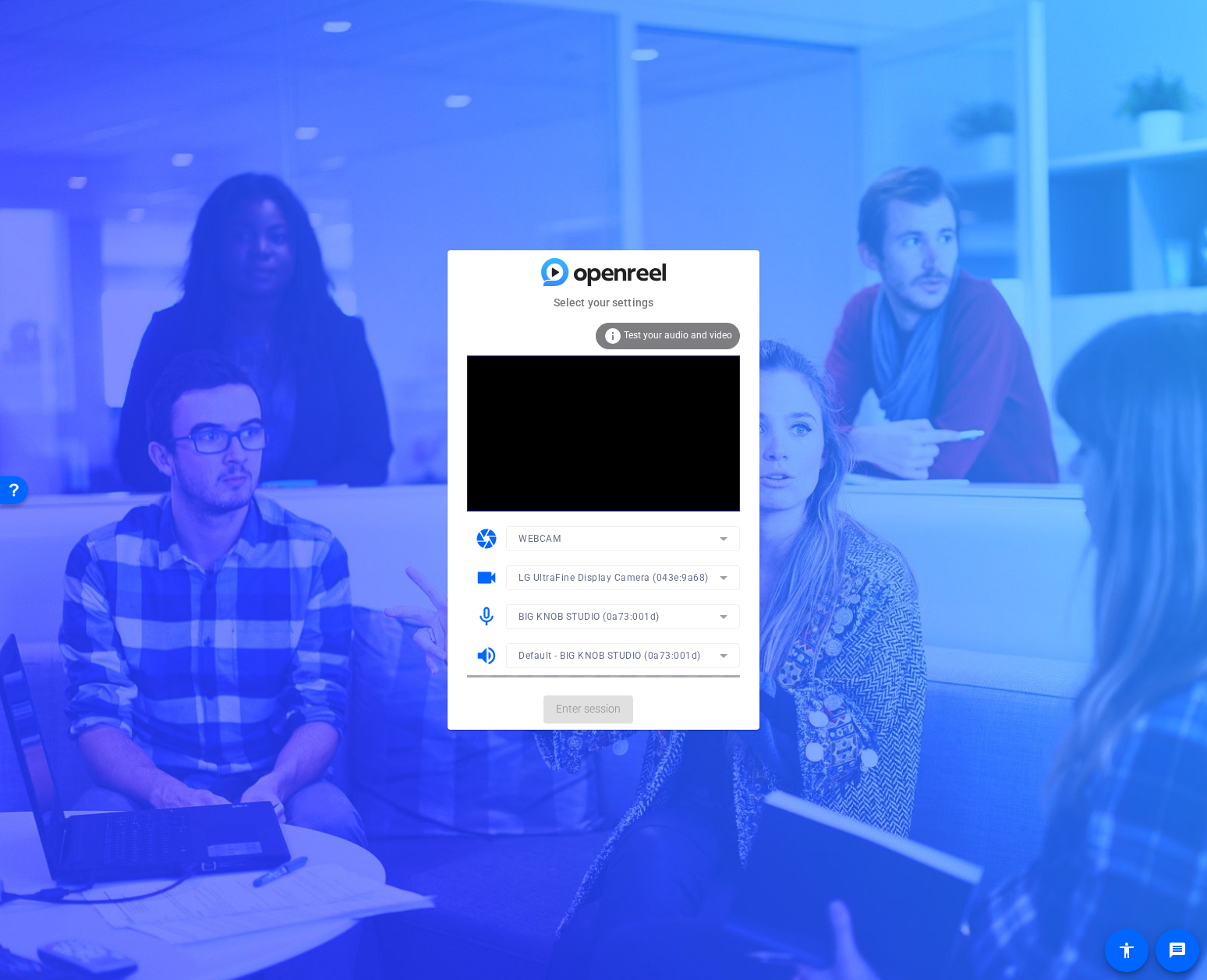
click at [715, 613] on mat-form-field "BIG KNOB STUDIO (0a73:001d)" at bounding box center [623, 617] width 234 height 25
click at [717, 614] on icon at bounding box center [723, 617] width 18 height 18
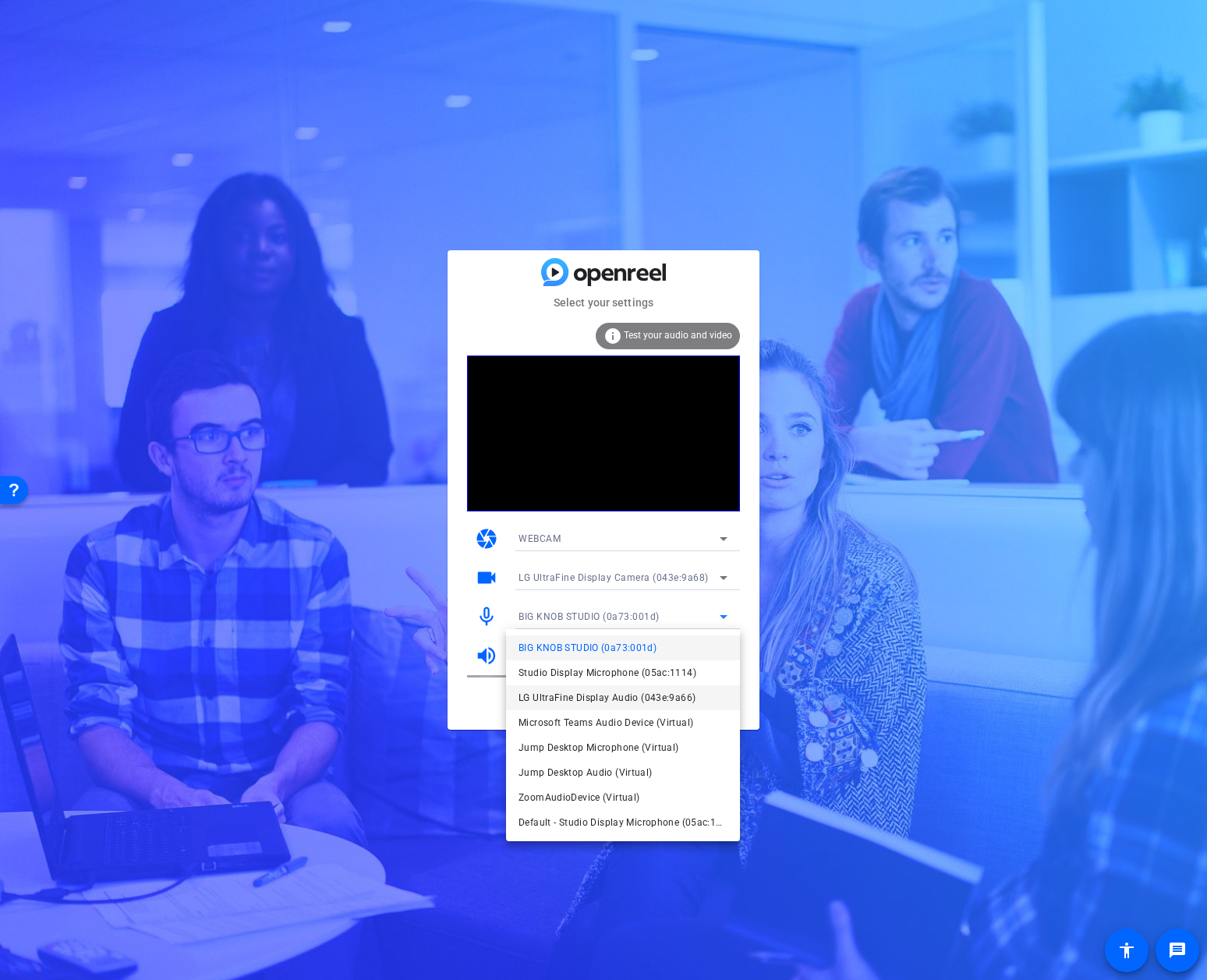
click at [697, 695] on mat-option "LG UltraFine Display Audio (043e:9a66)" at bounding box center [623, 698] width 234 height 25
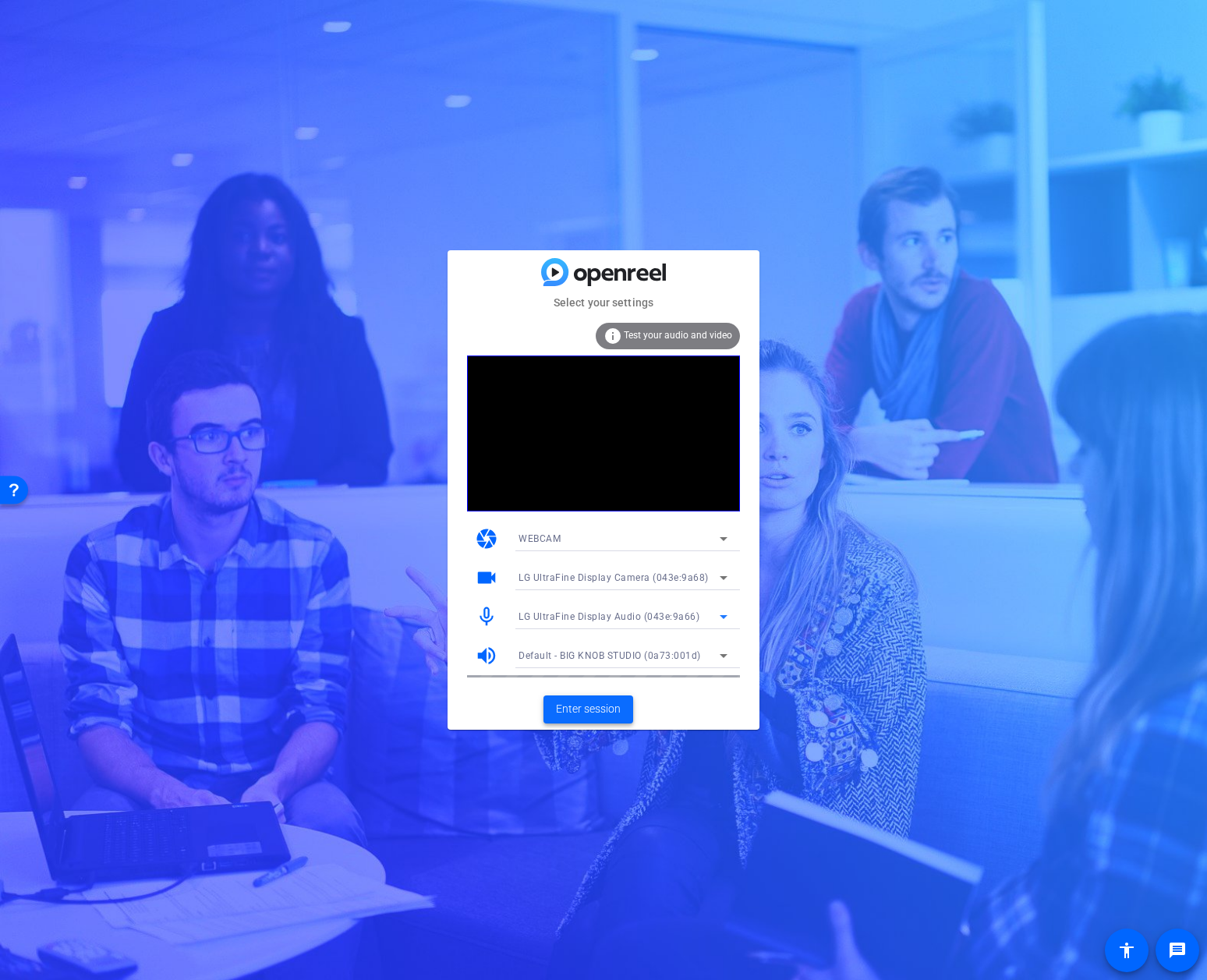
click at [572, 710] on span "Enter session" at bounding box center [588, 709] width 65 height 17
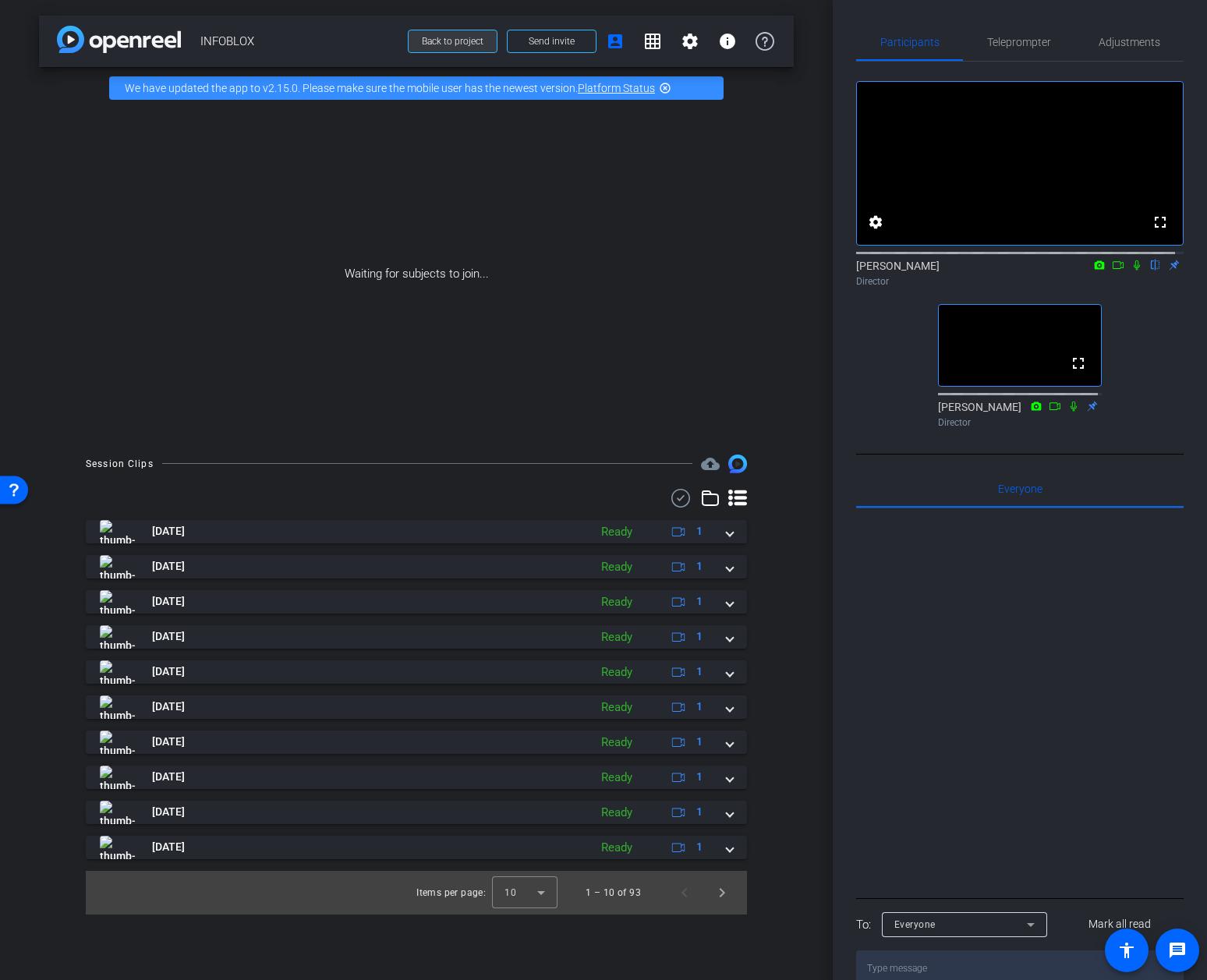
click at [478, 39] on span "Back to project" at bounding box center [452, 41] width 61 height 11
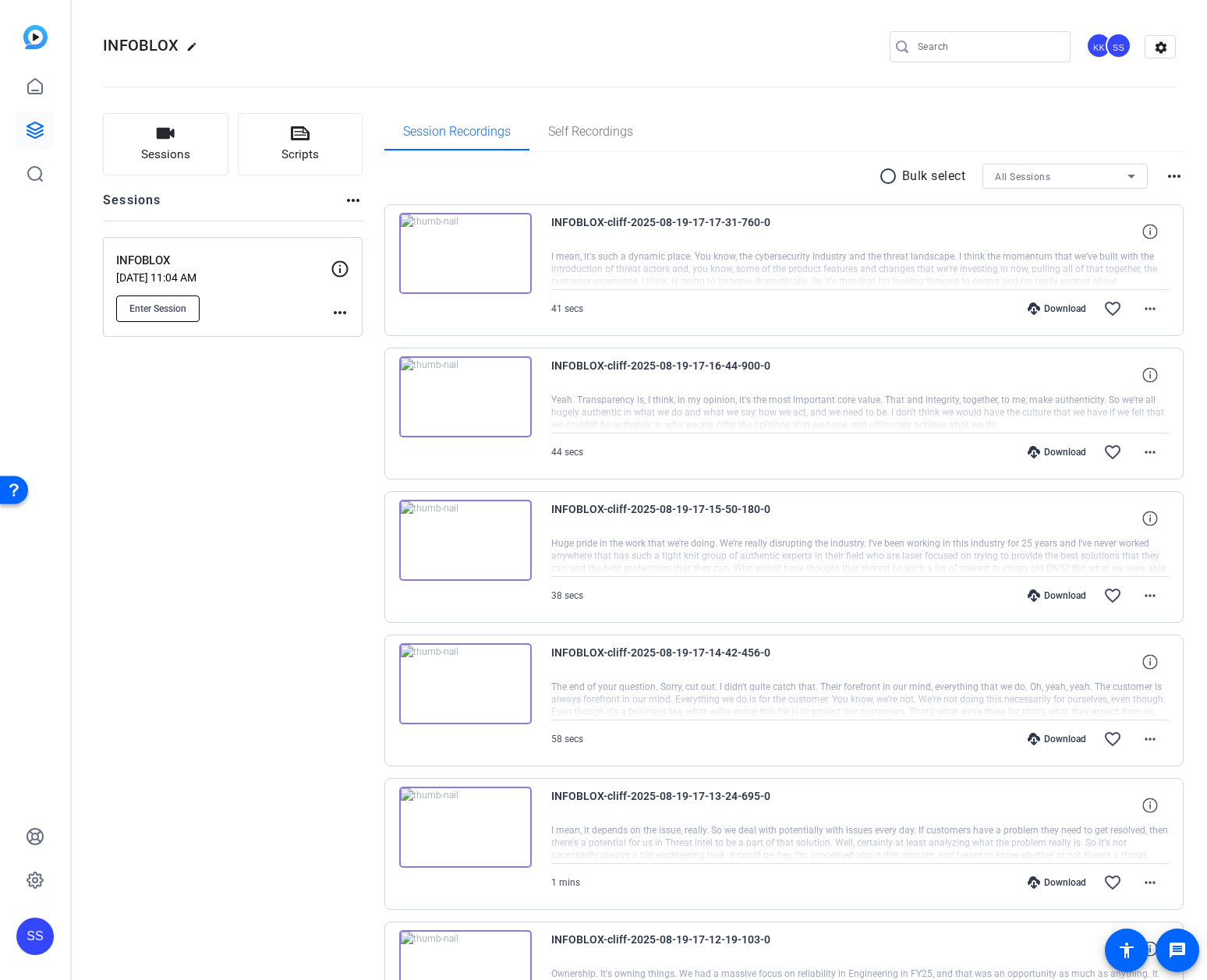
click at [164, 313] on span "Enter Session" at bounding box center [158, 309] width 57 height 13
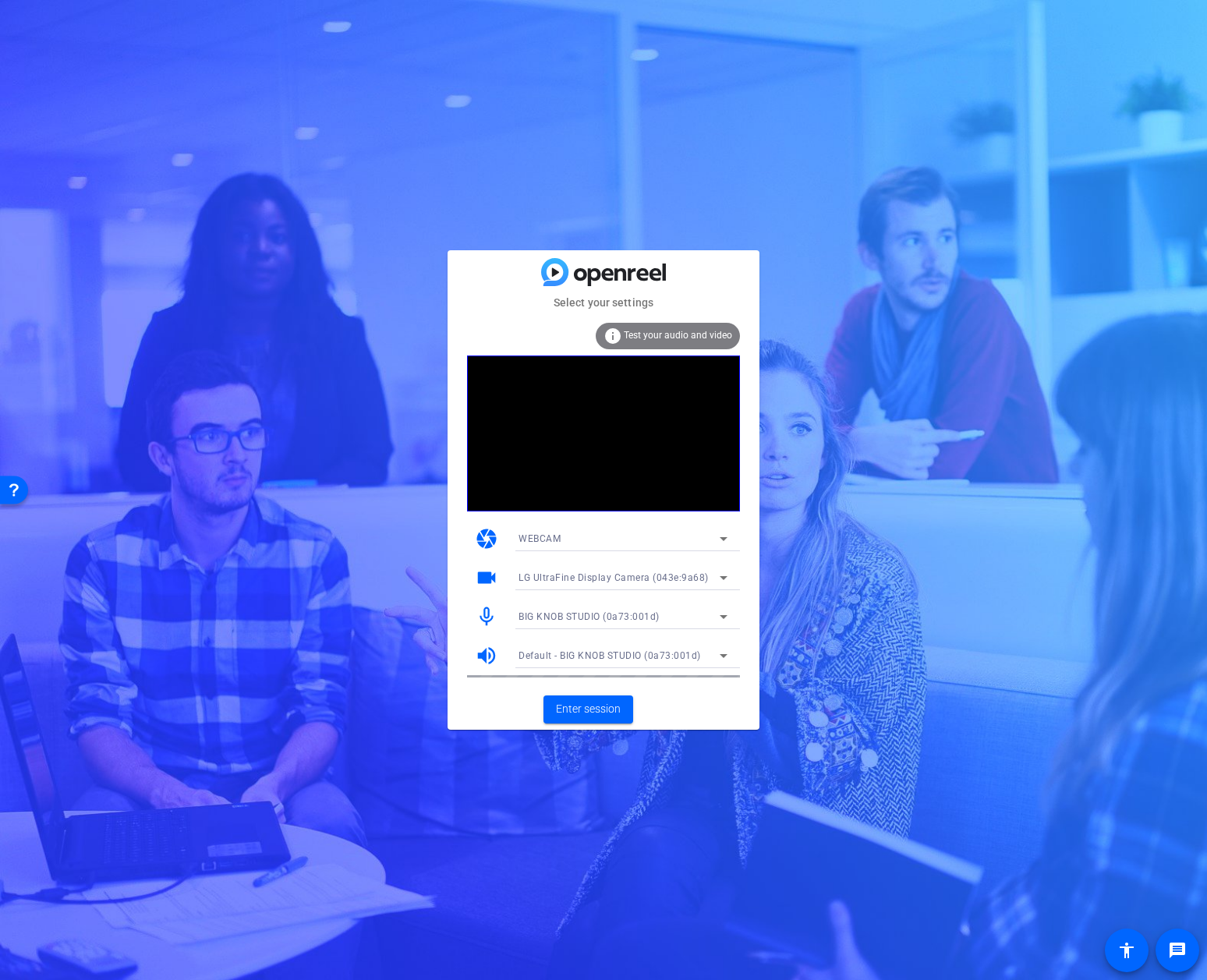
click at [644, 613] on span "BIG KNOB STUDIO (0a73:001d)" at bounding box center [589, 616] width 141 height 11
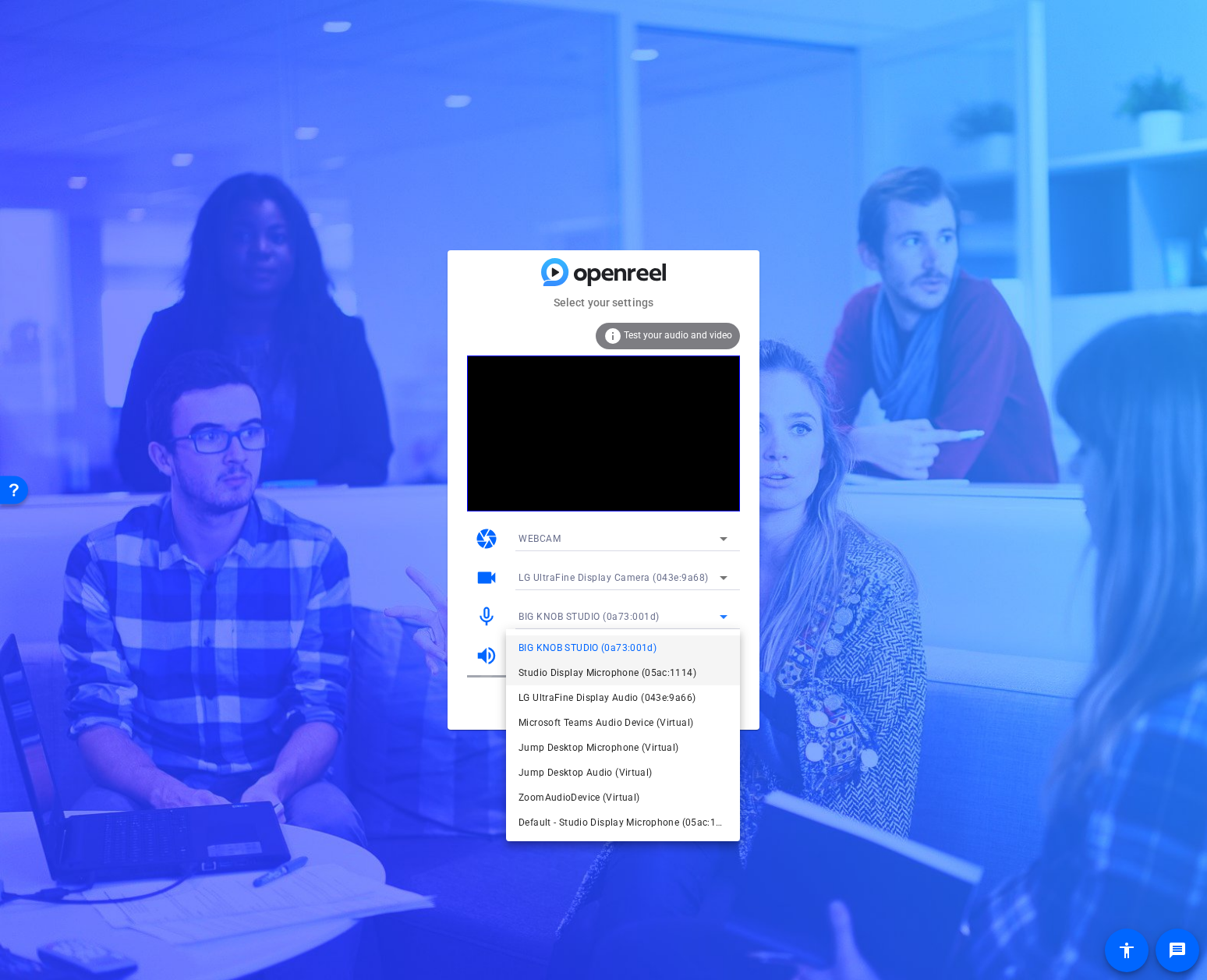
click at [634, 674] on span "Studio Display Microphone (05ac:1114)" at bounding box center [608, 673] width 178 height 18
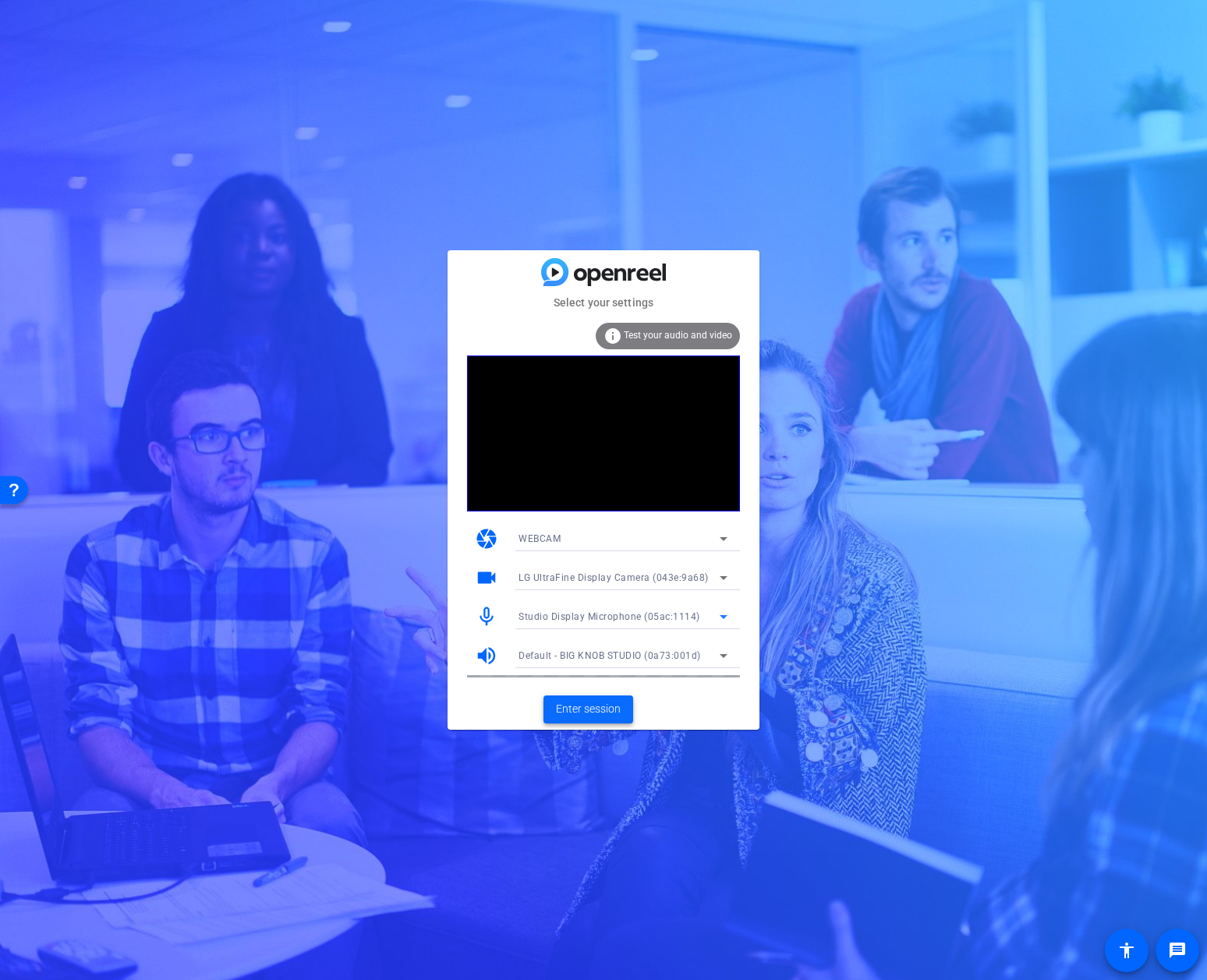
click at [609, 707] on span "Enter session" at bounding box center [588, 709] width 65 height 17
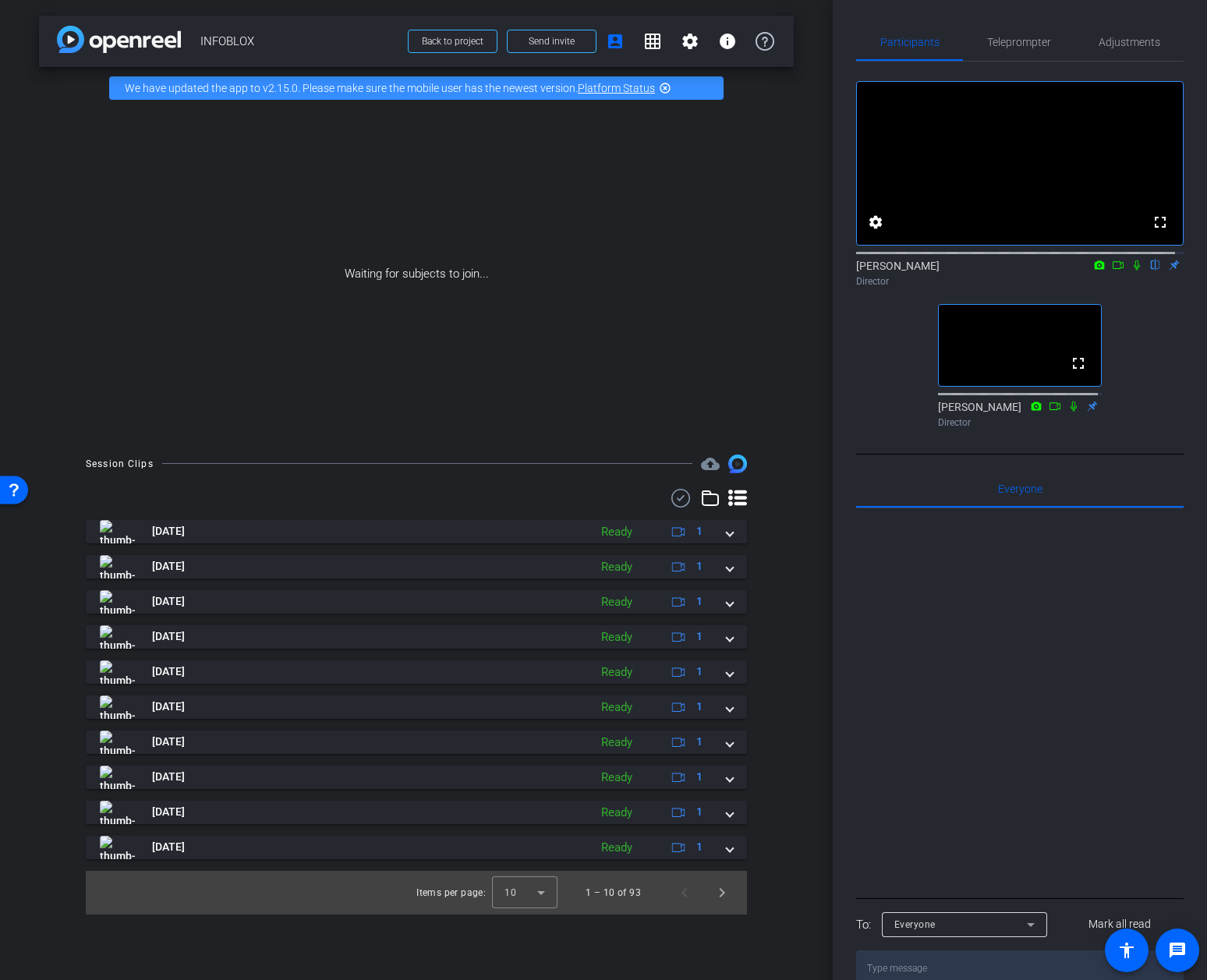
click at [1070, 411] on icon at bounding box center [1073, 406] width 6 height 10
click at [435, 48] on span at bounding box center [453, 41] width 88 height 38
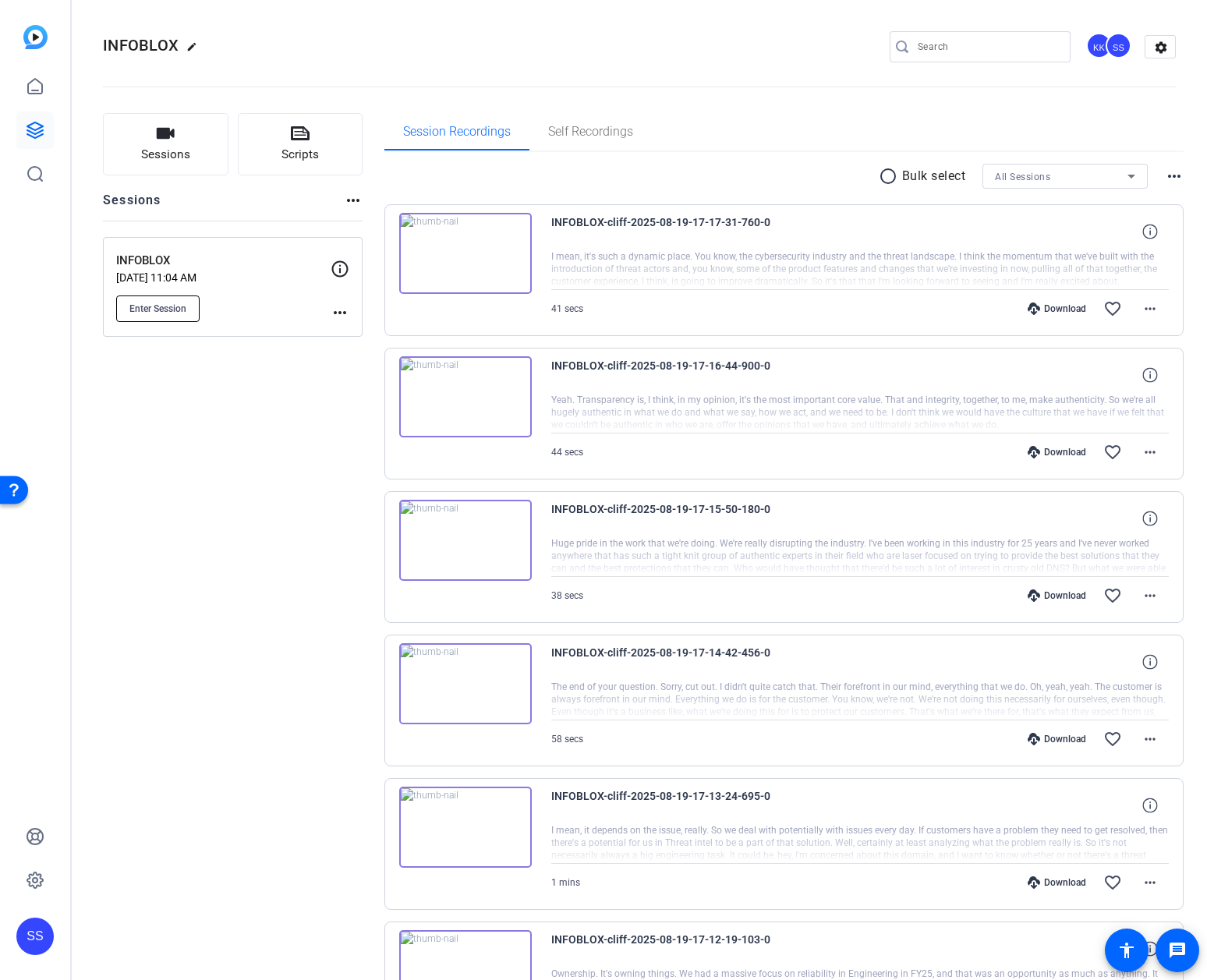
click at [179, 299] on button "Enter Session" at bounding box center [158, 309] width 84 height 27
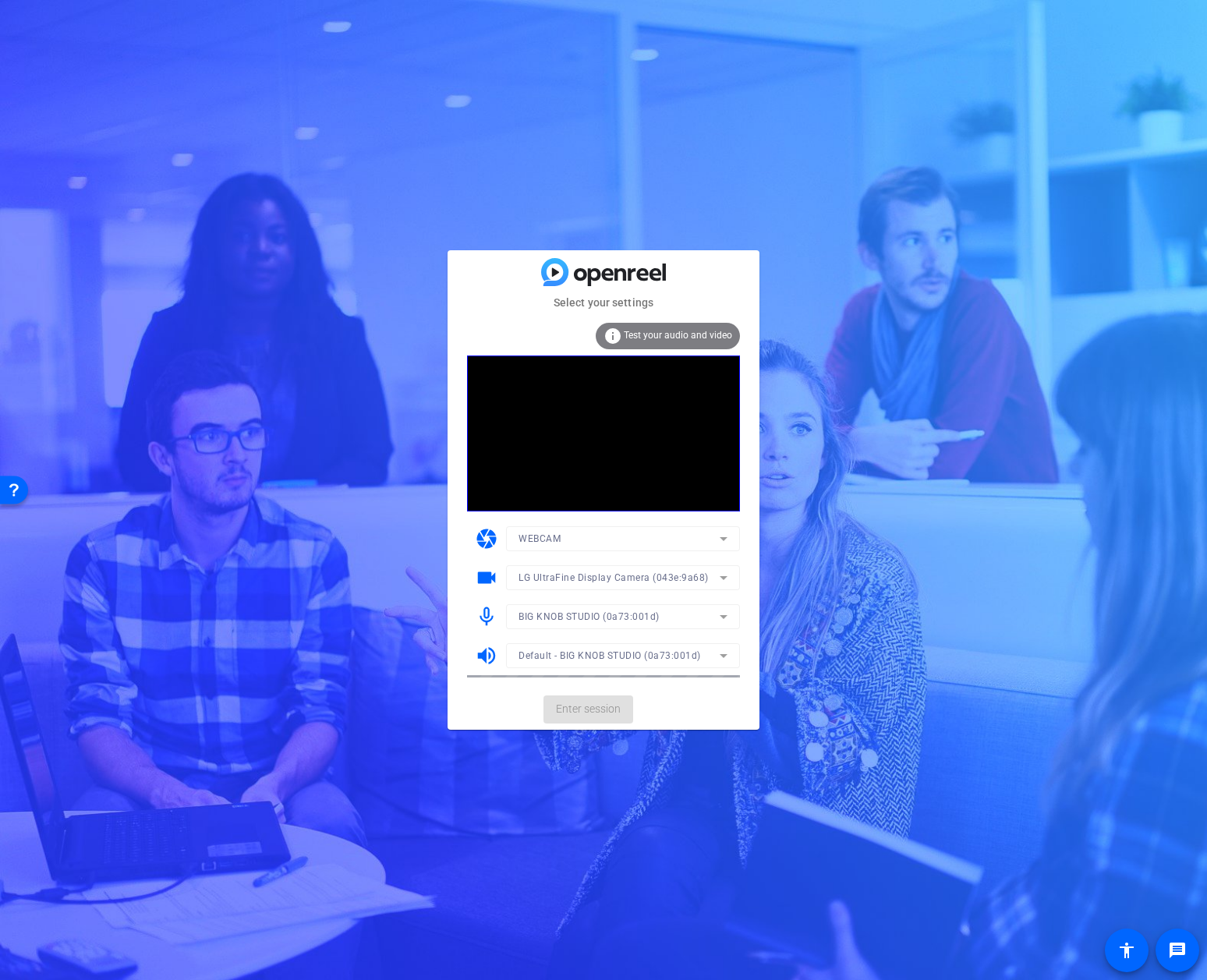
click at [611, 615] on mat-form-field "BIG KNOB STUDIO (0a73:001d)" at bounding box center [623, 617] width 234 height 25
click at [624, 616] on span "BIG KNOB STUDIO (0a73:001d)" at bounding box center [589, 616] width 141 height 11
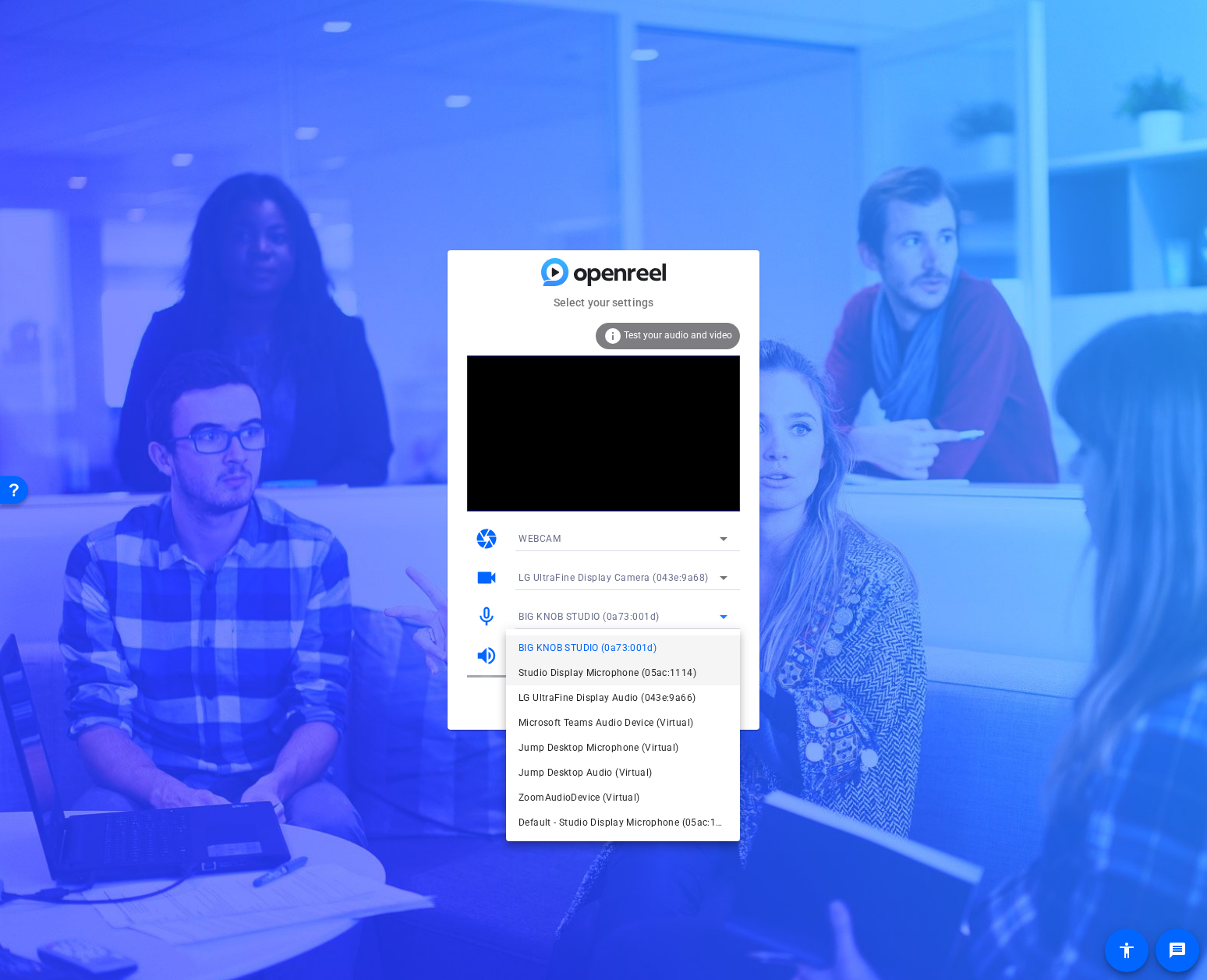
click at [613, 666] on span "Studio Display Microphone (05ac:1114)" at bounding box center [608, 673] width 178 height 18
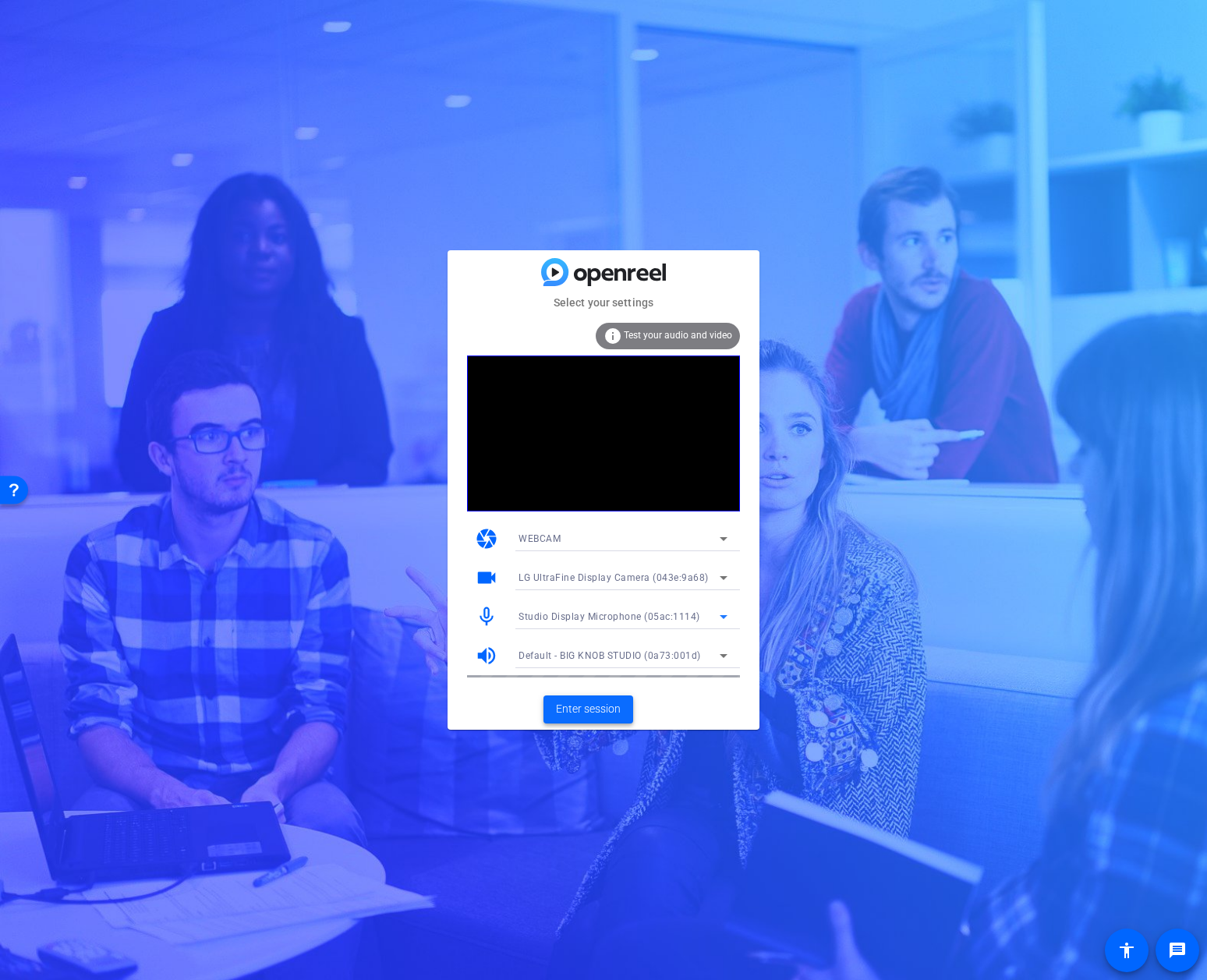
click at [598, 706] on span "Enter session" at bounding box center [588, 709] width 65 height 17
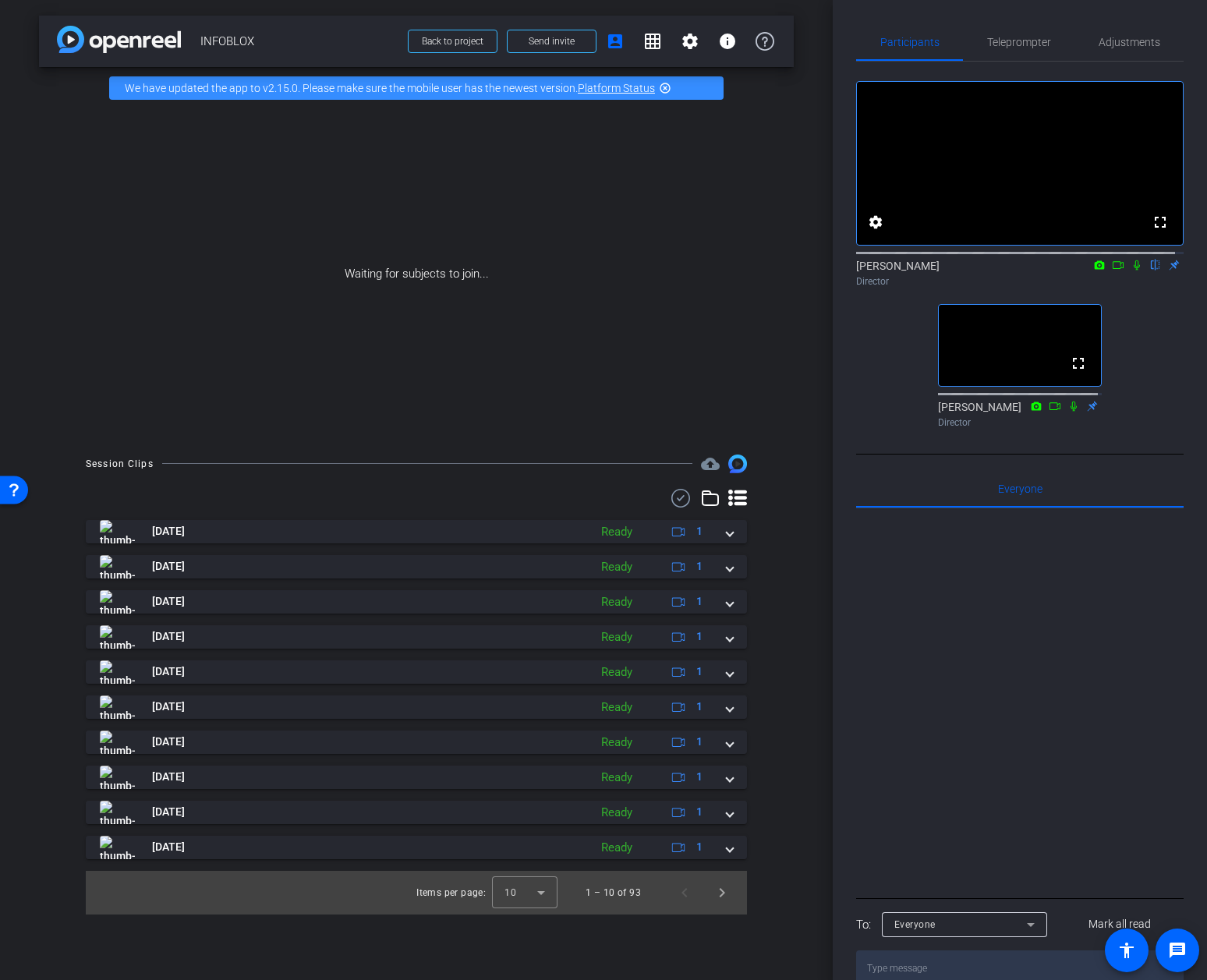
click at [1070, 412] on icon at bounding box center [1074, 406] width 13 height 11
click at [692, 39] on mat-icon "settings" at bounding box center [690, 41] width 18 height 18
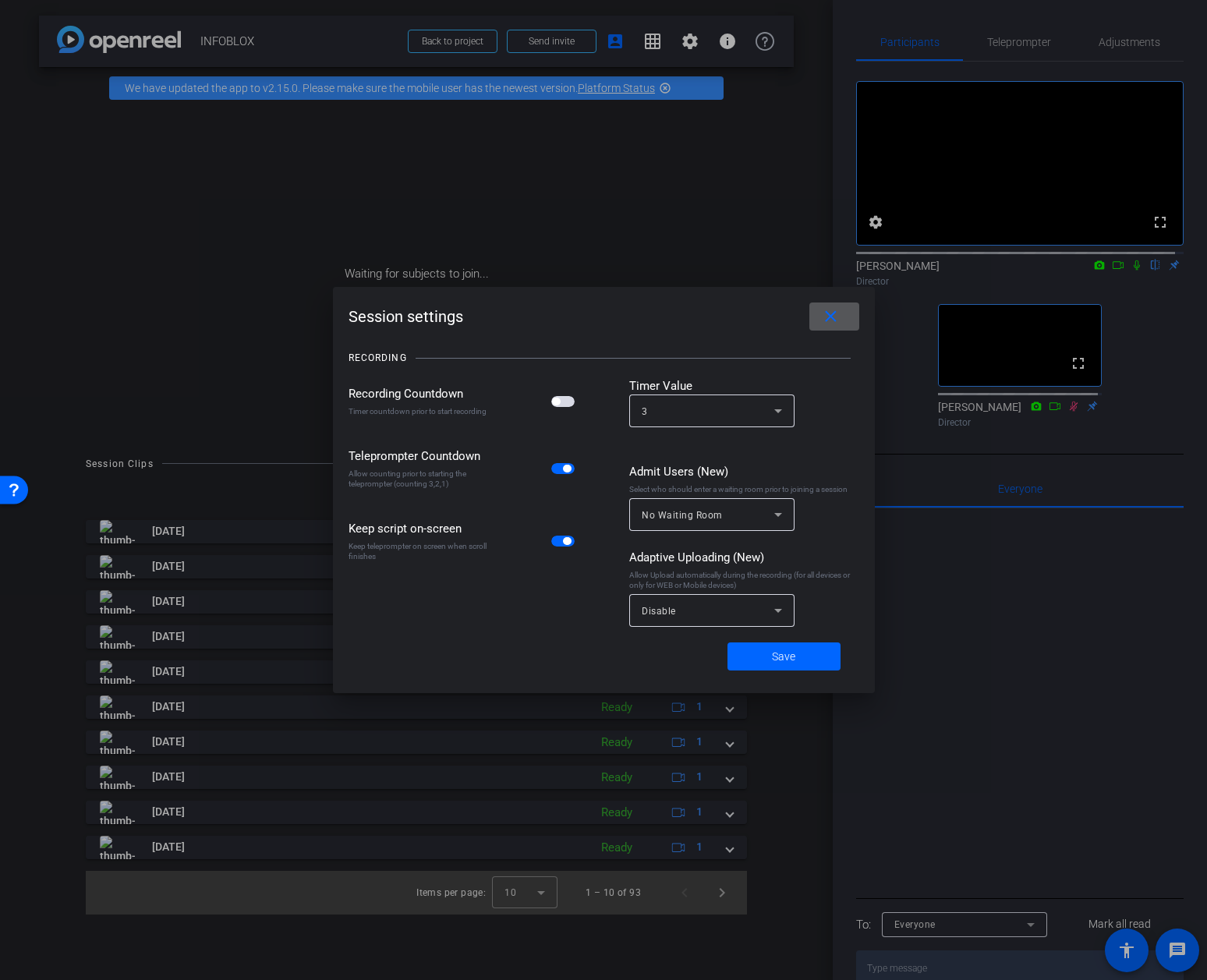
click at [821, 313] on mat-icon "close" at bounding box center [831, 317] width 19 height 19
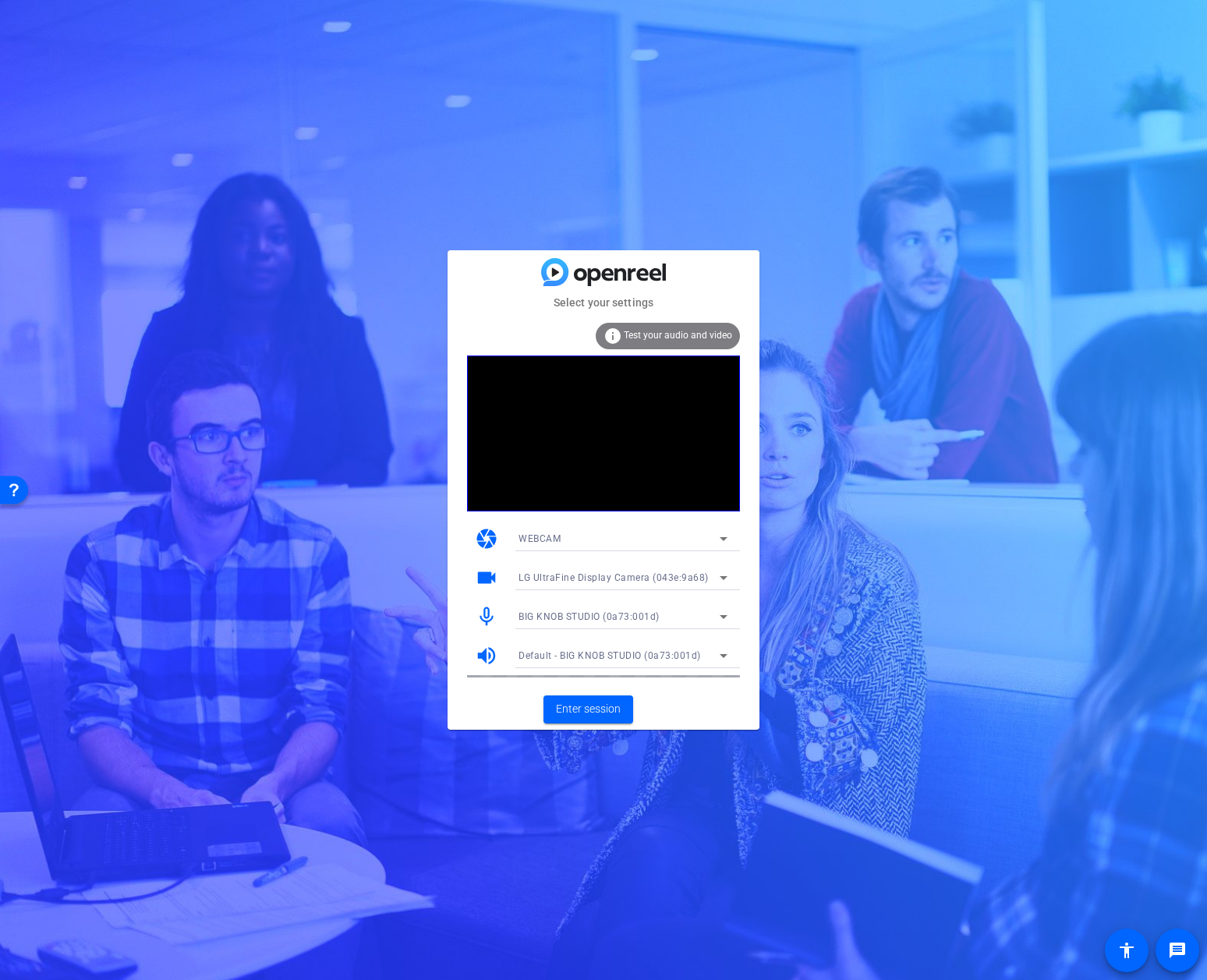
click at [656, 334] on span "Test your audio and video" at bounding box center [677, 335] width 108 height 11
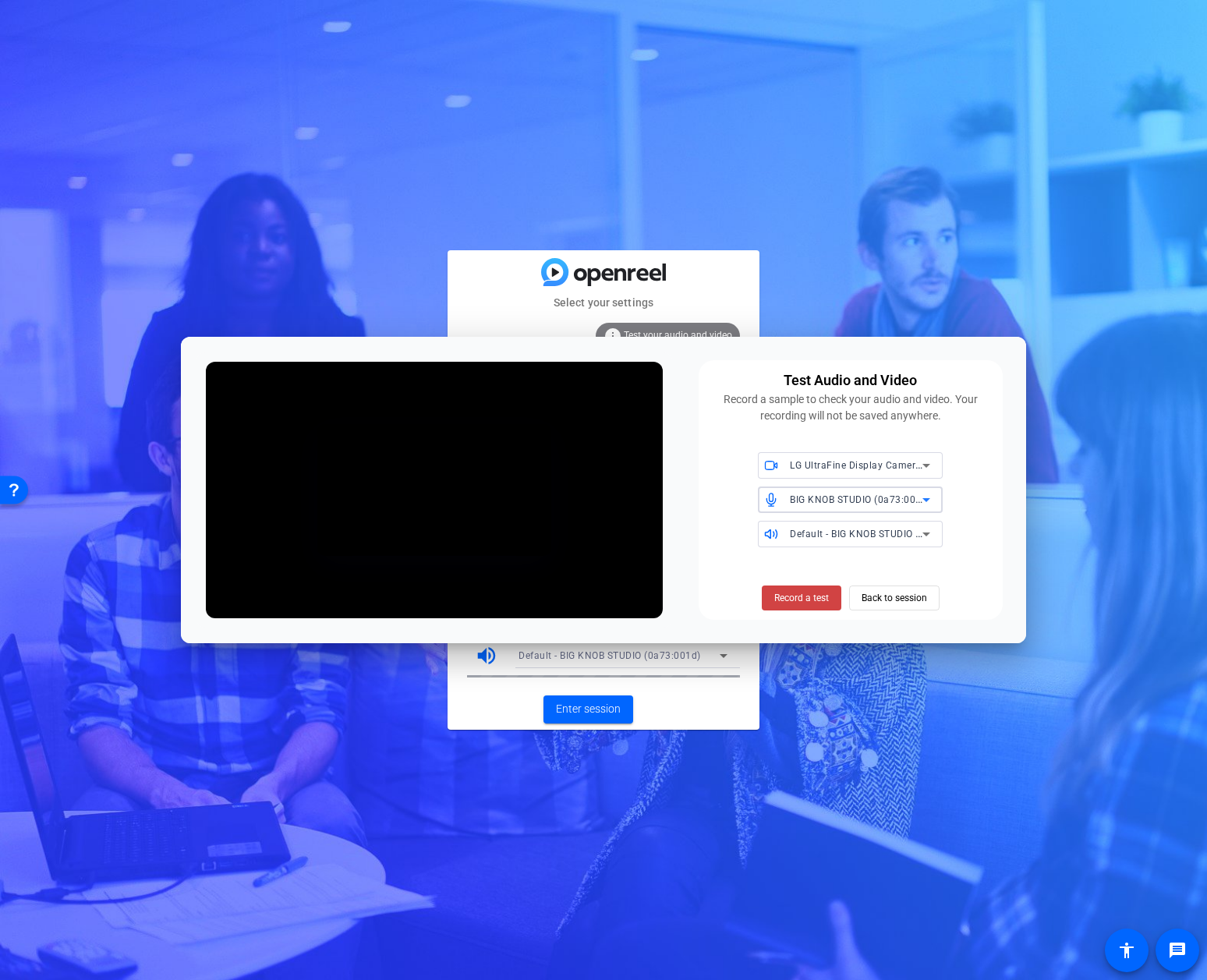
click at [837, 502] on span "BIG KNOB STUDIO (0a73:001d)" at bounding box center [860, 499] width 141 height 13
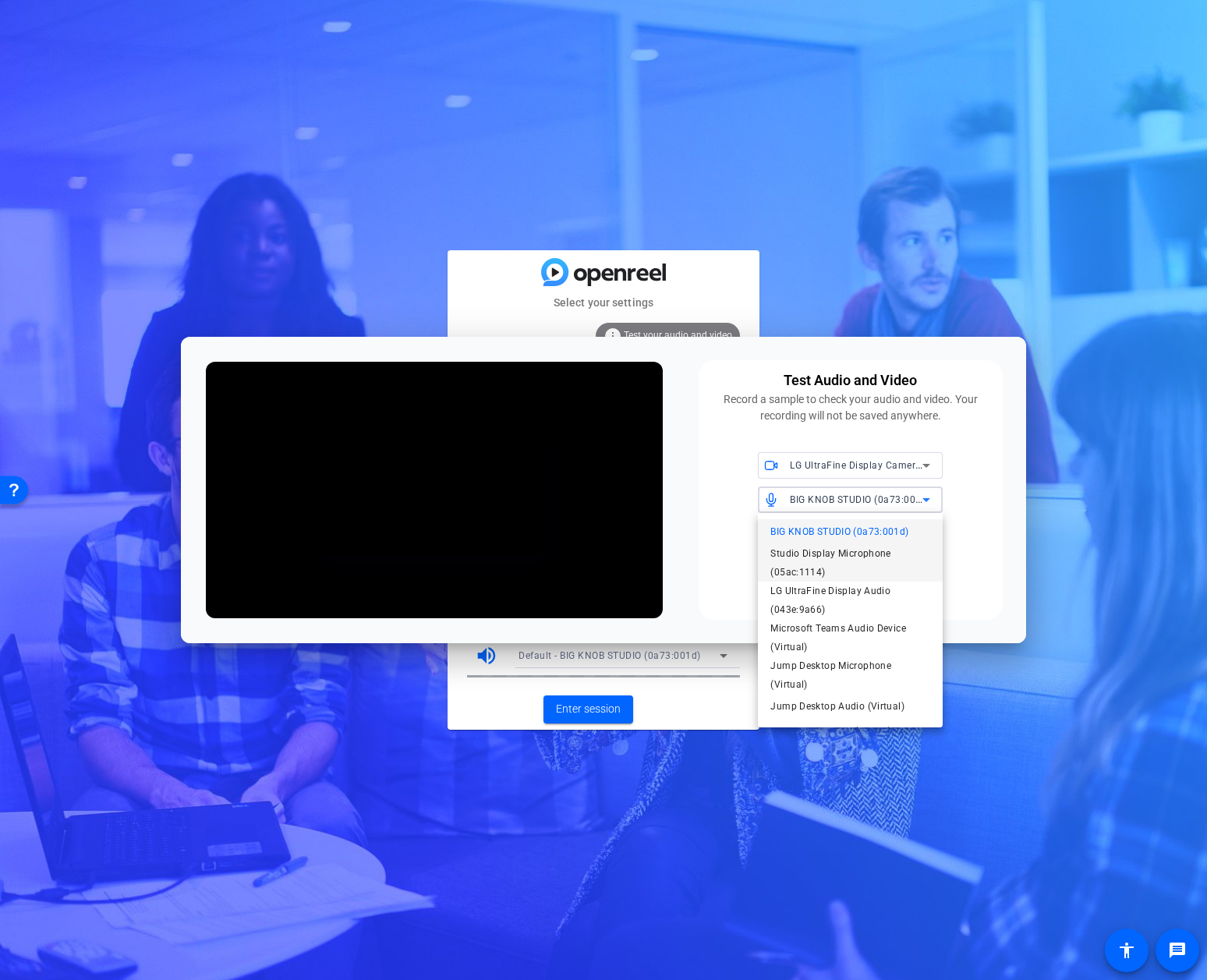
click at [839, 563] on span "Studio Display Microphone (05ac:1114)" at bounding box center [850, 563] width 160 height 38
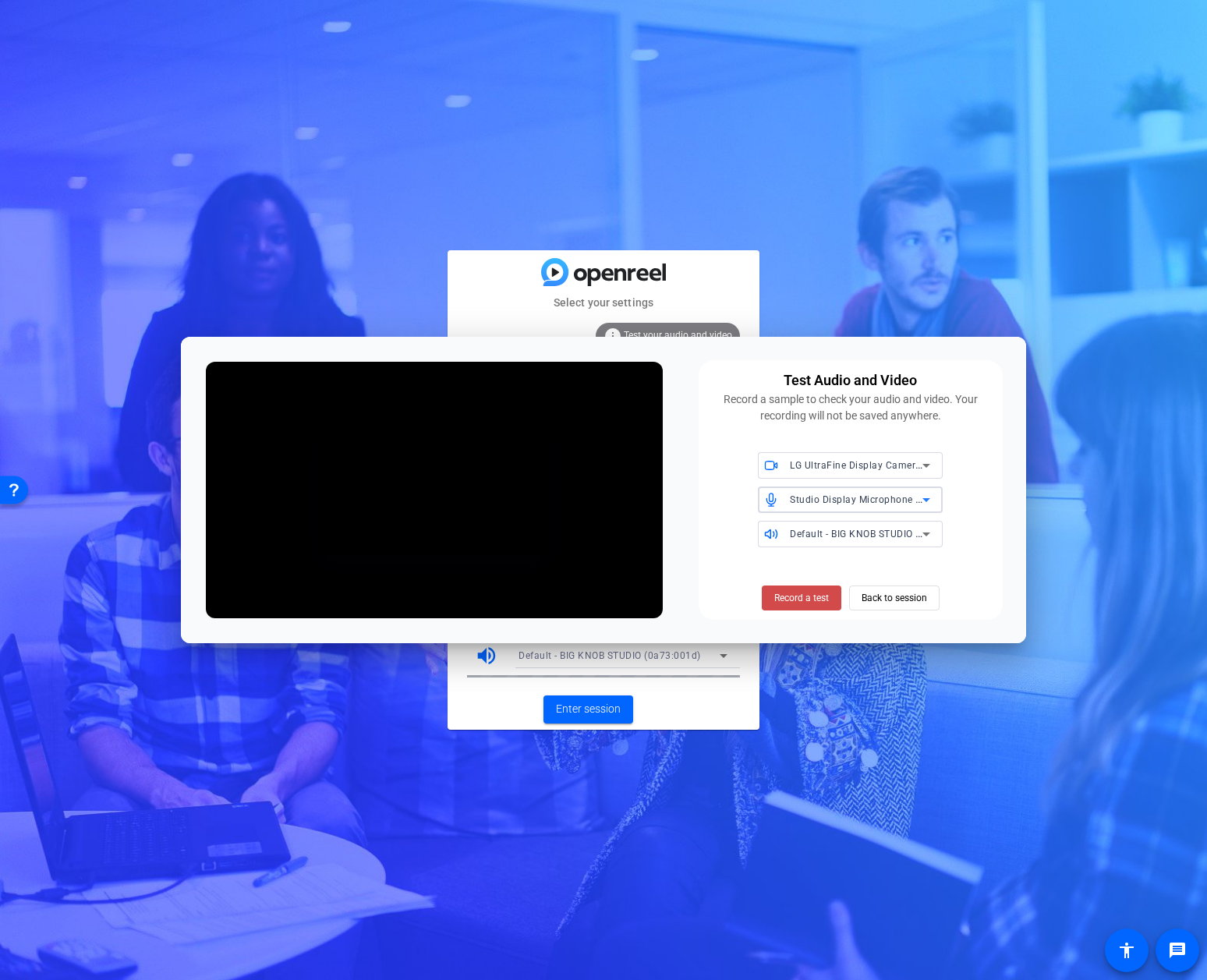
click at [831, 595] on span at bounding box center [801, 598] width 80 height 38
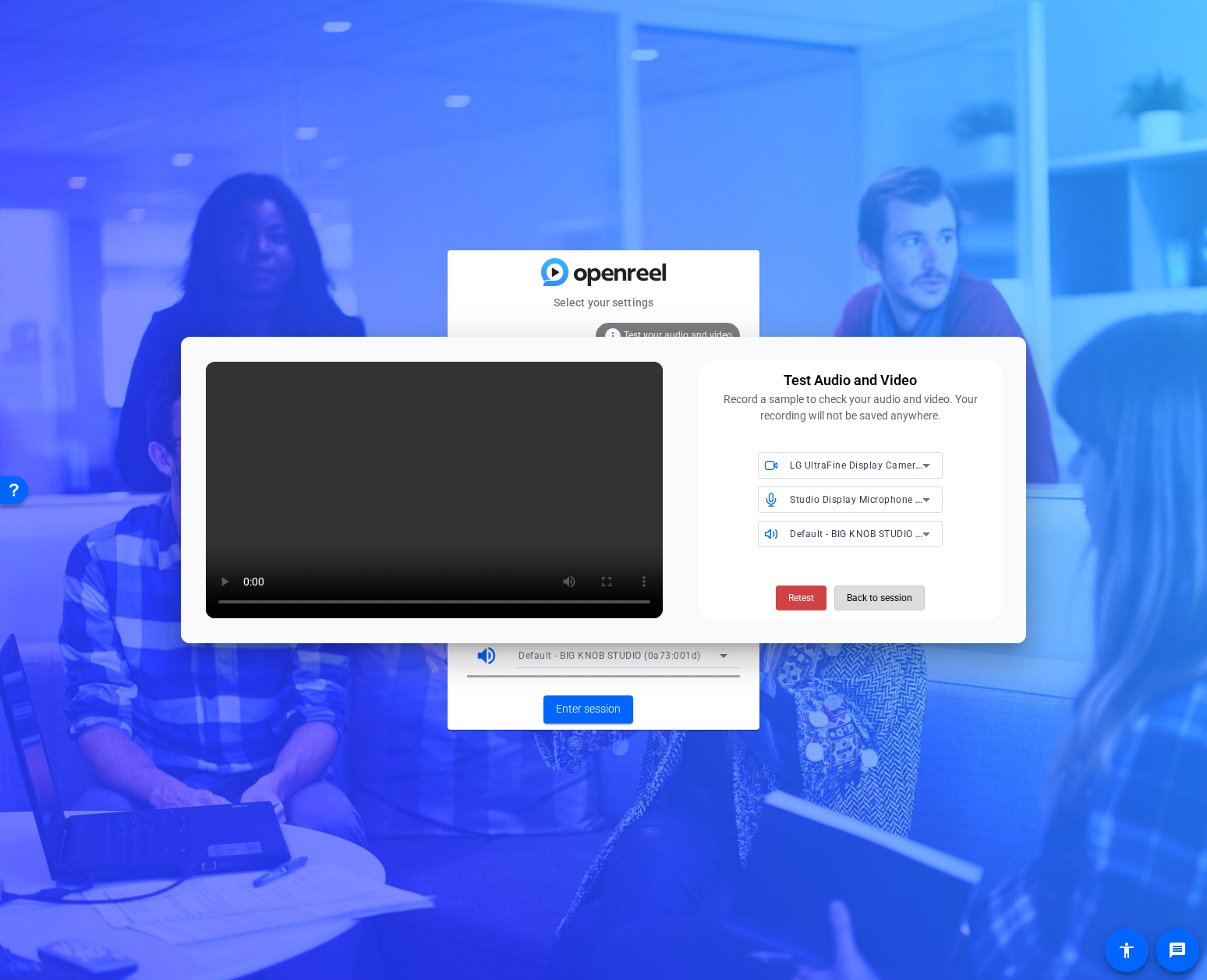
click at [855, 589] on span "Back to session" at bounding box center [879, 598] width 65 height 29
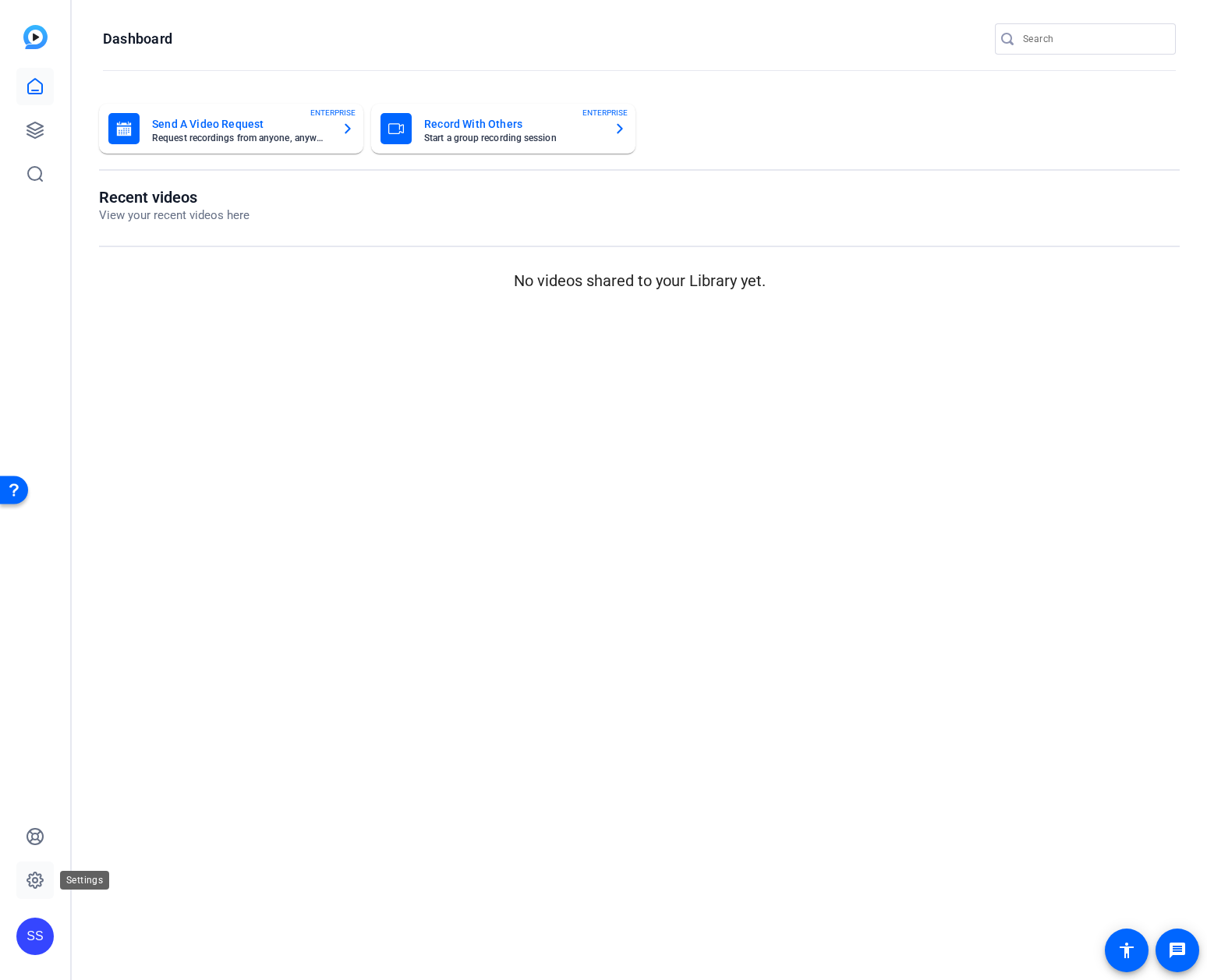
click at [34, 876] on icon at bounding box center [35, 880] width 18 height 18
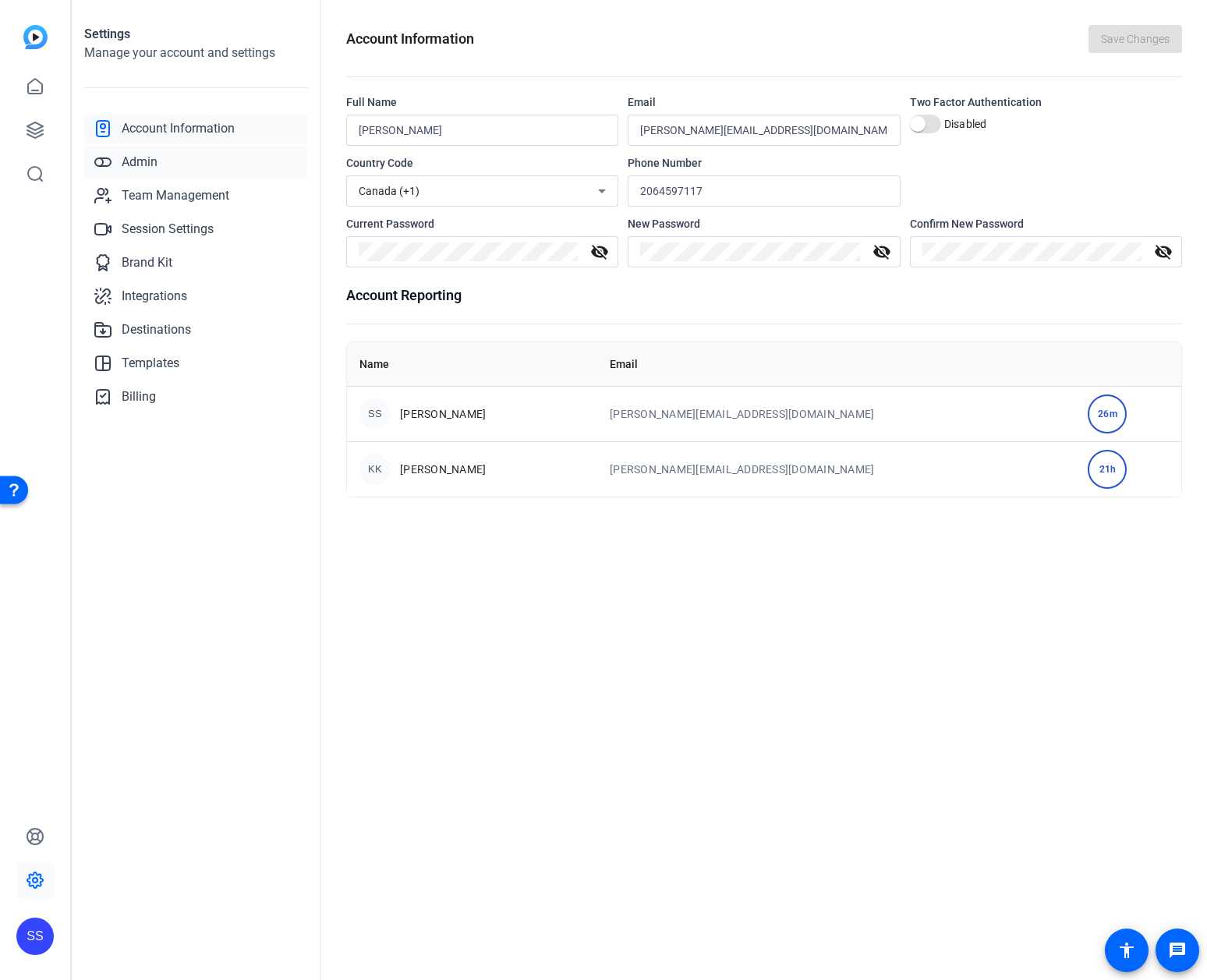
click at [188, 158] on link "Admin" at bounding box center [195, 162] width 224 height 31
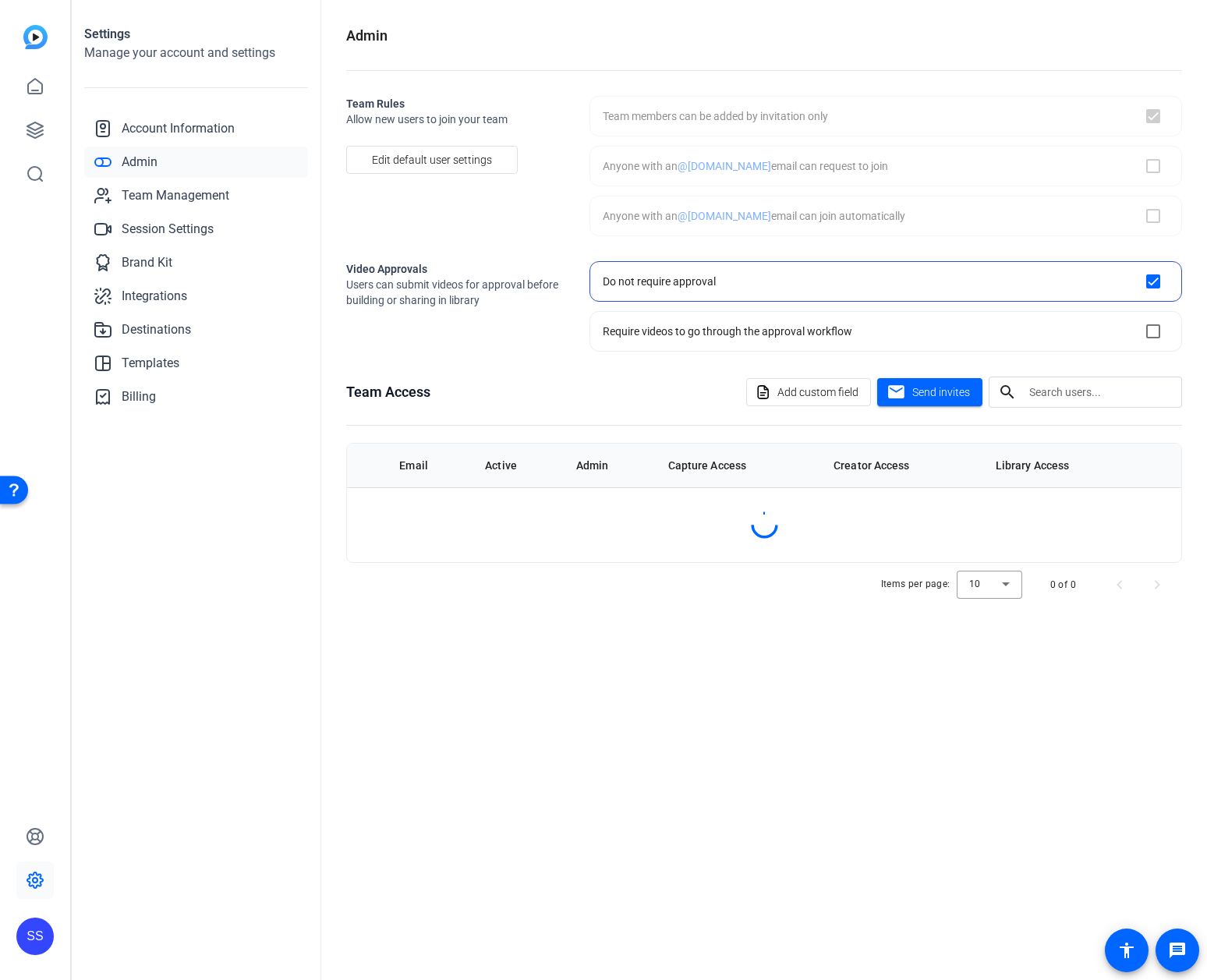
checkbox input "true"
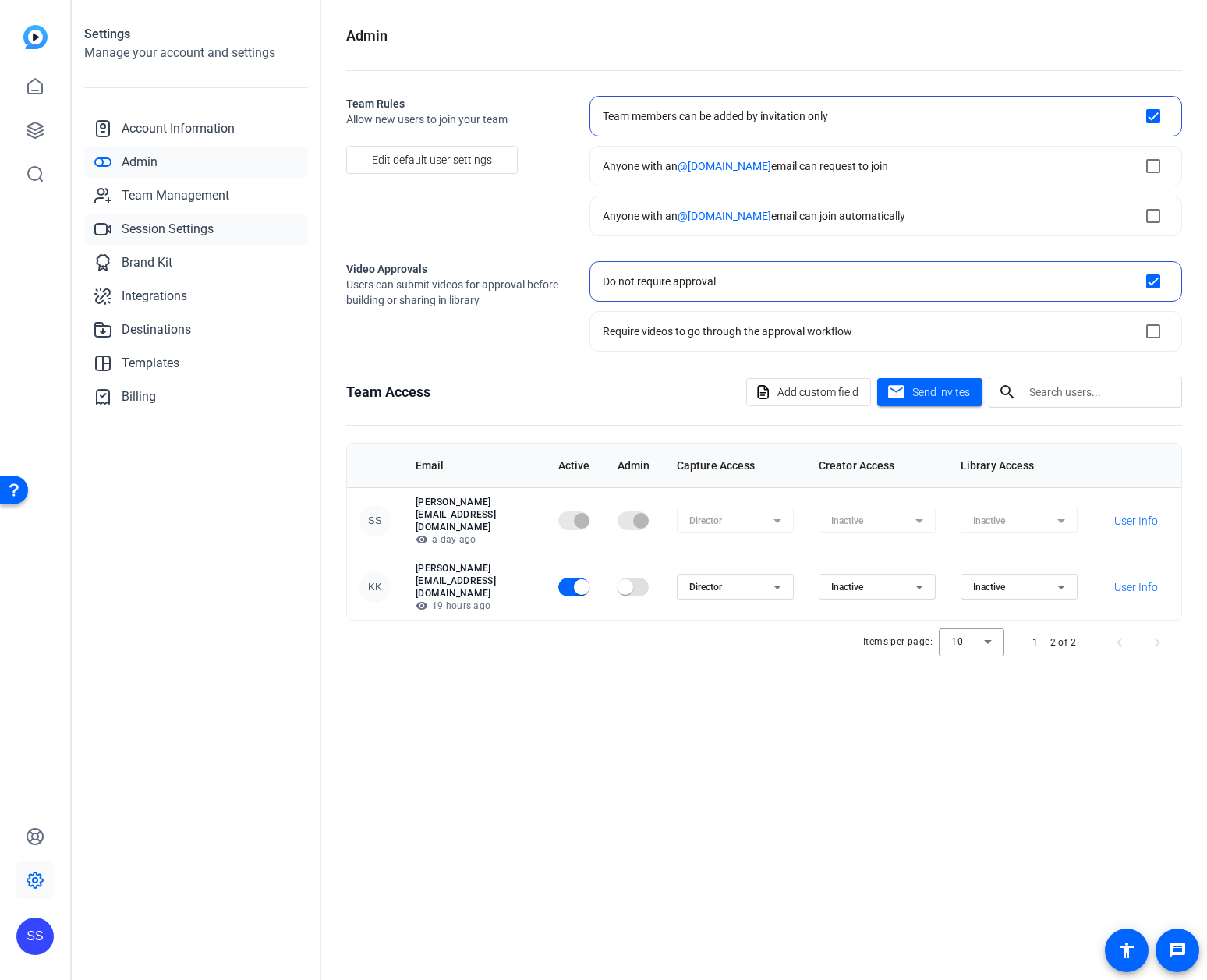
click at [171, 225] on span "Session Settings" at bounding box center [168, 229] width 92 height 18
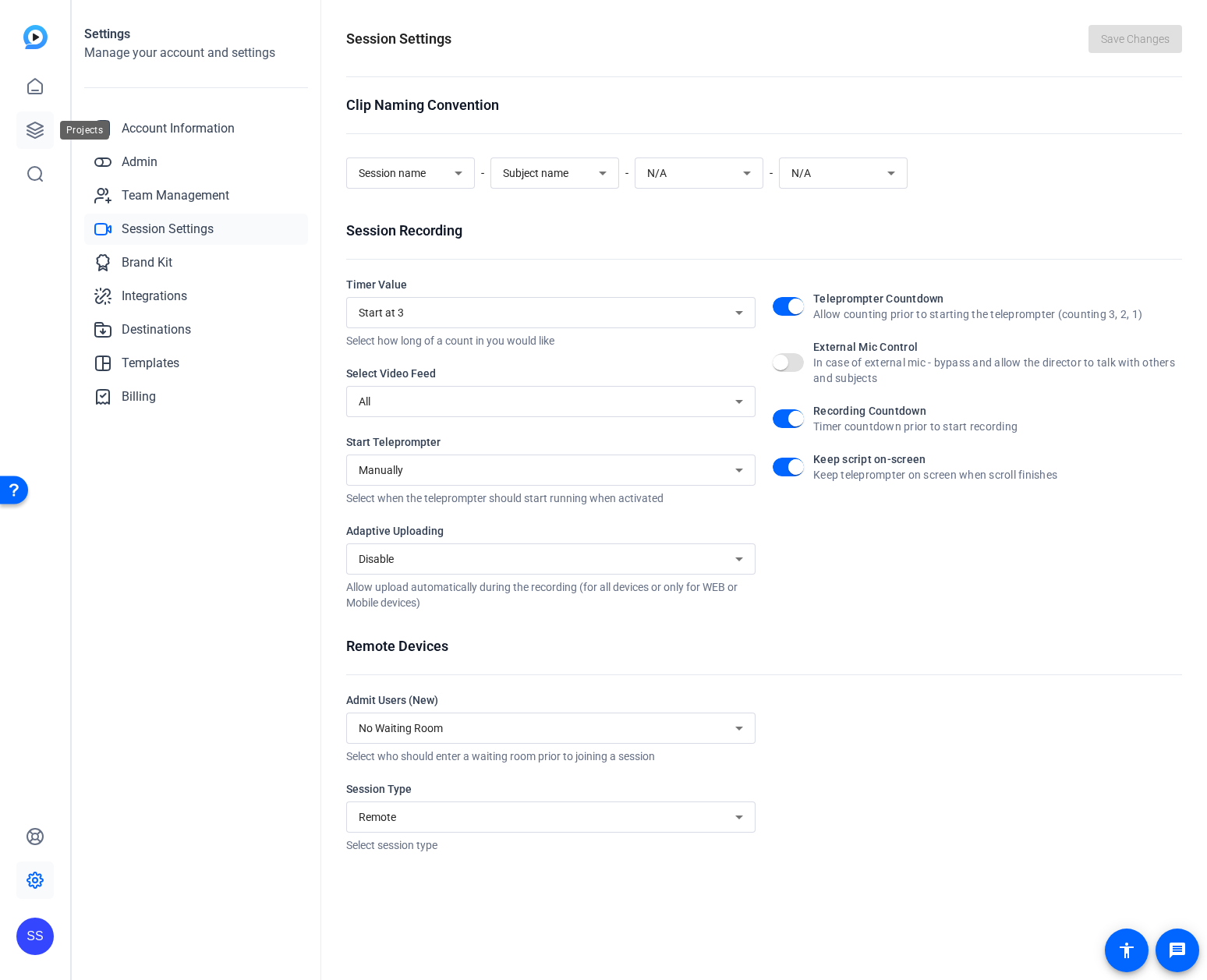
click at [42, 126] on icon at bounding box center [35, 130] width 16 height 16
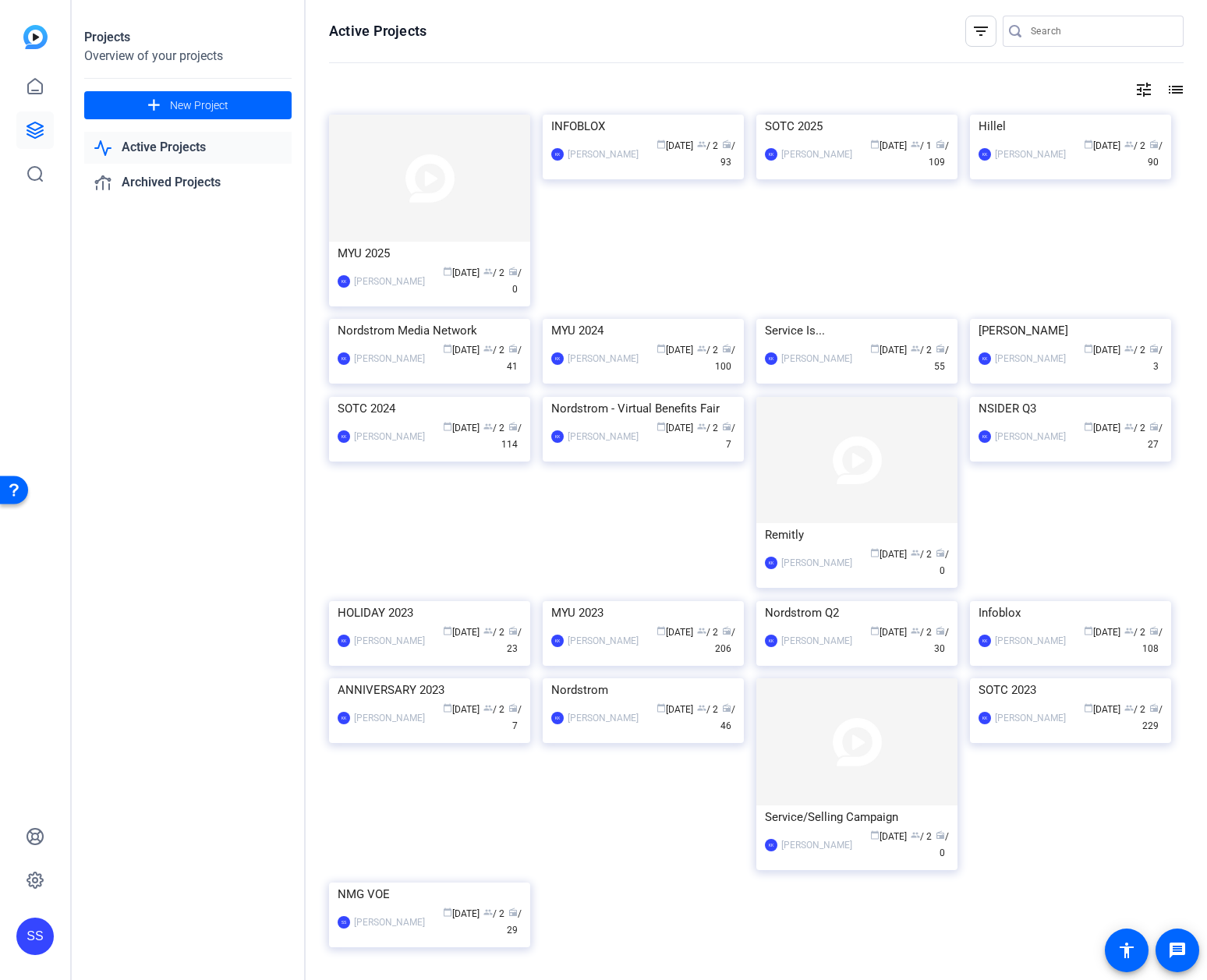
click at [685, 115] on img at bounding box center [644, 115] width 201 height 0
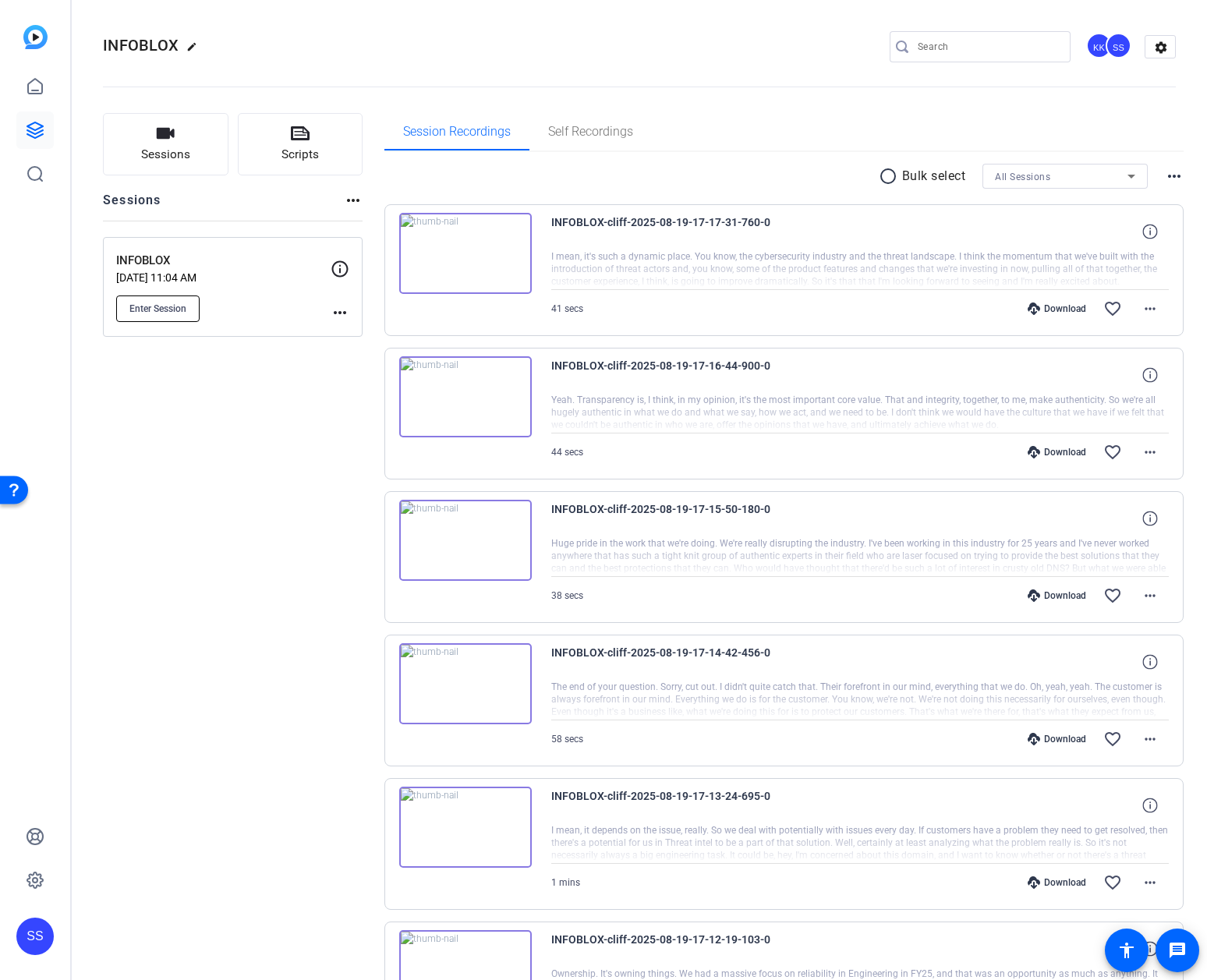
click at [171, 306] on span "Enter Session" at bounding box center [158, 309] width 57 height 13
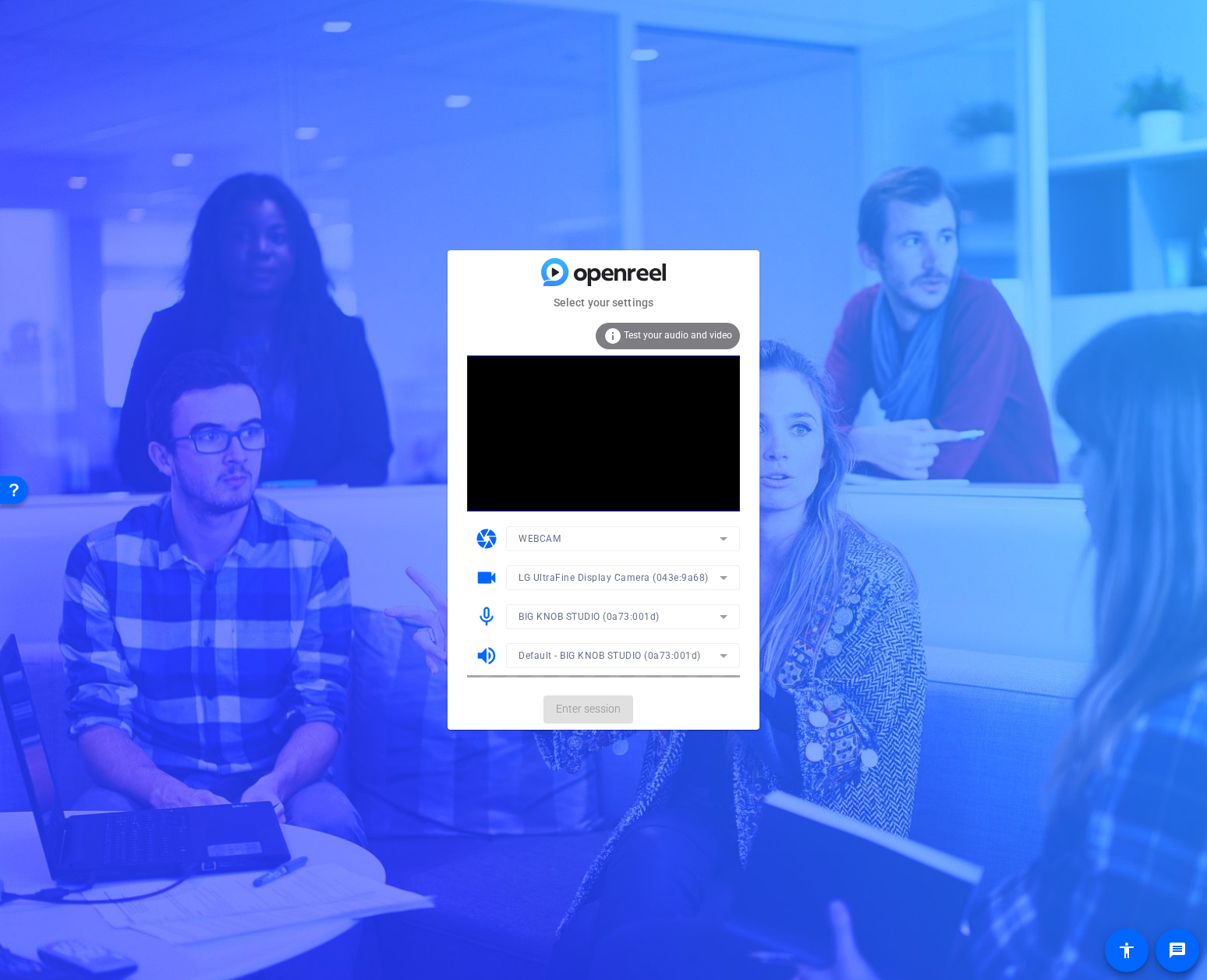
click at [689, 613] on mat-form-field "BIG KNOB STUDIO (0a73:001d)" at bounding box center [623, 617] width 234 height 25
click at [722, 615] on icon at bounding box center [723, 617] width 8 height 4
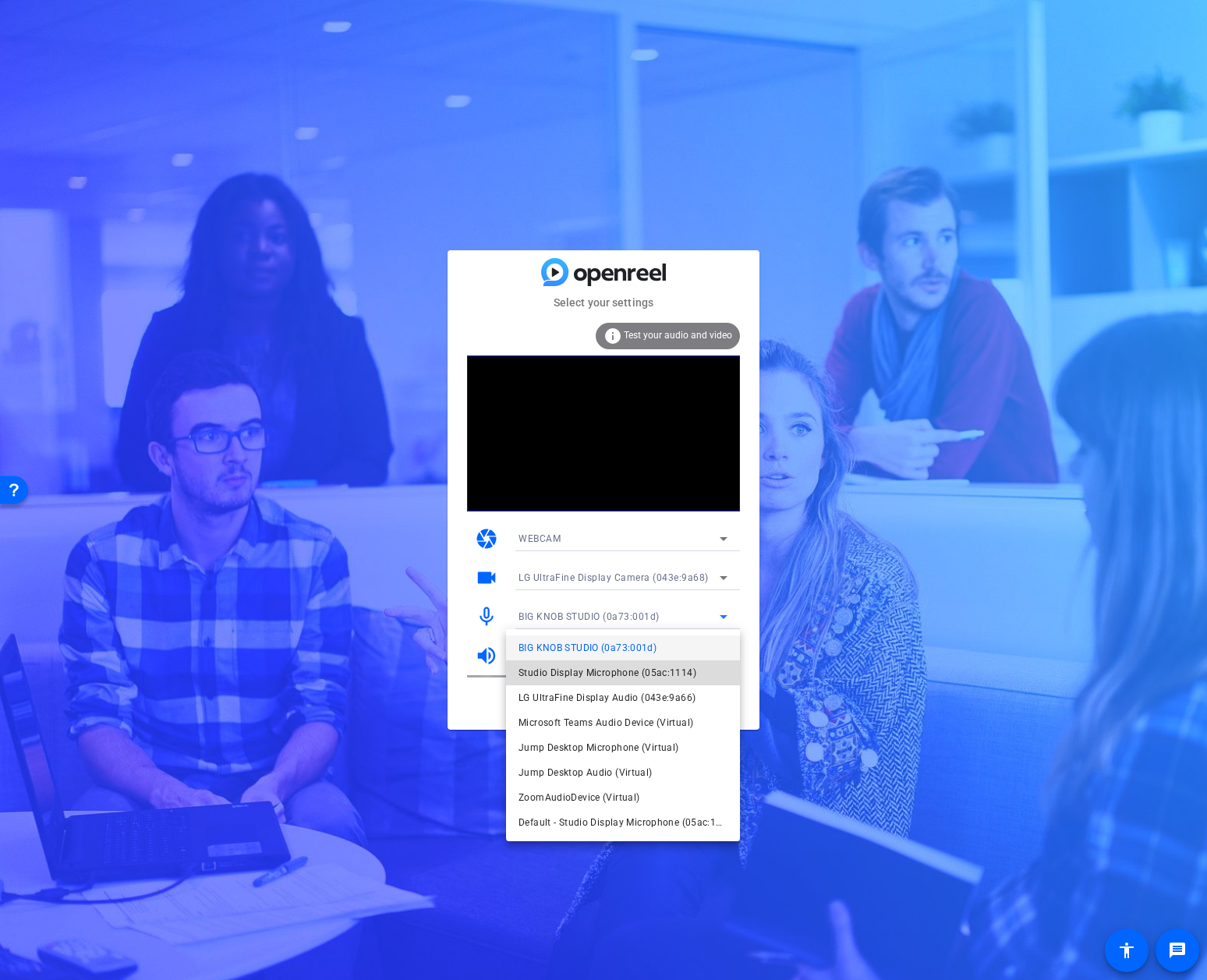
click at [673, 670] on span "Studio Display Microphone (05ac:1114)" at bounding box center [608, 673] width 178 height 18
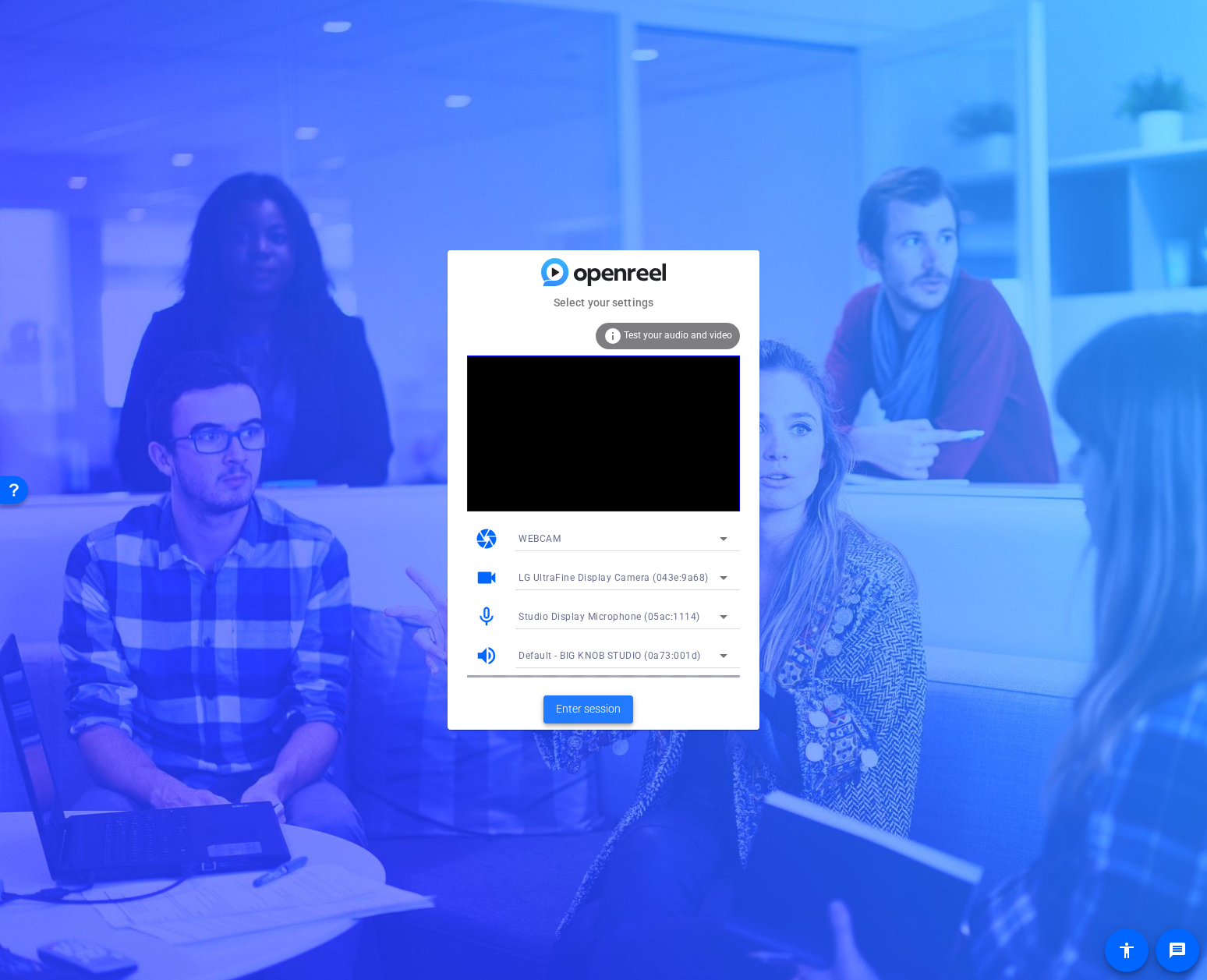
click at [611, 711] on span "Enter session" at bounding box center [588, 709] width 65 height 17
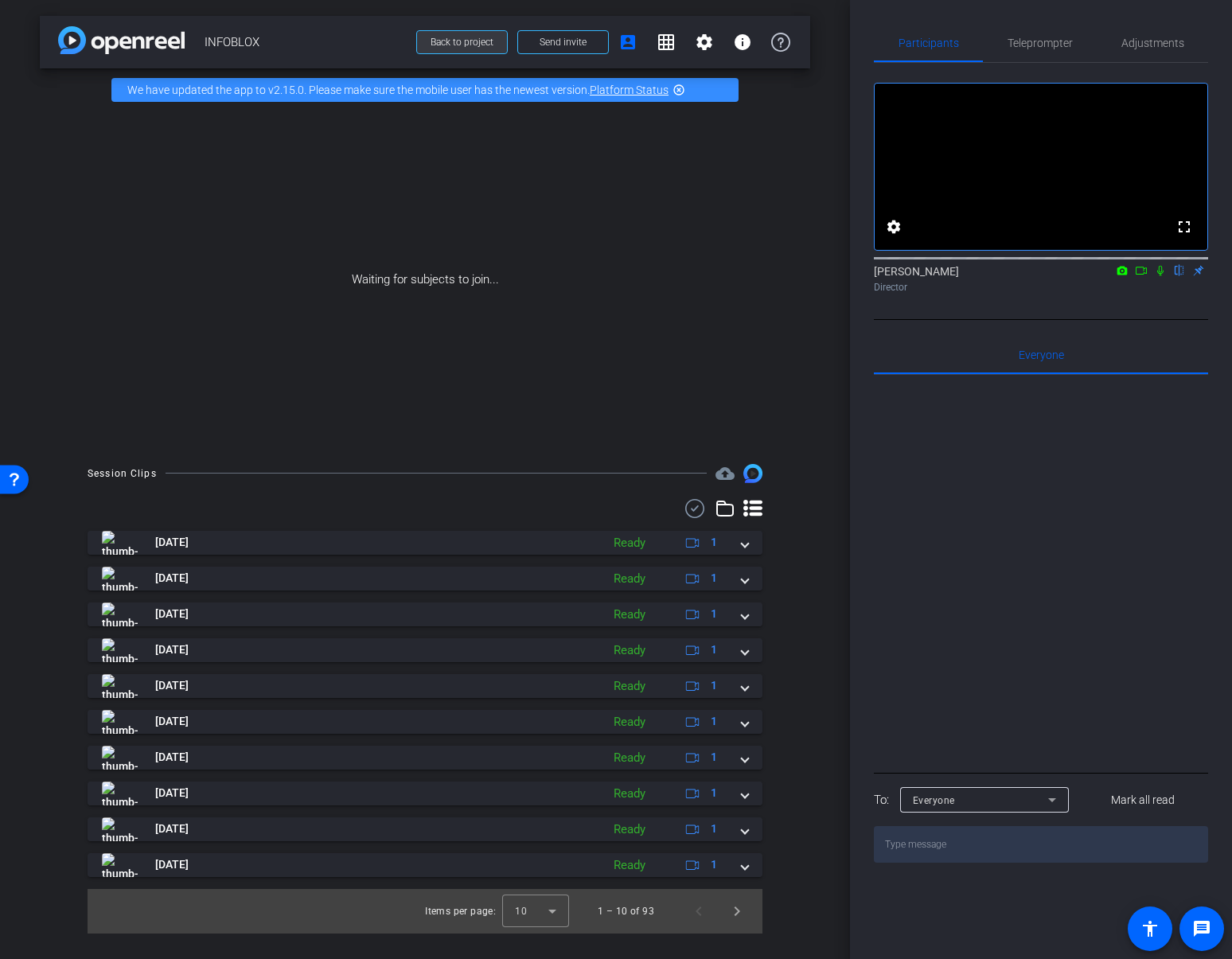
click at [460, 44] on span "Back to project" at bounding box center [461, 42] width 62 height 11
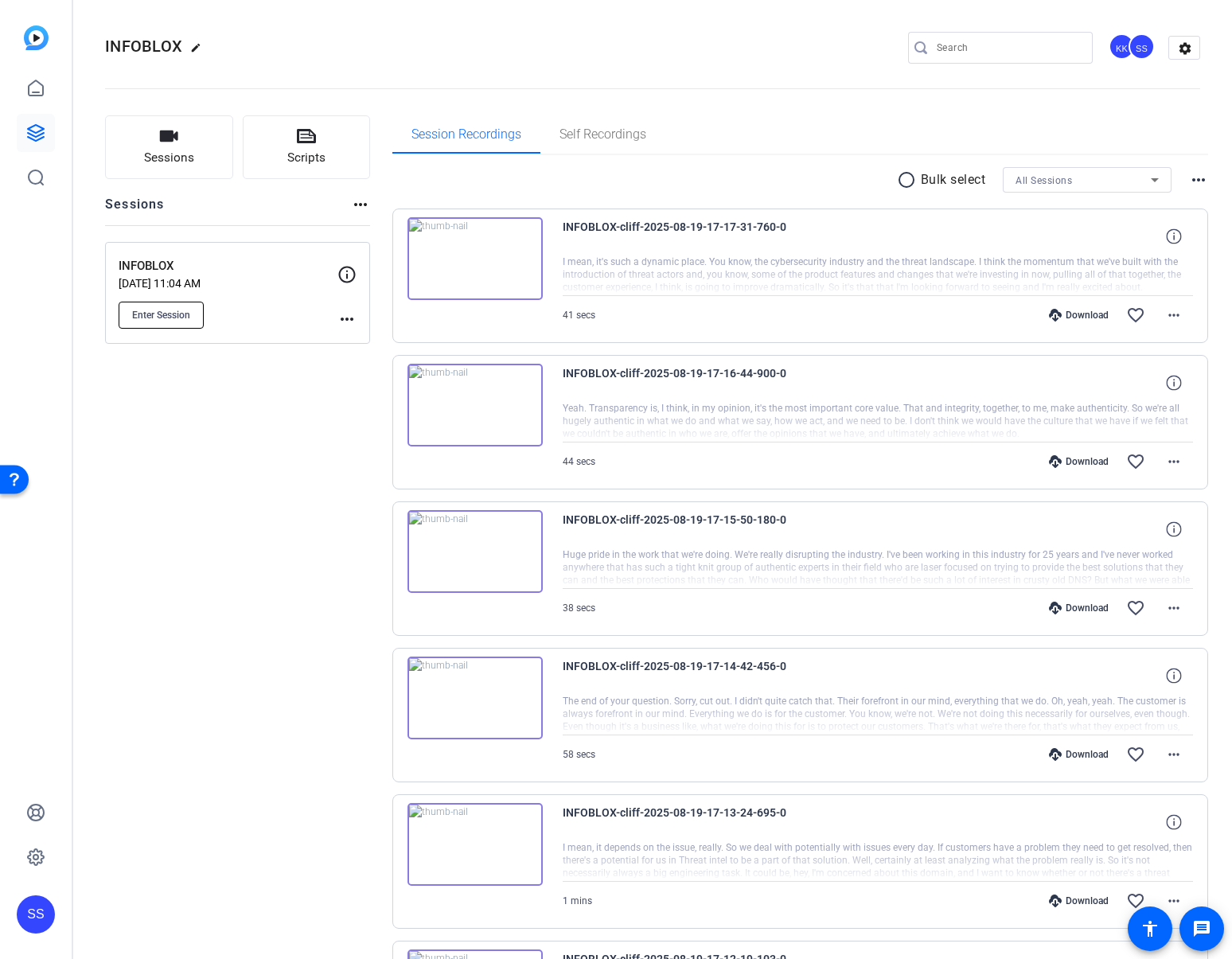
click at [178, 318] on span "Enter Session" at bounding box center [161, 315] width 58 height 13
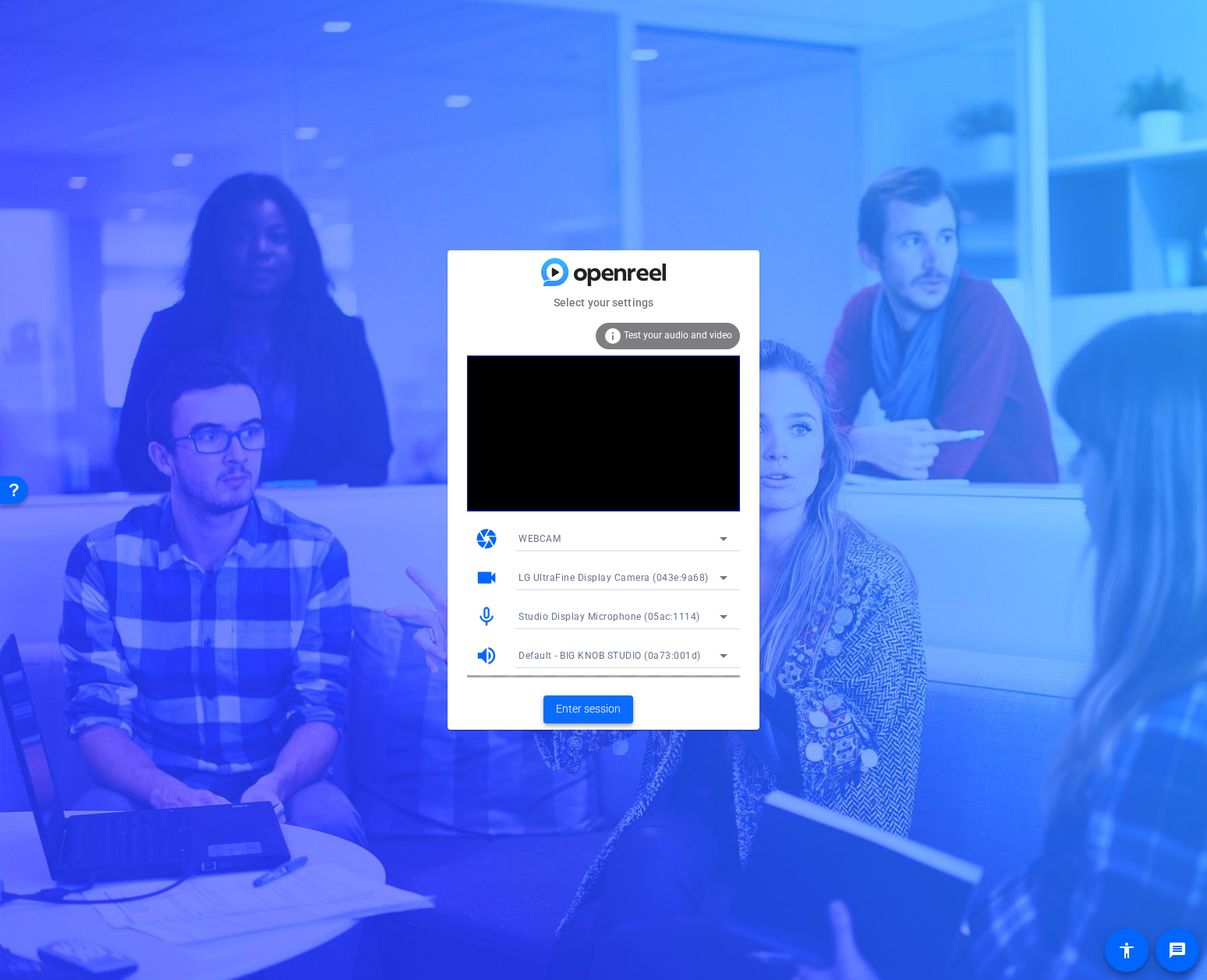
click at [583, 706] on span "Enter session" at bounding box center [588, 709] width 65 height 17
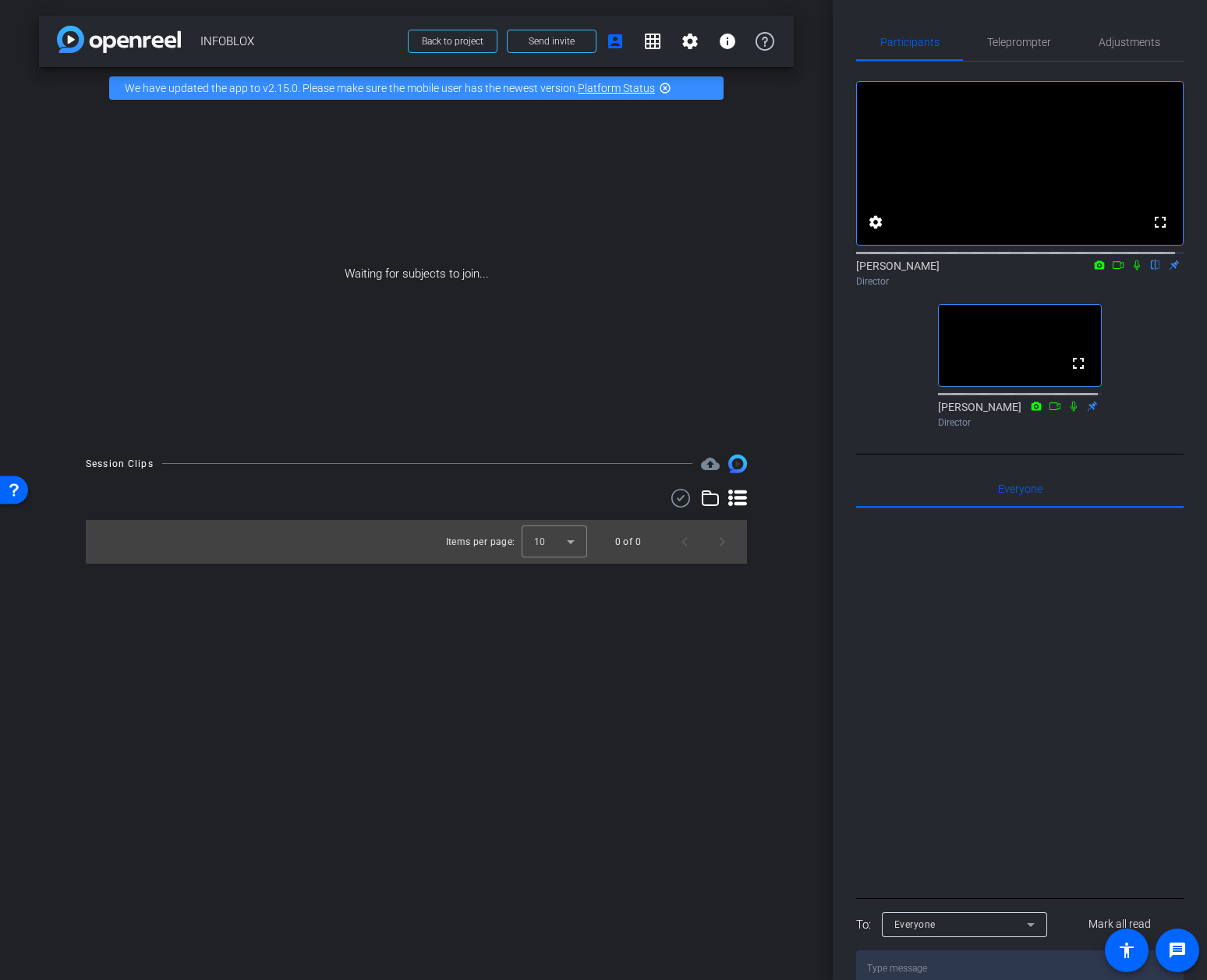
click at [1070, 411] on icon at bounding box center [1073, 406] width 6 height 10
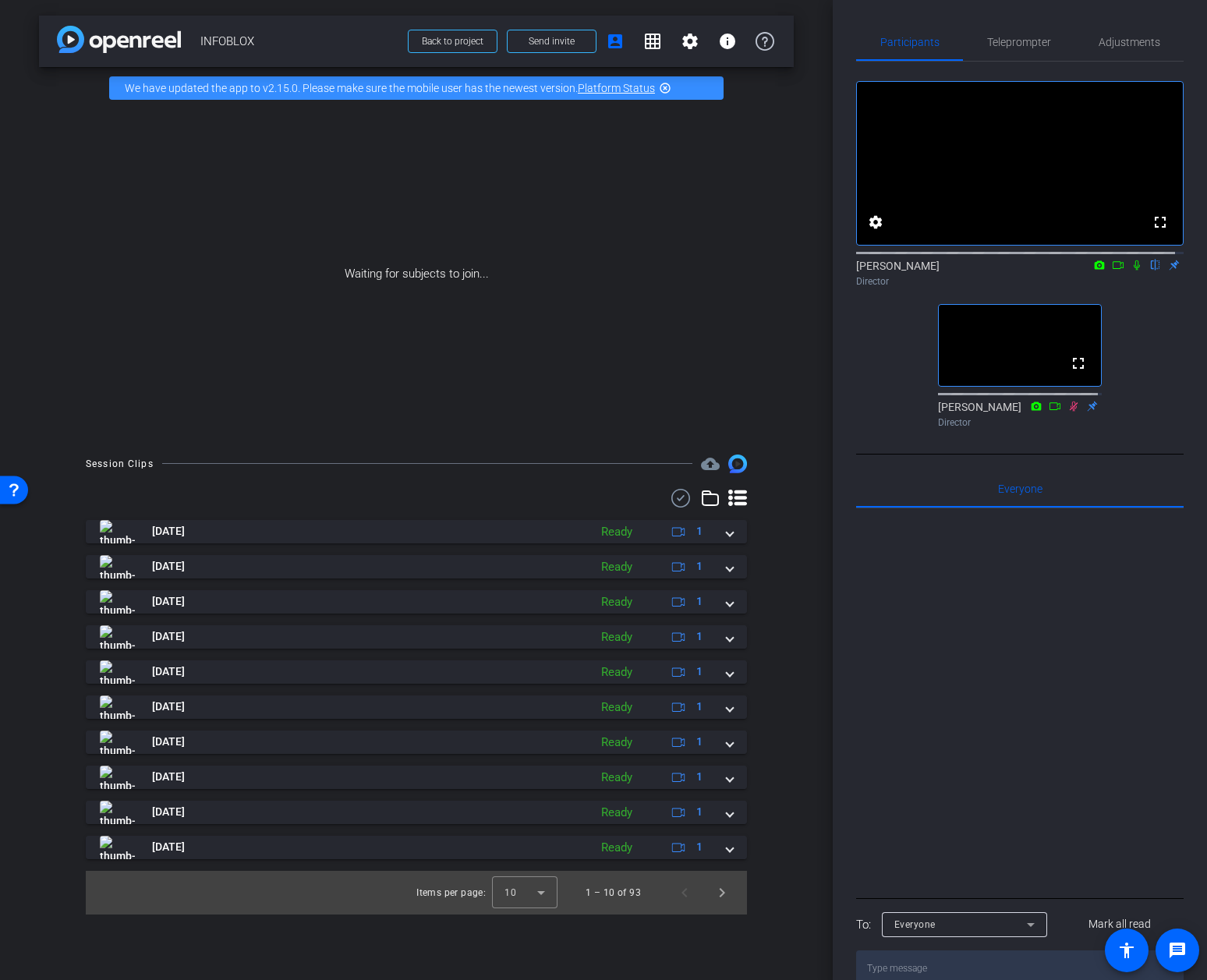
click at [1070, 411] on icon at bounding box center [1074, 406] width 8 height 10
click at [1068, 412] on icon at bounding box center [1074, 406] width 13 height 11
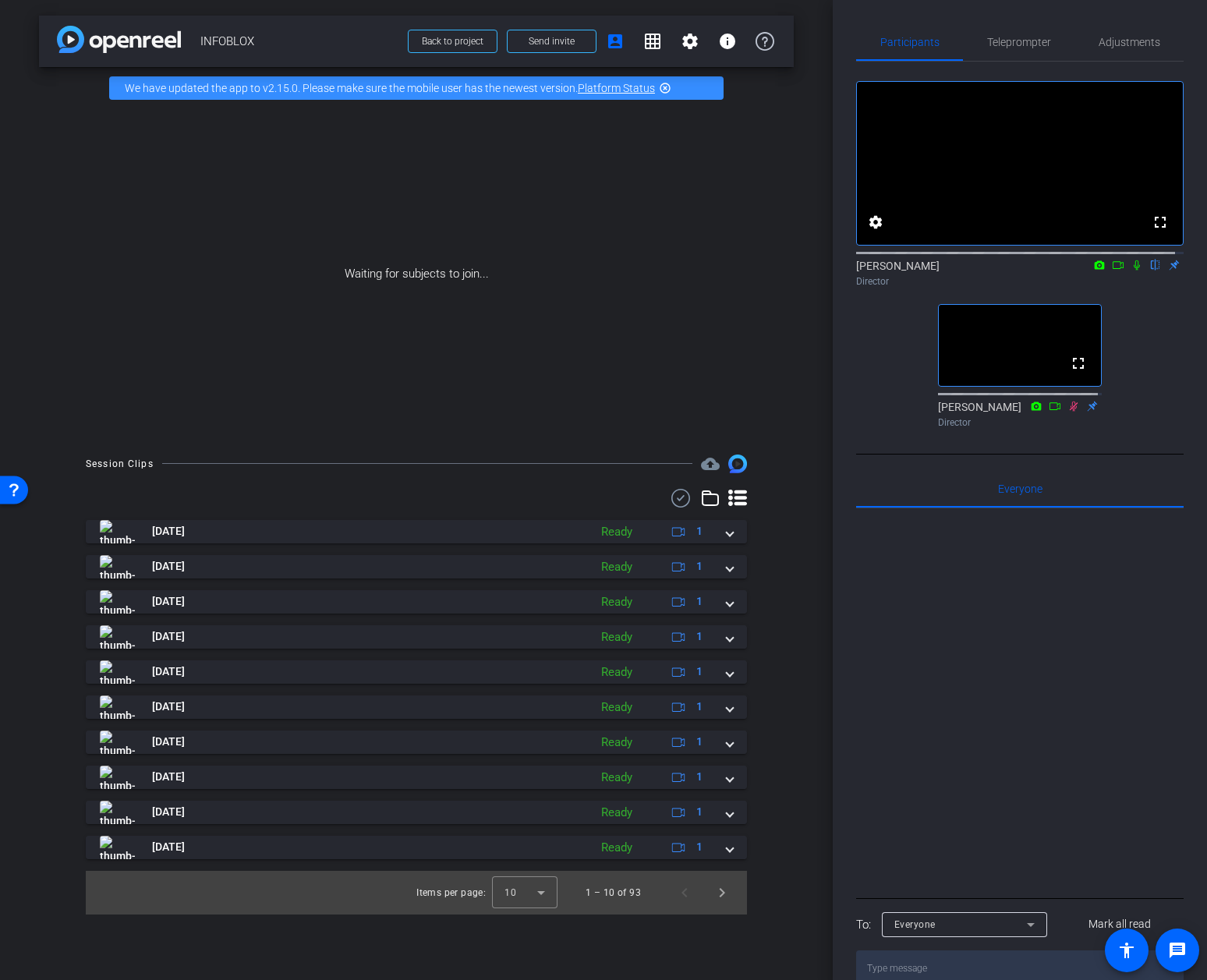
click at [1068, 412] on icon at bounding box center [1074, 406] width 13 height 11
